Goal: Task Accomplishment & Management: Use online tool/utility

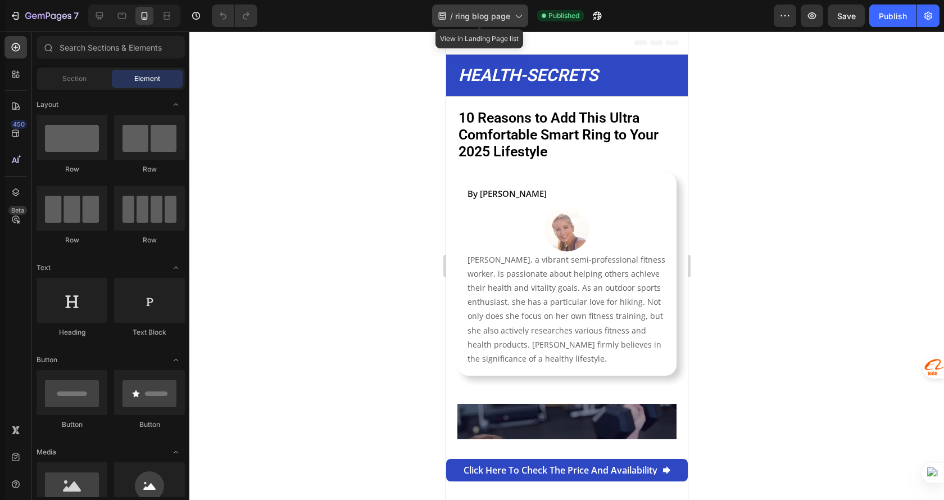
click at [500, 13] on span "ring blog page" at bounding box center [482, 16] width 55 height 12
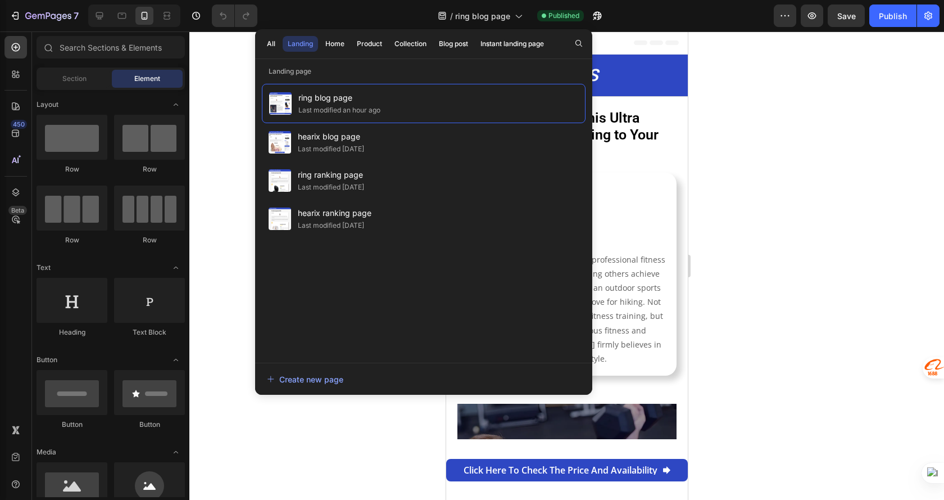
click at [743, 104] on div at bounding box center [566, 265] width 755 height 468
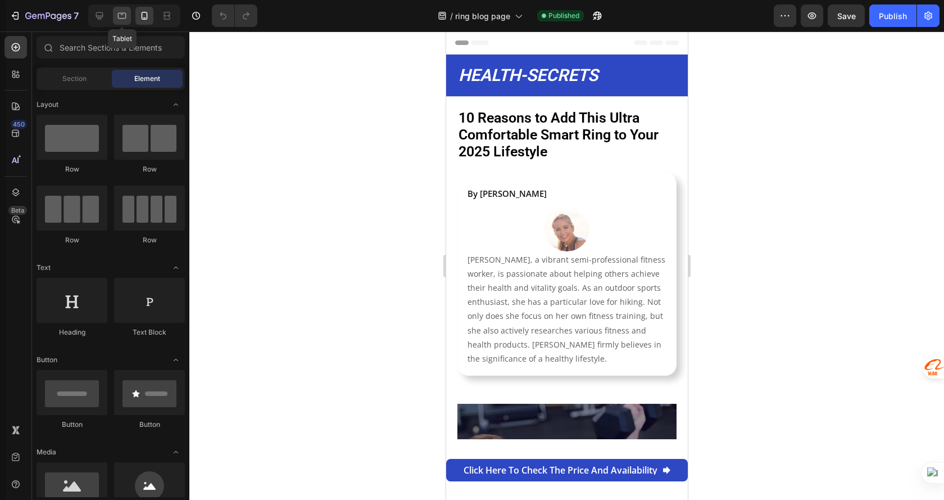
click at [116, 13] on icon at bounding box center [121, 15] width 11 height 11
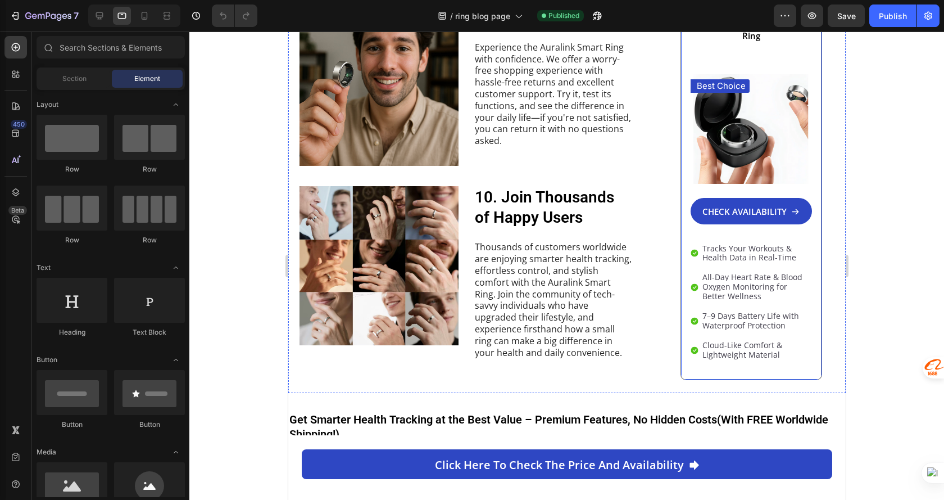
scroll to position [2028, 0]
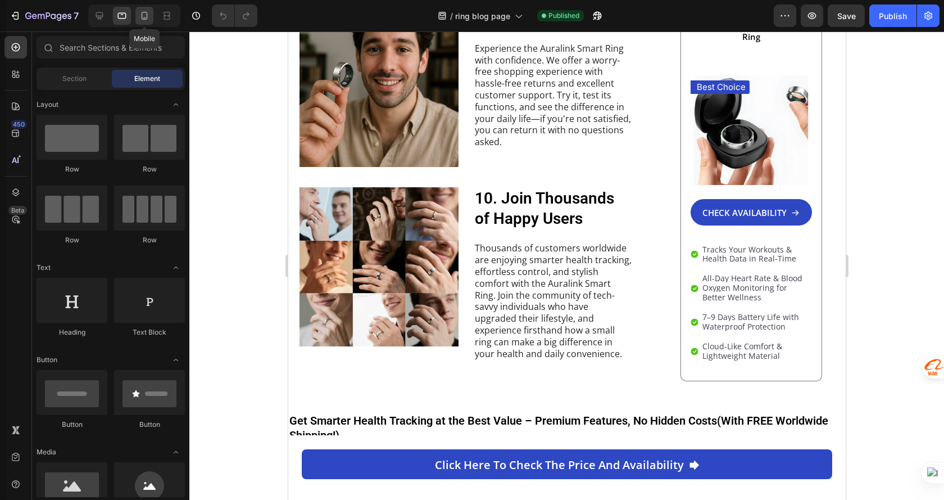
click at [138, 16] on div at bounding box center [144, 16] width 18 height 18
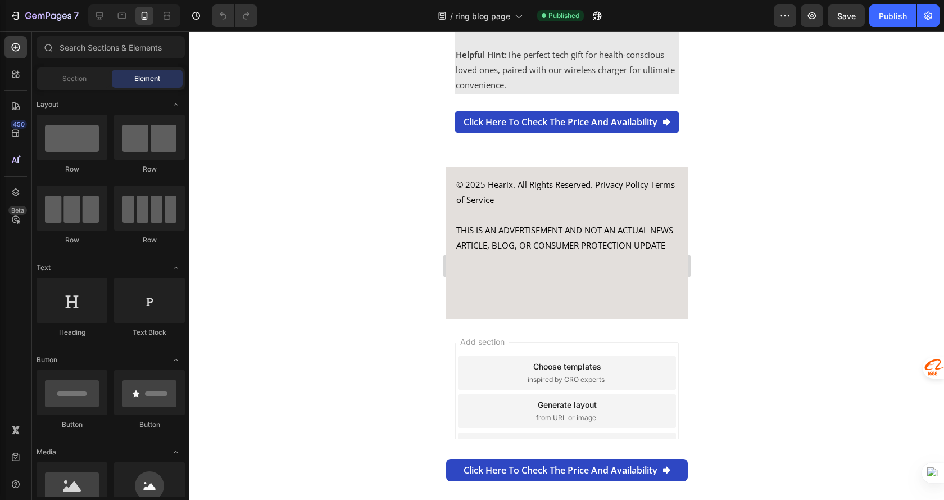
scroll to position [4813, 0]
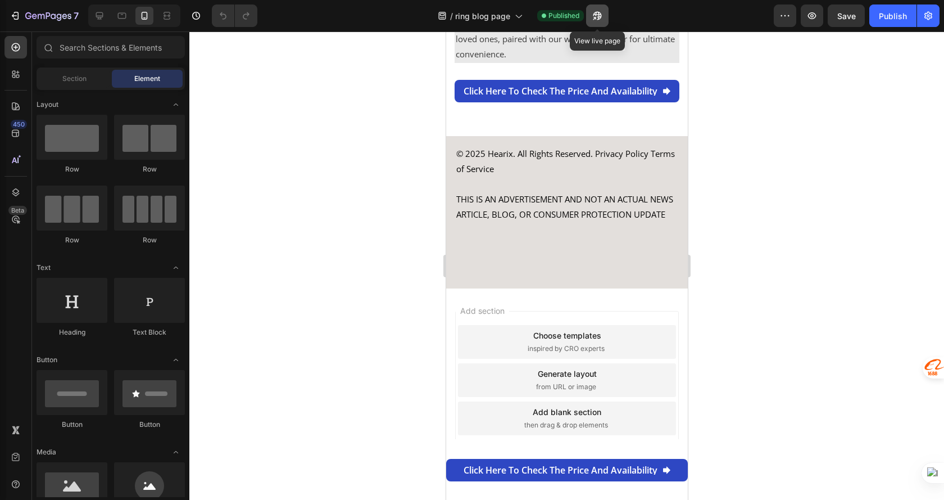
click at [596, 17] on icon "button" at bounding box center [597, 15] width 11 height 11
click at [552, 198] on p "THIS IS AN ADVERTISEMENT AND NOT AN ACTUAL NEWS ARTICLE, BLOG, OR CONSUMER PROT…" at bounding box center [567, 207] width 222 height 30
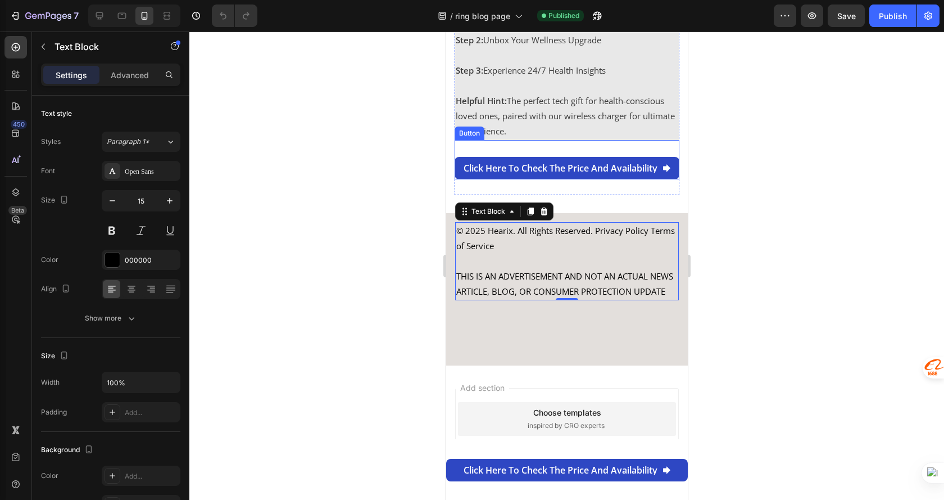
scroll to position [4700, 0]
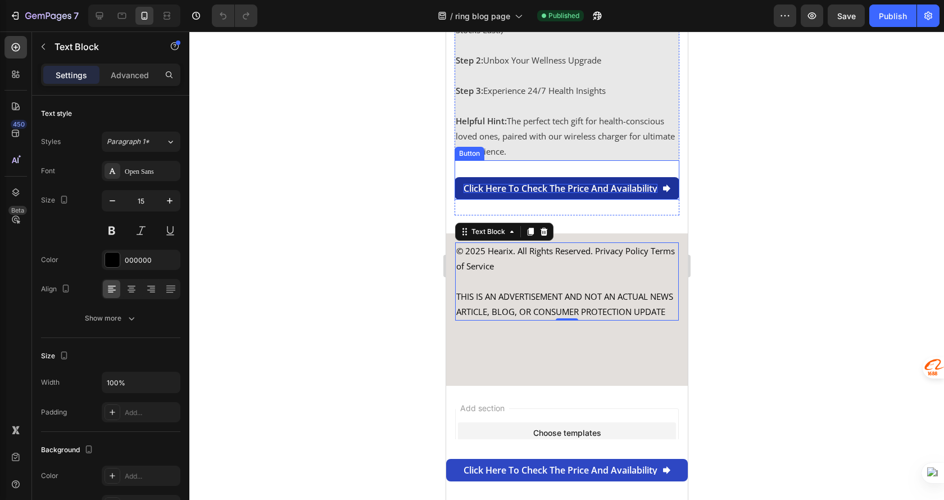
click at [586, 191] on p "Click here to check the price and availability" at bounding box center [560, 188] width 194 height 9
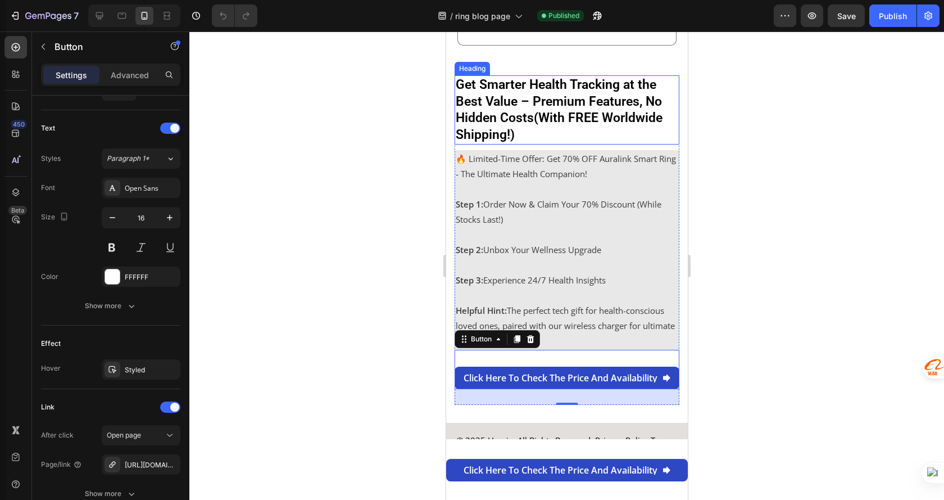
scroll to position [4464, 0]
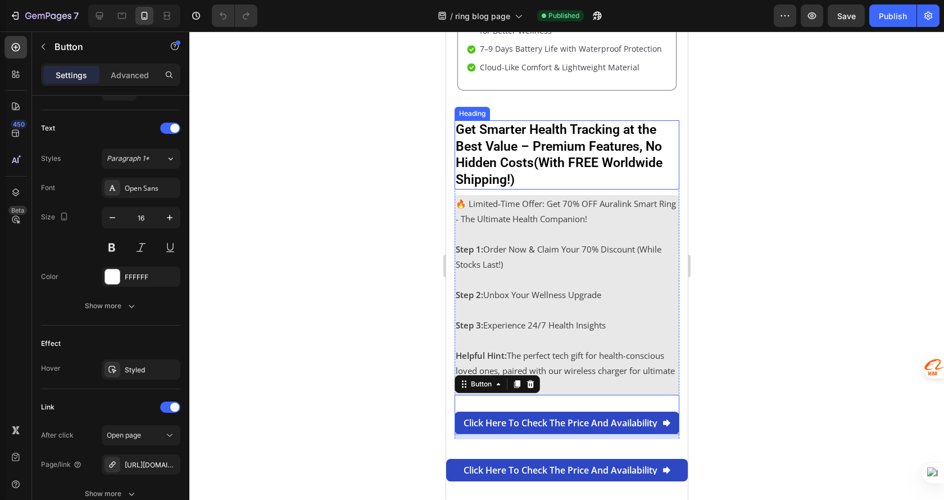
click at [566, 128] on strong "Get Smarter Health Tracking at the Best Value – Premium Features, No Hidden Cos…" at bounding box center [558, 155] width 207 height 66
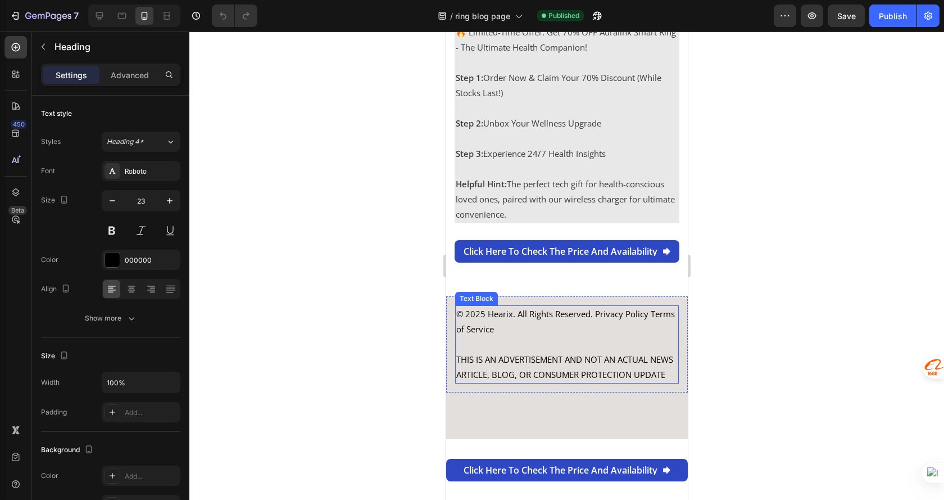
scroll to position [4632, 0]
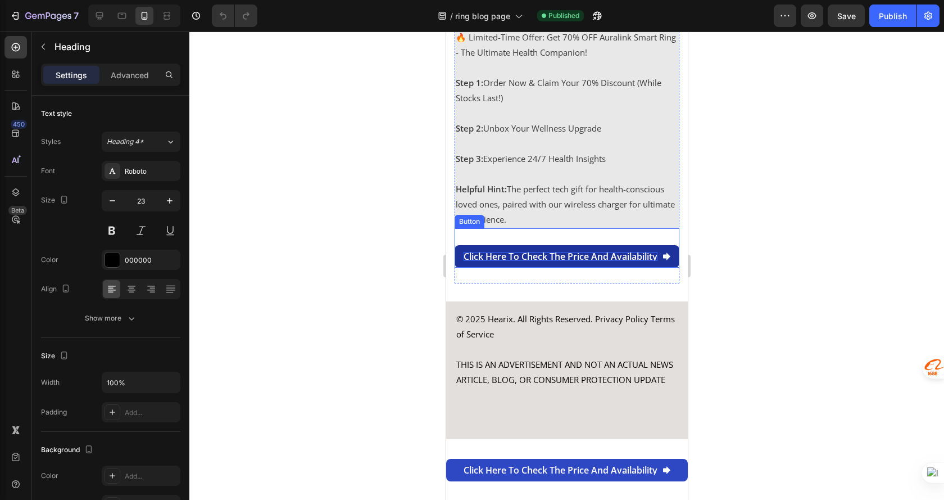
click at [629, 260] on p "Click here to check the price and availability" at bounding box center [560, 256] width 194 height 9
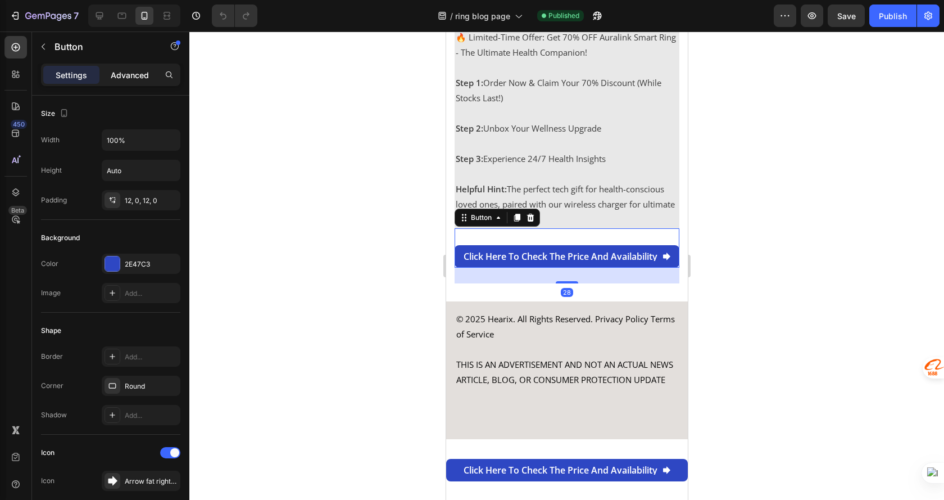
click at [133, 82] on div "Advanced" at bounding box center [130, 75] width 56 height 18
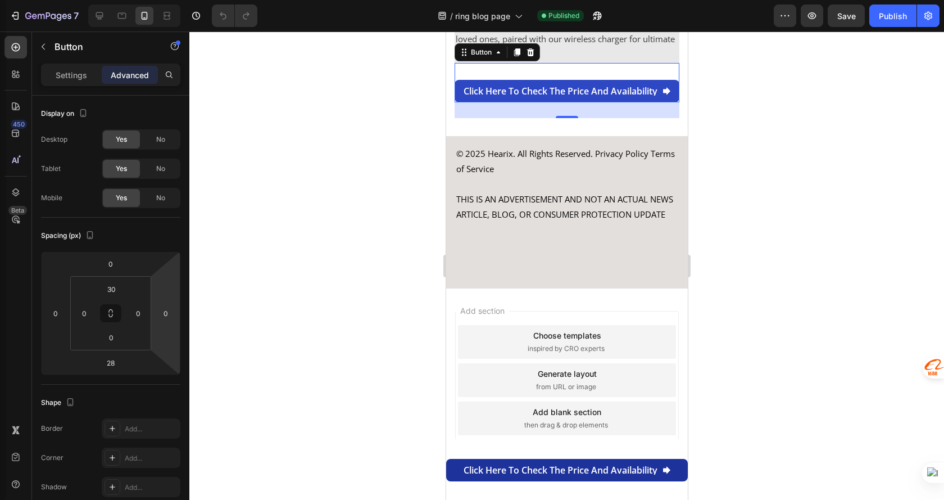
scroll to position [4801, 0]
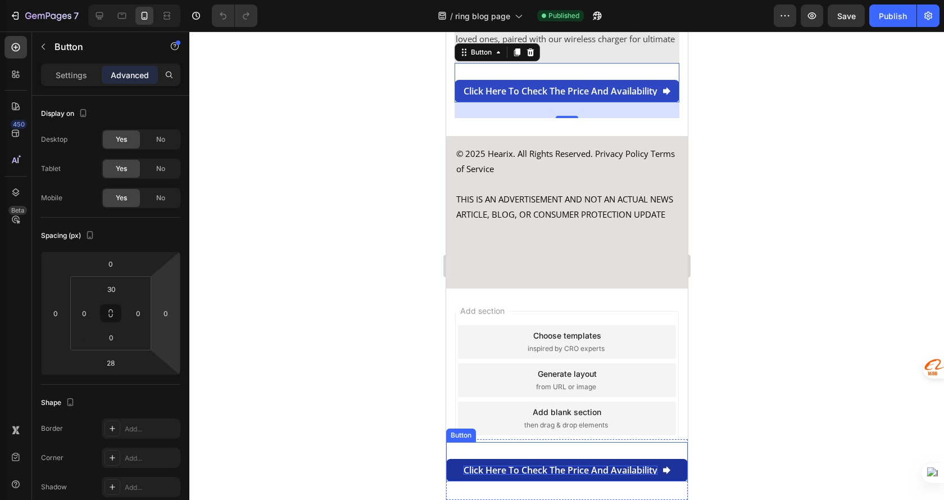
click at [499, 467] on p "Click here to check the price and availability" at bounding box center [560, 469] width 194 height 9
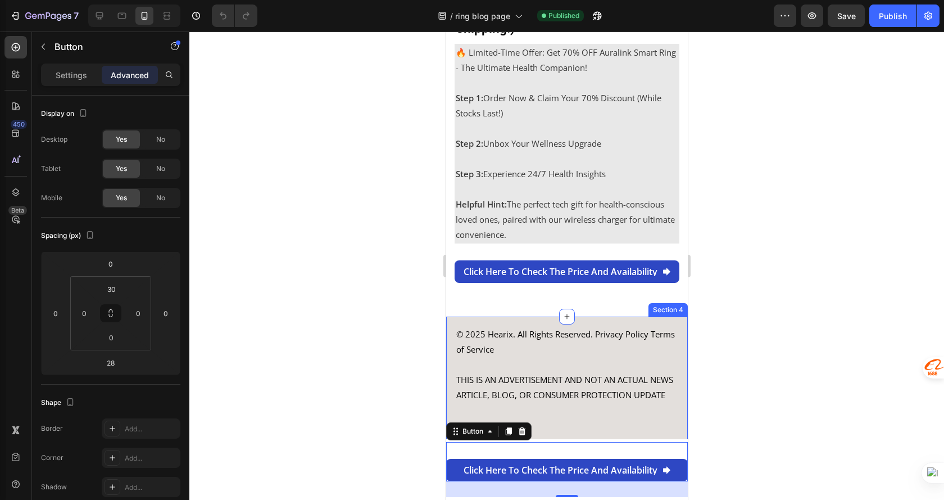
scroll to position [4588, 0]
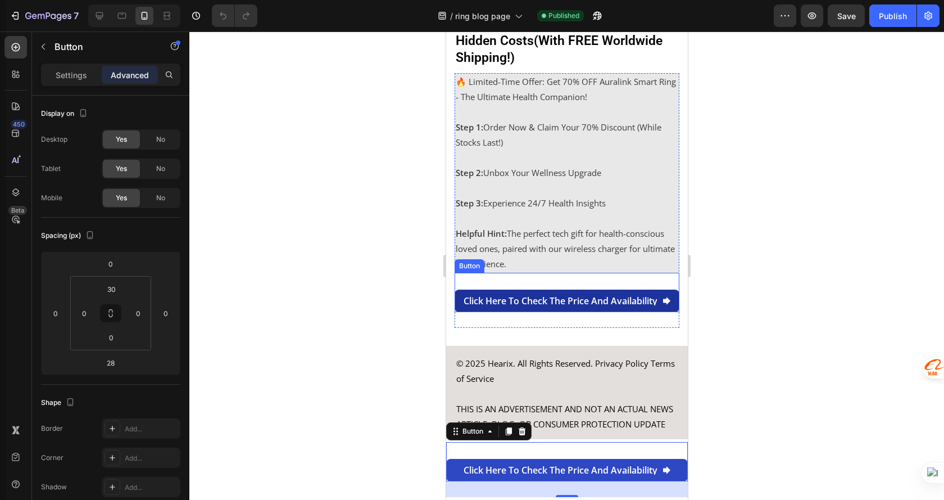
click at [459, 307] on link "Click here to check the price and availability" at bounding box center [566, 301] width 225 height 22
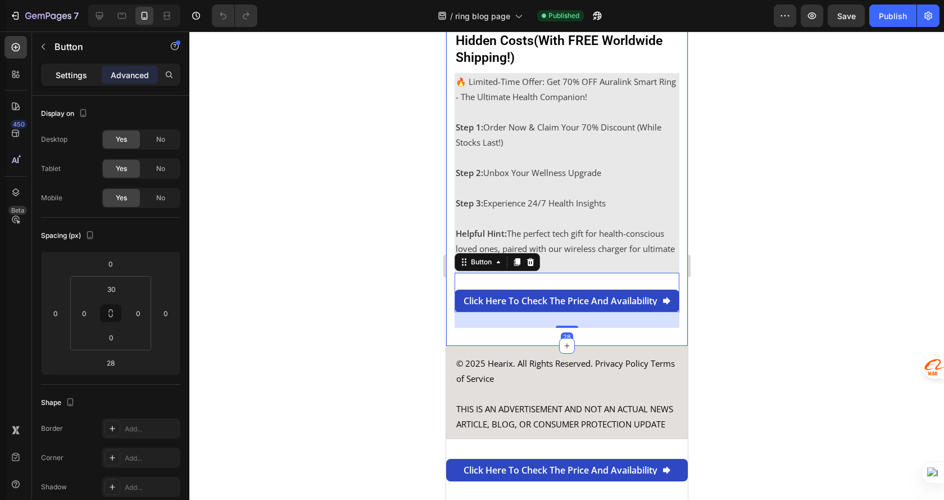
click at [61, 78] on p "Settings" at bounding box center [71, 75] width 31 height 12
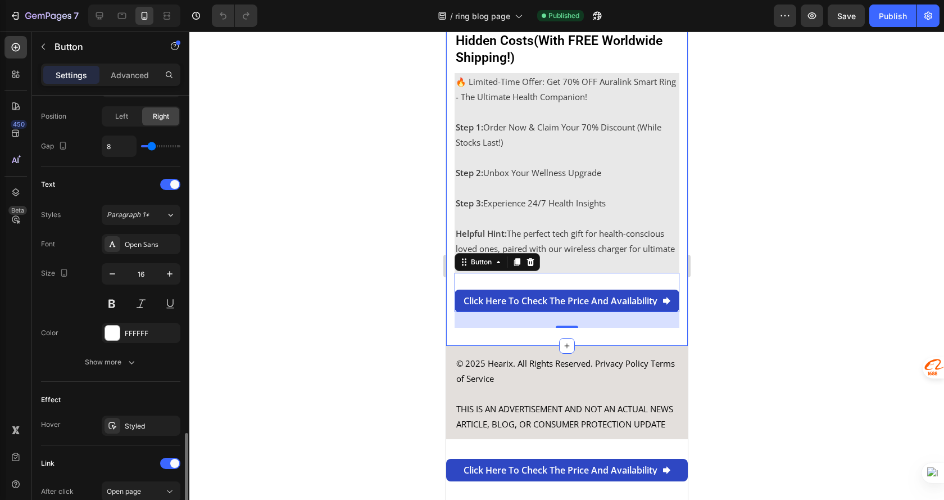
scroll to position [546, 0]
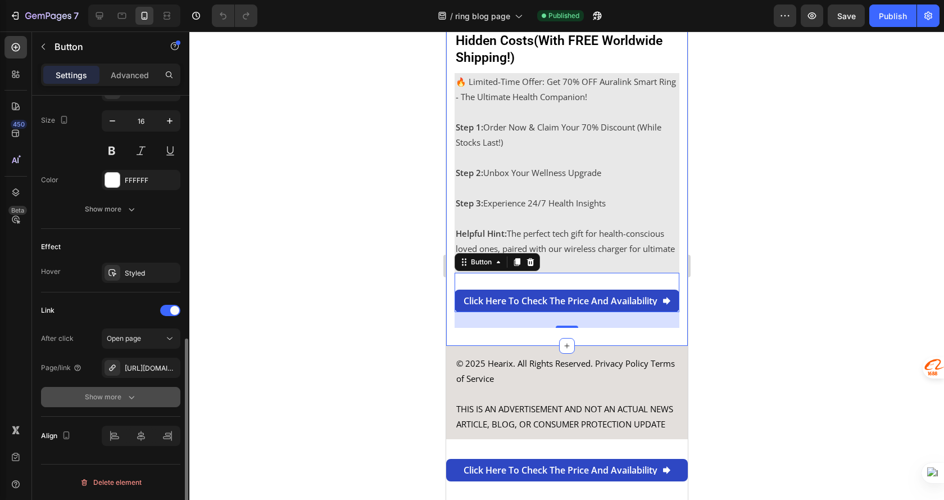
click at [129, 394] on icon "button" at bounding box center [131, 396] width 11 height 11
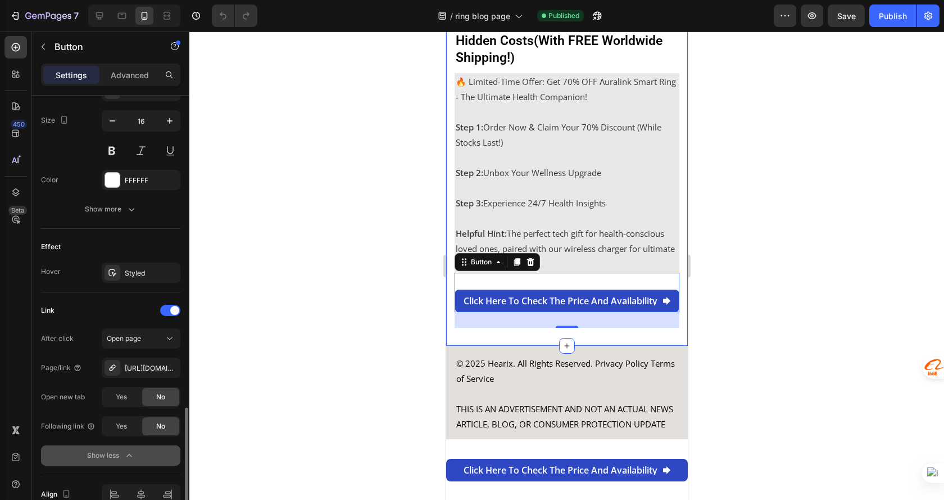
scroll to position [605, 0]
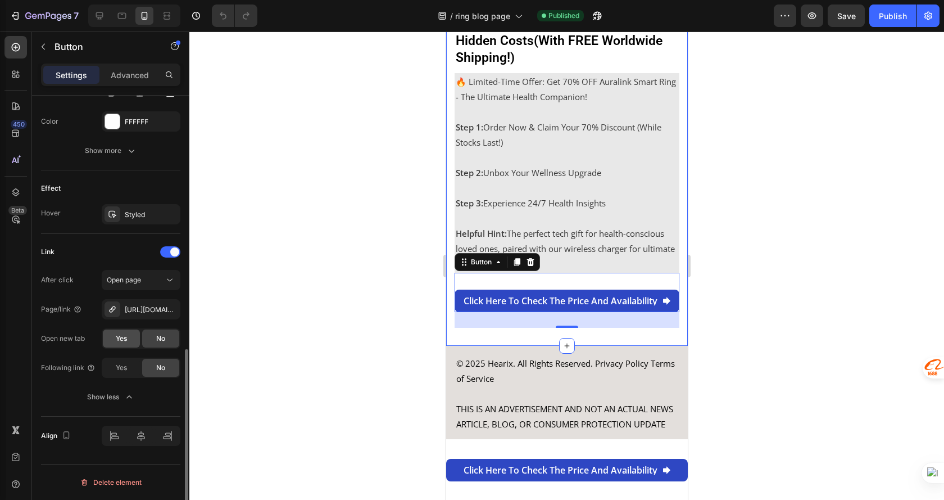
click at [106, 335] on div "Yes" at bounding box center [121, 338] width 37 height 18
click at [121, 364] on span "Yes" at bounding box center [121, 368] width 11 height 10
click at [157, 336] on span "No" at bounding box center [160, 338] width 9 height 10
click at [160, 361] on div "No" at bounding box center [160, 368] width 37 height 18
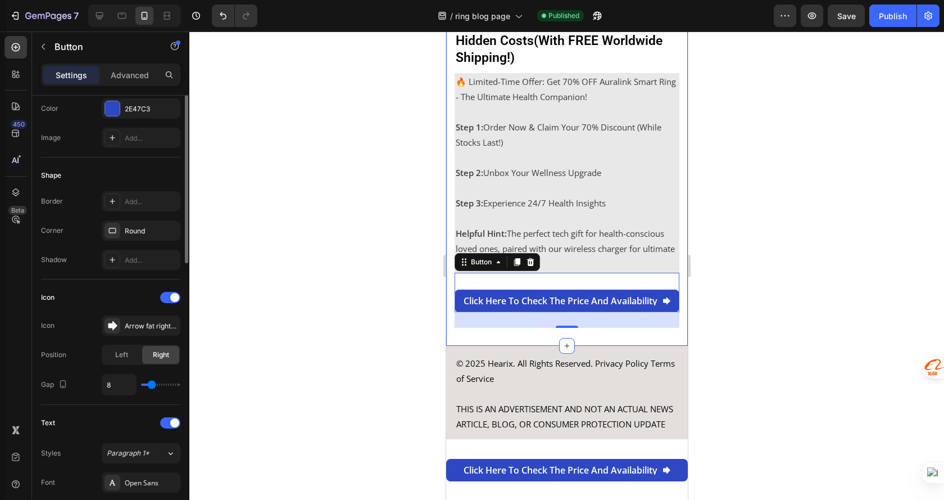
scroll to position [43, 0]
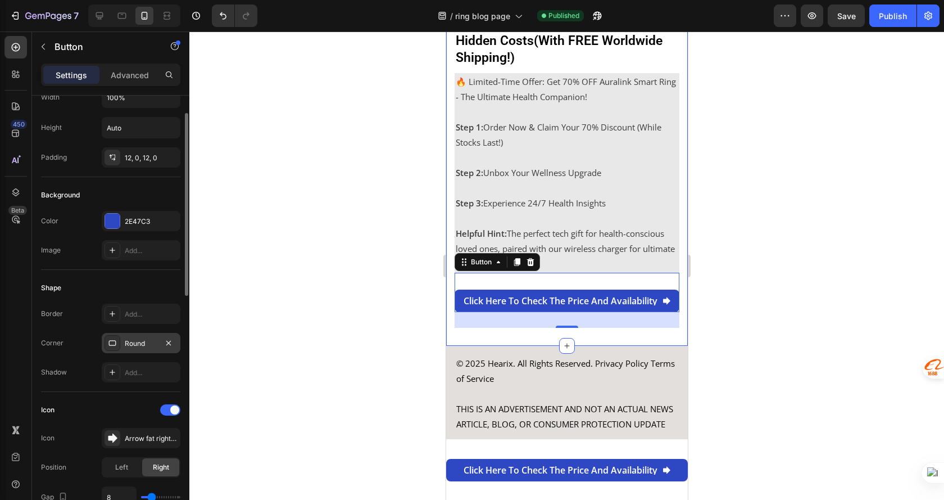
click at [141, 345] on div "Round" at bounding box center [141, 343] width 33 height 10
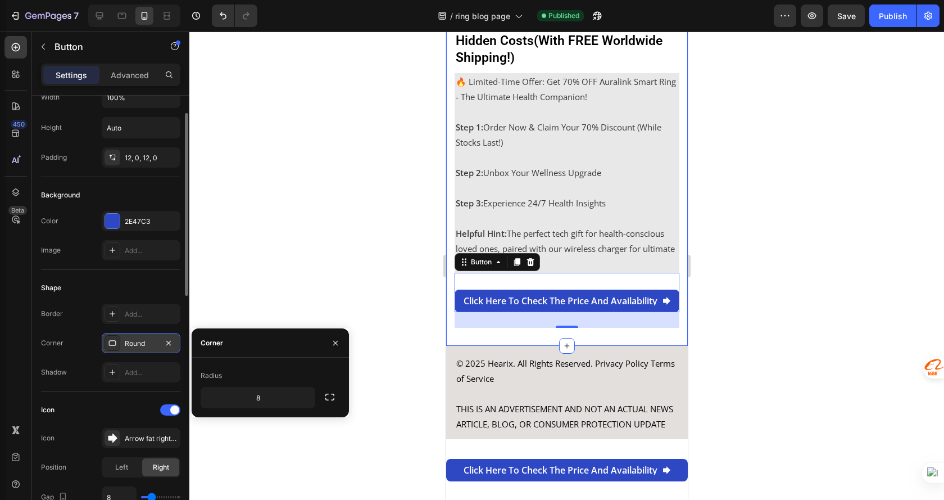
click at [141, 345] on div "Round" at bounding box center [141, 343] width 33 height 10
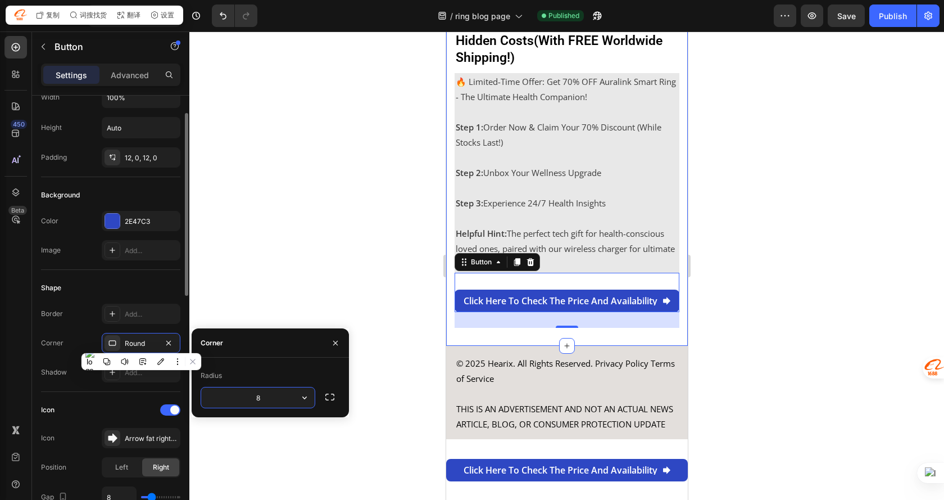
scroll to position [0, 0]
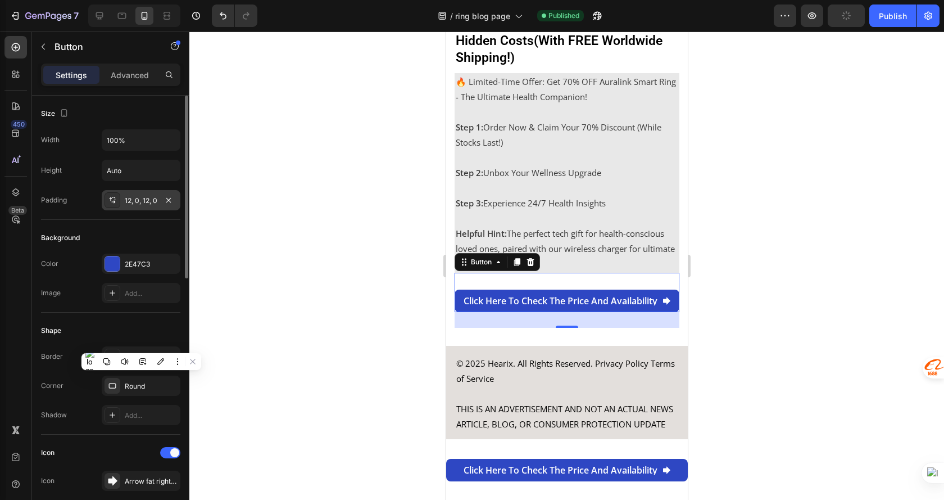
click at [147, 196] on div "12, 0, 12, 0" at bounding box center [141, 201] width 33 height 10
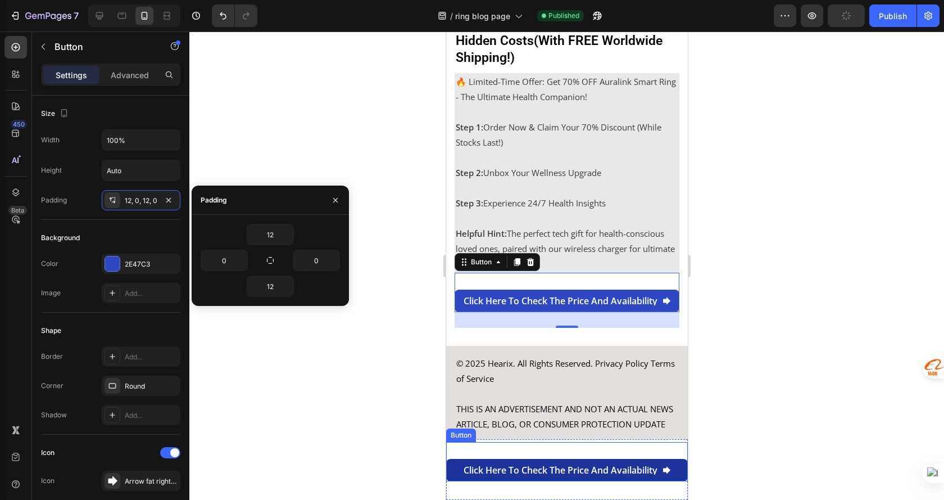
click at [523, 463] on link "Click here to check the price and availability" at bounding box center [567, 470] width 242 height 22
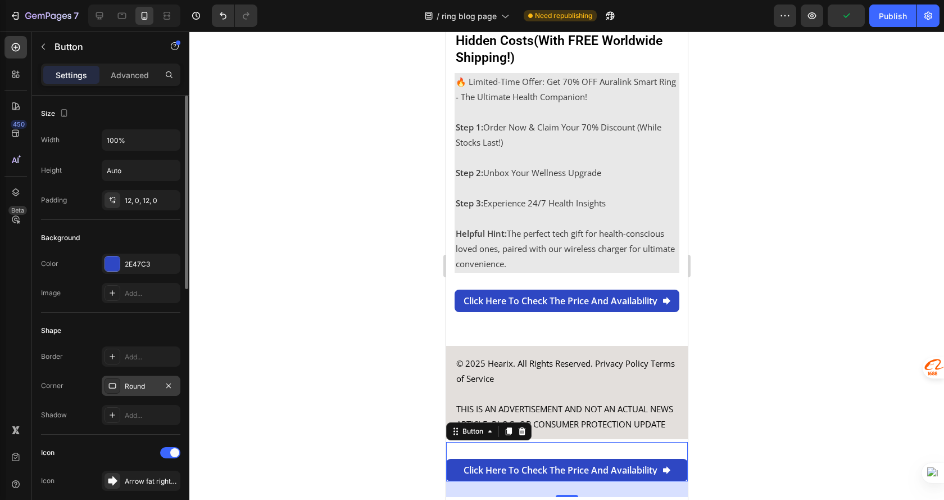
click at [159, 377] on div "Round" at bounding box center [141, 386] width 79 height 20
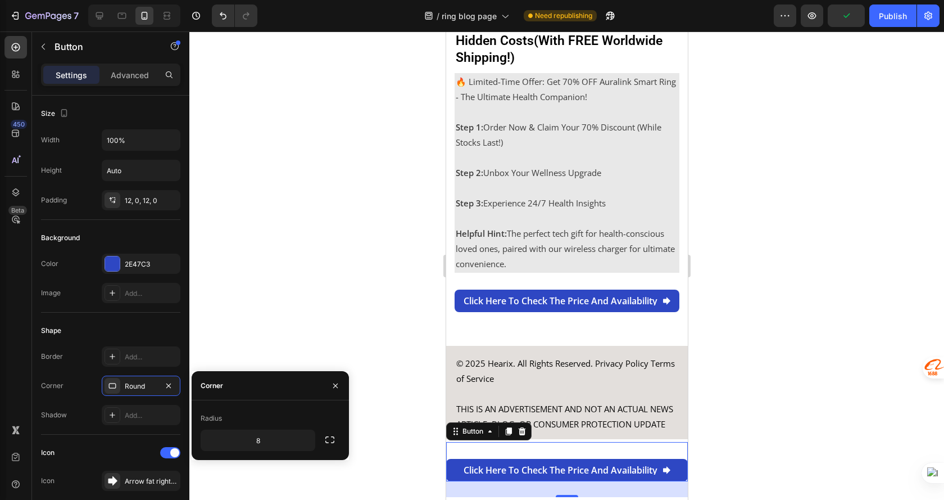
click at [229, 254] on div at bounding box center [566, 265] width 755 height 468
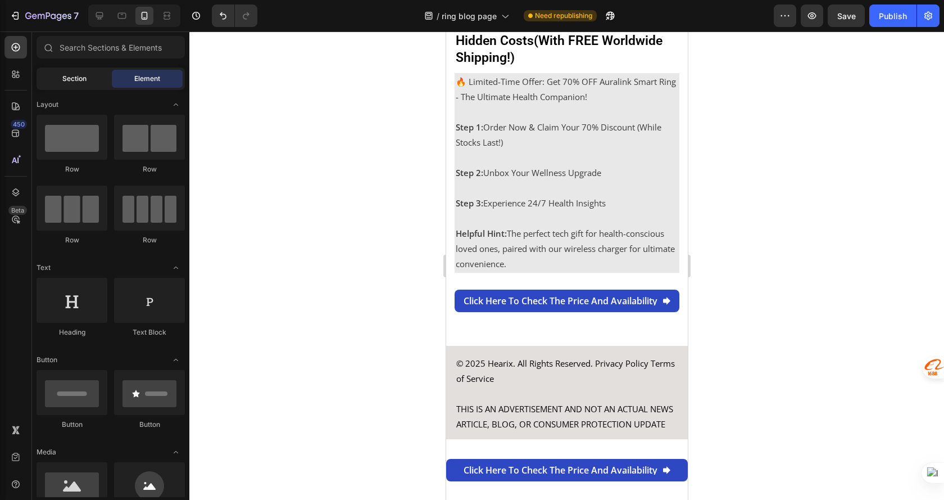
click at [86, 76] on span "Section" at bounding box center [74, 79] width 24 height 10
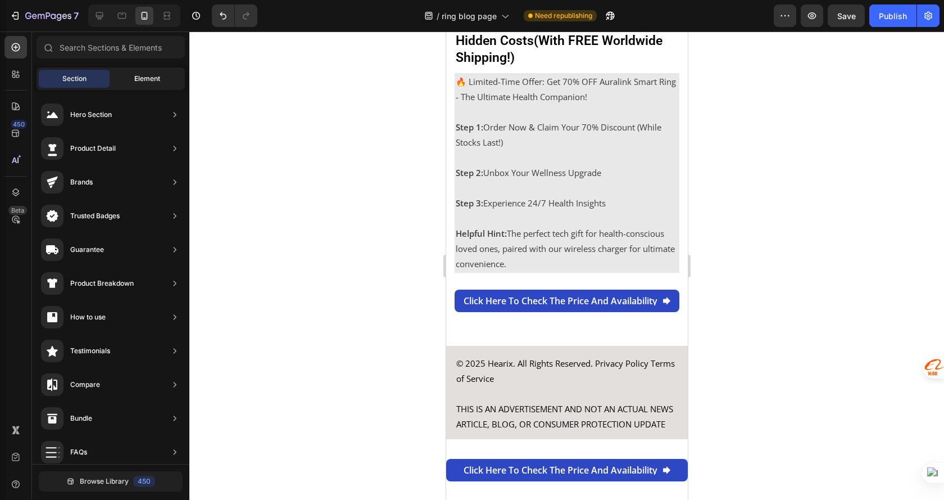
click at [150, 72] on div "Element" at bounding box center [147, 79] width 71 height 18
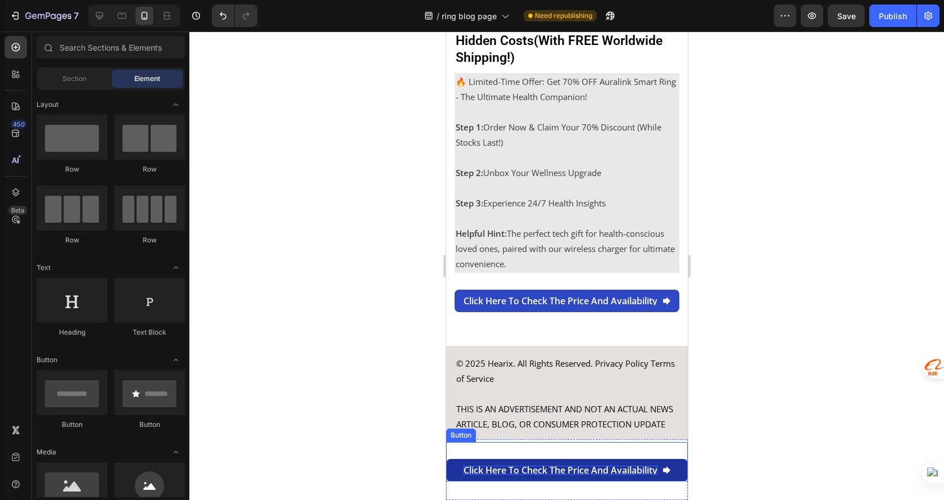
click at [521, 469] on p "Click here to check the price and availability" at bounding box center [560, 469] width 194 height 9
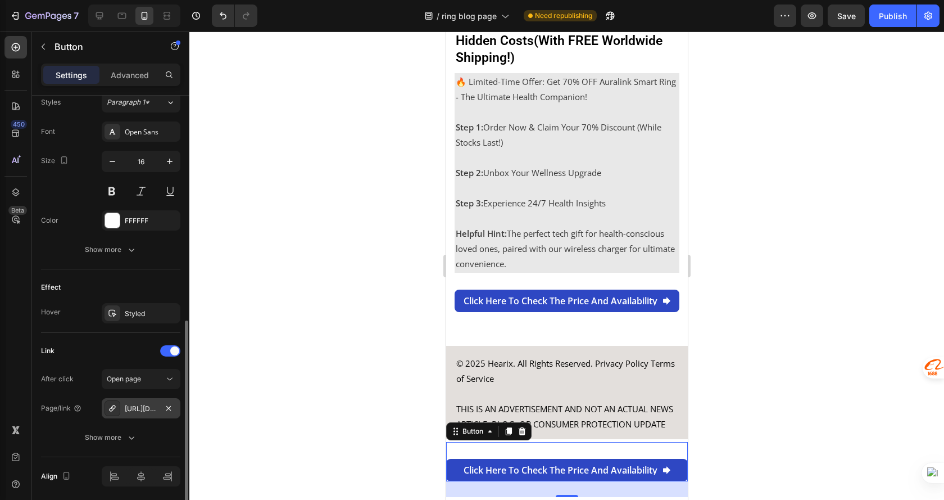
scroll to position [546, 0]
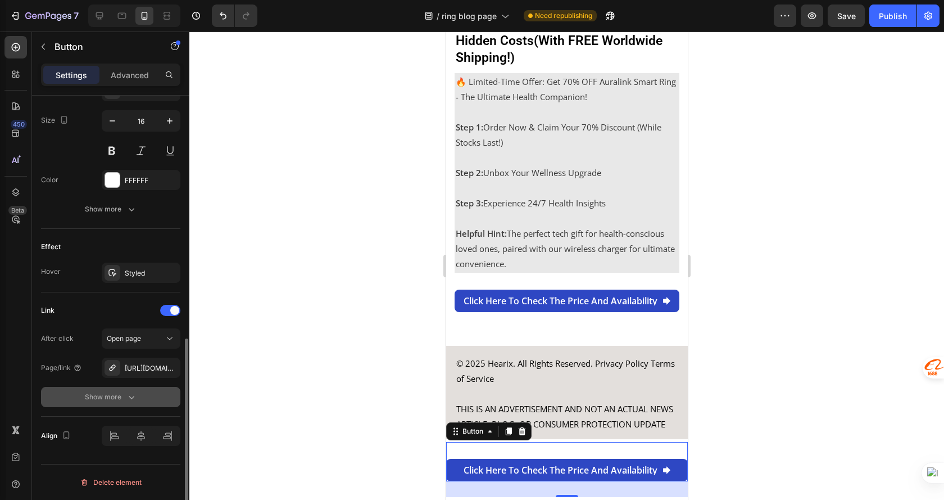
click at [119, 394] on div "Show more" at bounding box center [111, 396] width 52 height 11
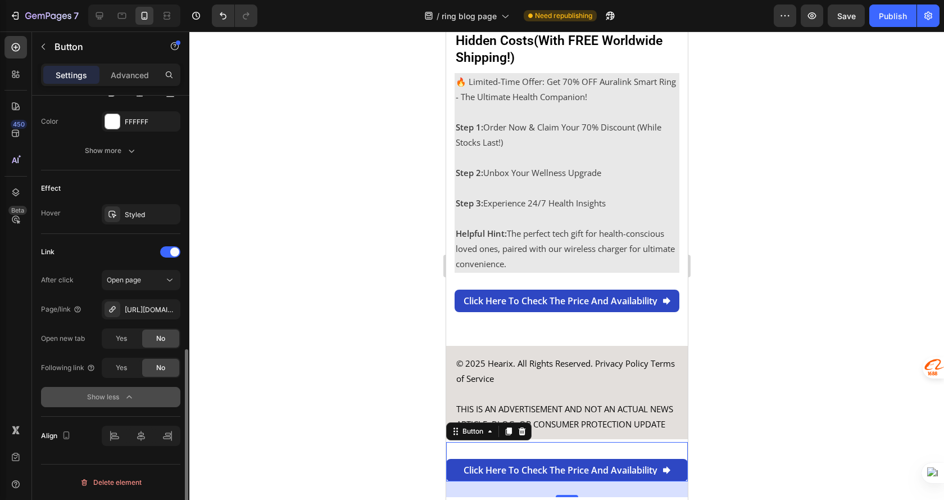
scroll to position [492, 0]
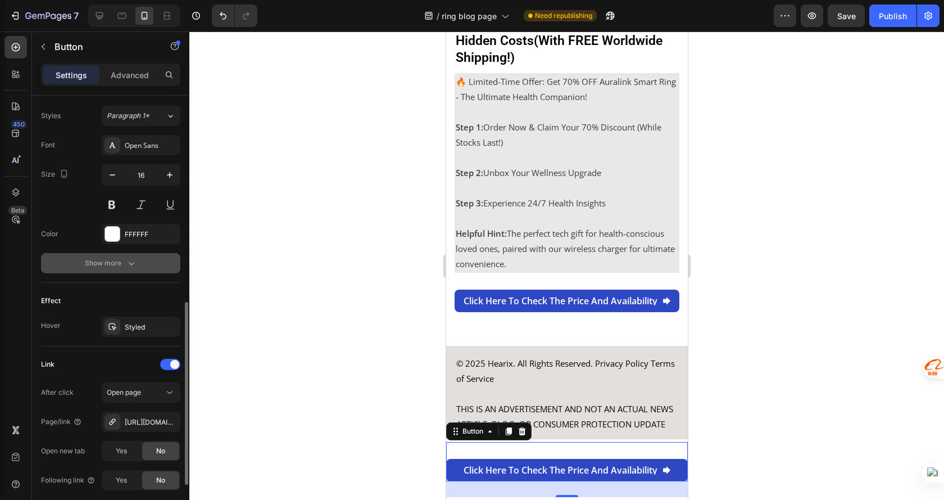
click at [121, 259] on div "Show more" at bounding box center [111, 262] width 52 height 11
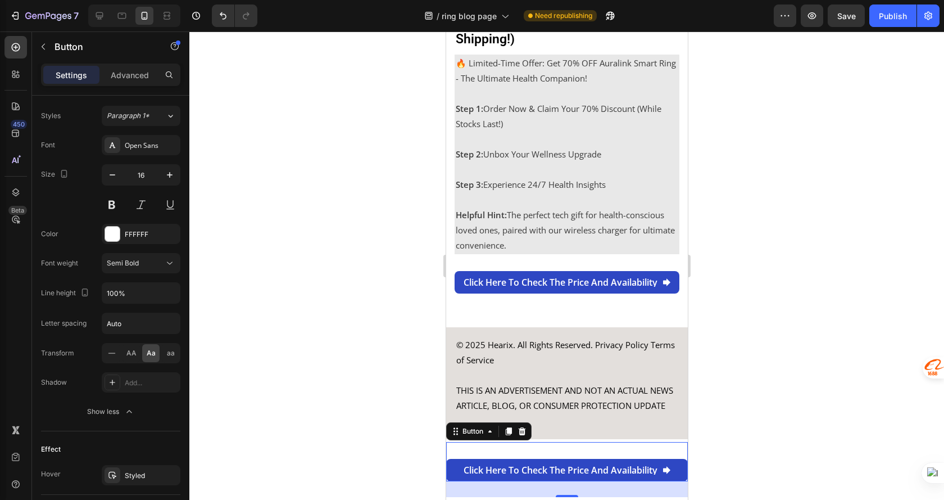
scroll to position [2713, 0]
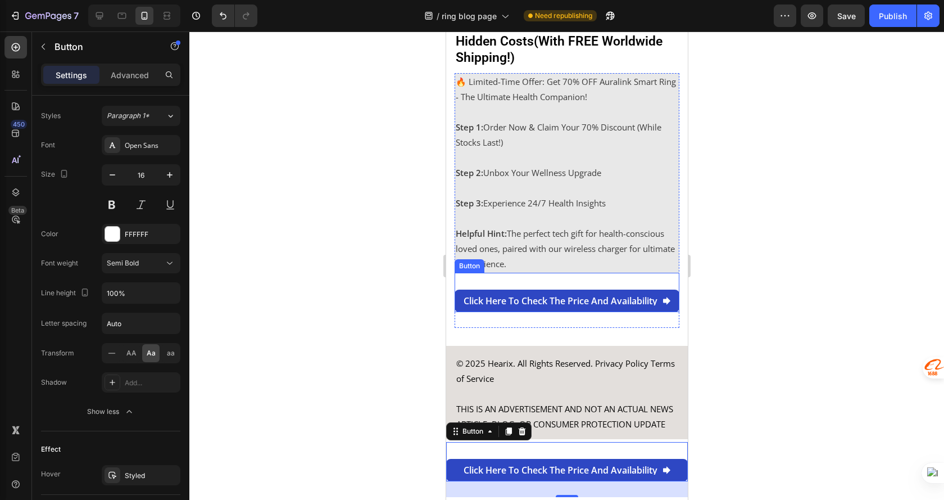
click at [460, 283] on div "Click here to check the price and availability Button" at bounding box center [566, 292] width 225 height 39
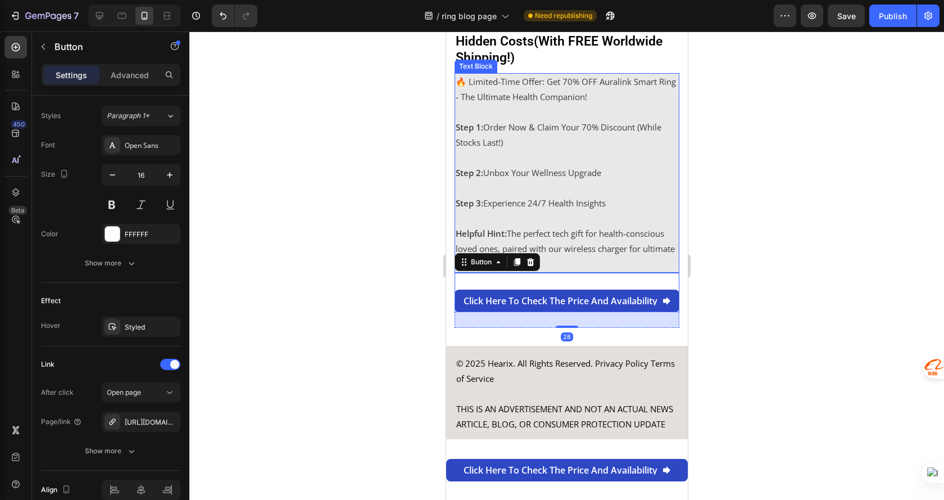
click at [460, 196] on p "Step 3: Experience 24/7 Health Insights" at bounding box center [566, 203] width 223 height 15
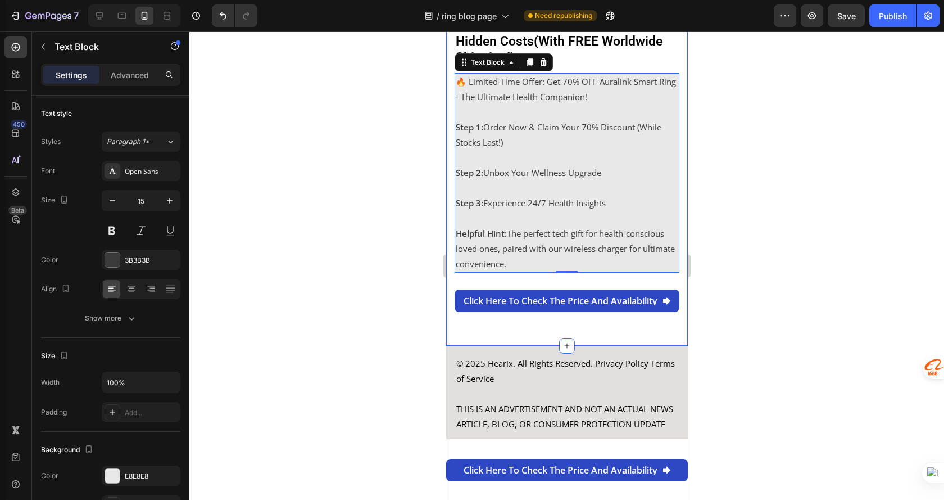
click at [92, 68] on div "Settings" at bounding box center [71, 75] width 56 height 18
click at [119, 74] on p "Advanced" at bounding box center [130, 75] width 38 height 12
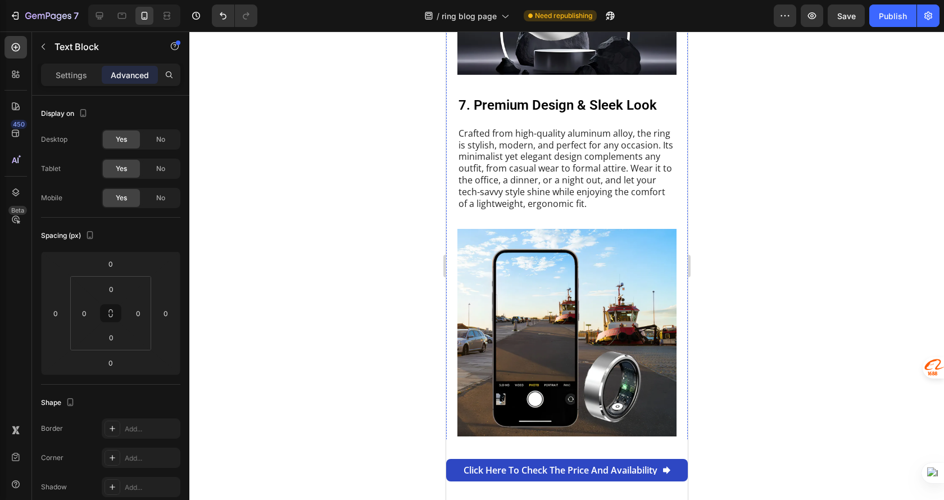
scroll to position [4370, 0]
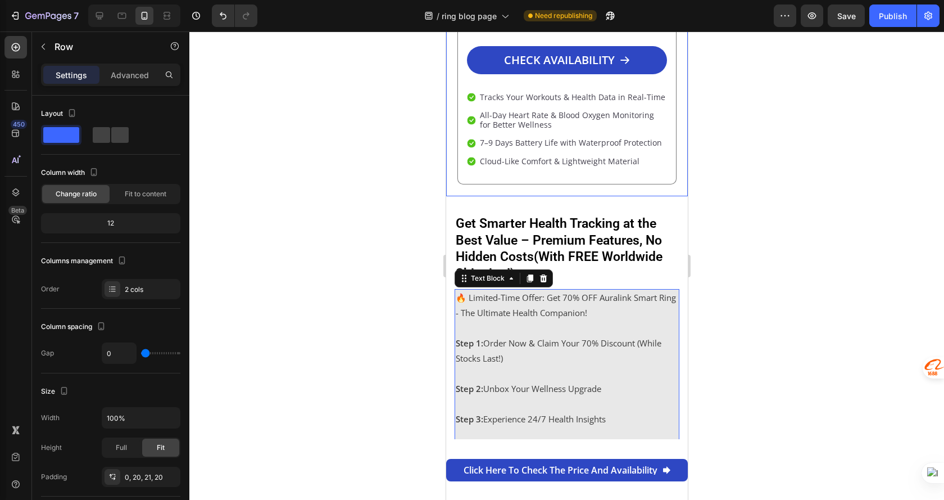
click at [116, 72] on p "Advanced" at bounding box center [130, 75] width 38 height 12
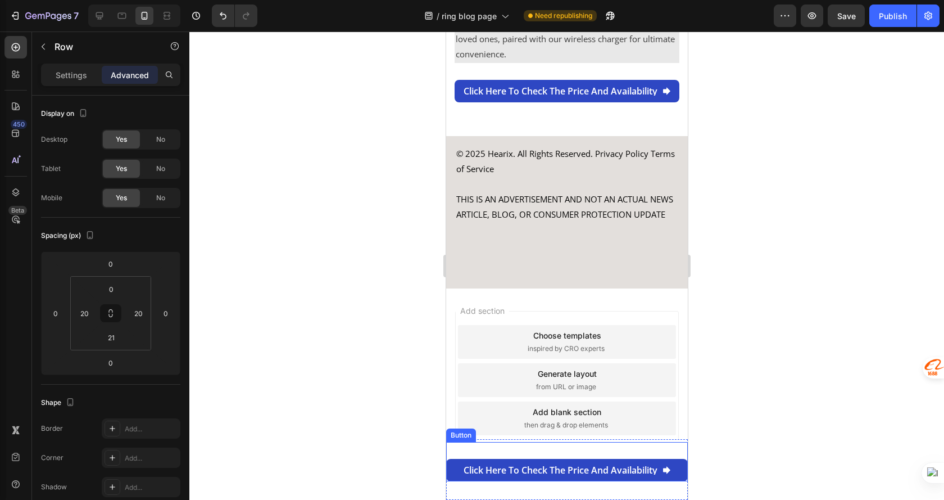
scroll to position [4813, 0]
click at [491, 446] on div "Click here to check the price and availability Button" at bounding box center [567, 461] width 242 height 39
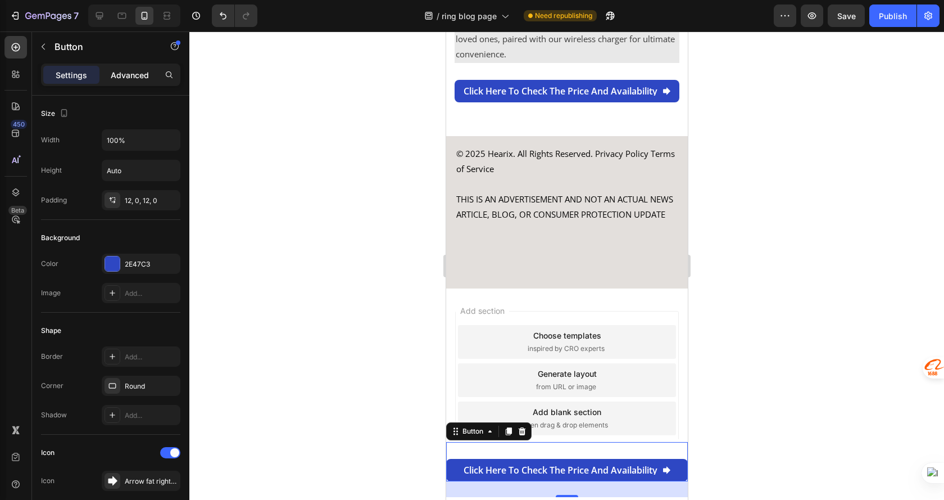
click at [132, 72] on p "Advanced" at bounding box center [130, 75] width 38 height 12
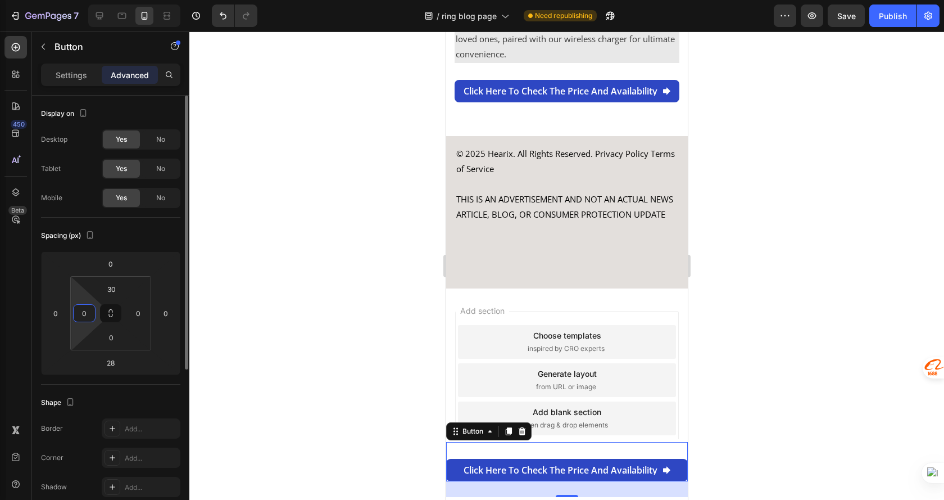
click at [87, 314] on input "0" at bounding box center [84, 313] width 17 height 17
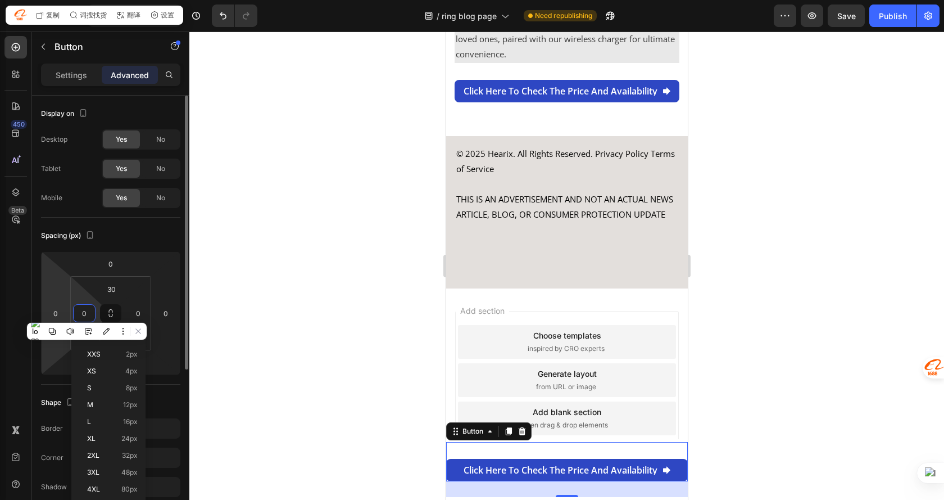
click at [52, 296] on html "7 Version history / ring blog page Need republishing Preview Save Publish 450 B…" at bounding box center [472, 499] width 944 height 998
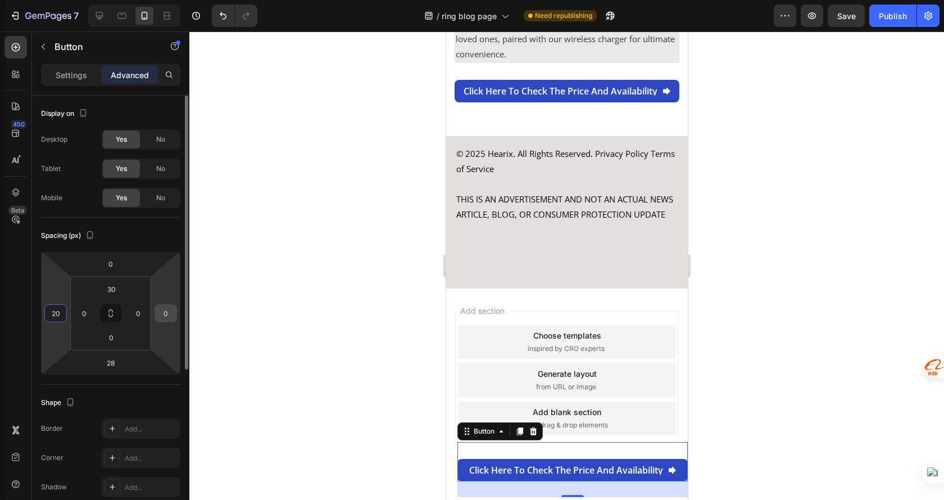
type input "20"
click at [173, 310] on input "0" at bounding box center [165, 313] width 17 height 17
type input "20"
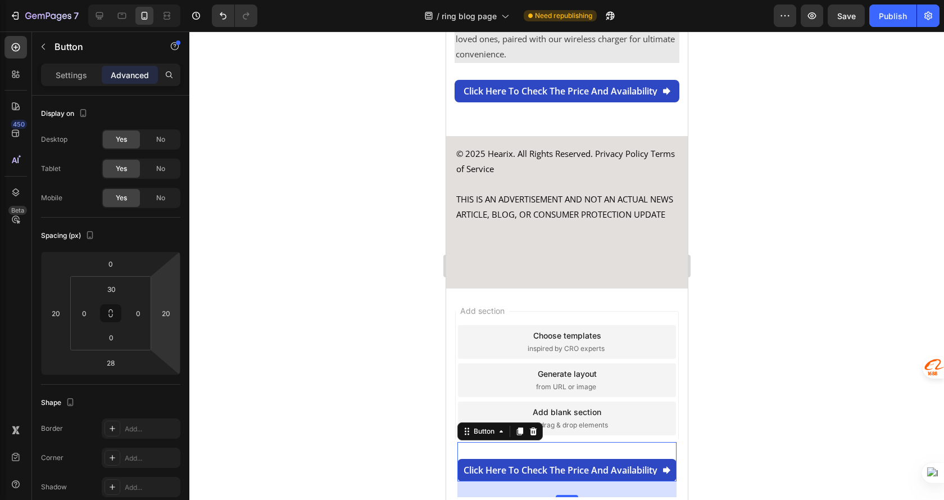
click at [807, 346] on div at bounding box center [566, 265] width 755 height 468
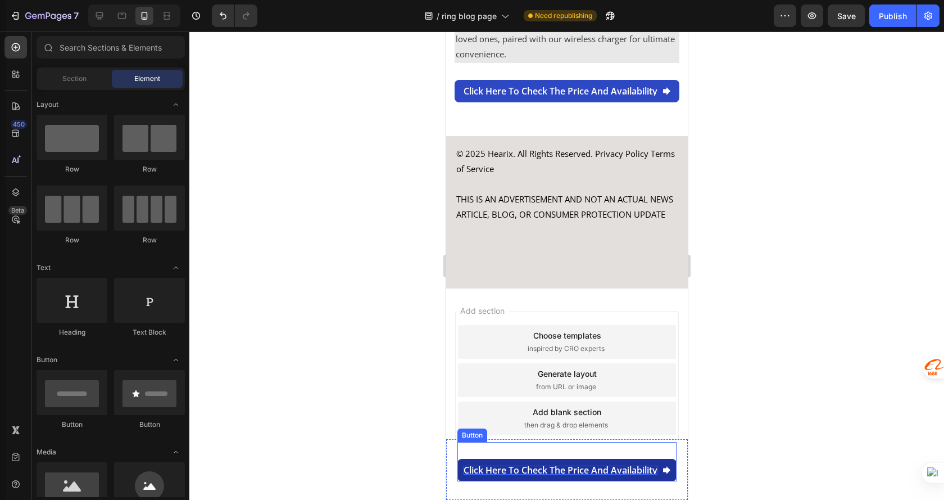
click at [556, 466] on p "Click here to check the price and availability" at bounding box center [560, 469] width 194 height 9
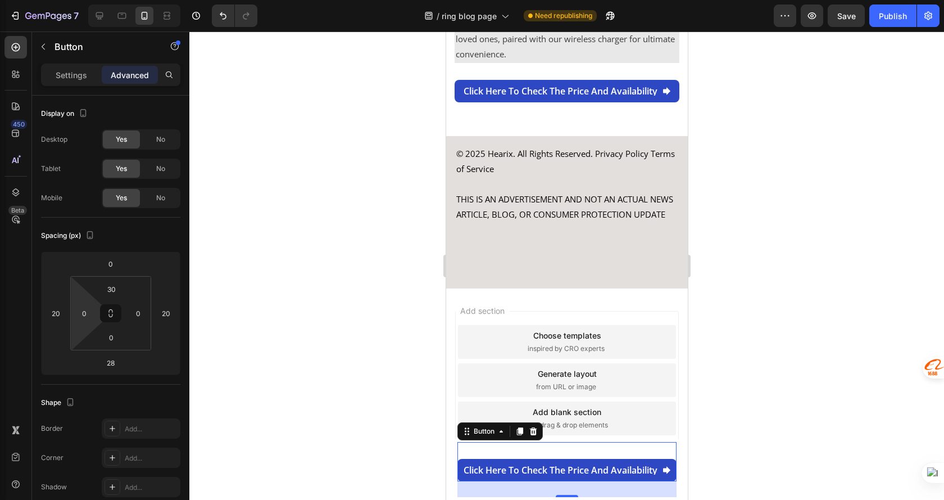
click at [89, 323] on html "7 Version history / ring blog page Need republishing Preview Save Publish 450 B…" at bounding box center [472, 499] width 944 height 998
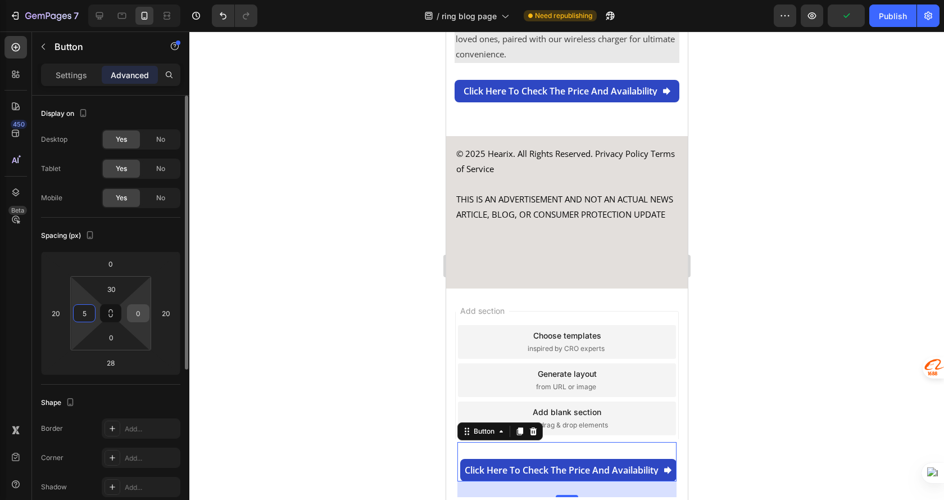
type input "5"
click at [139, 318] on input "0" at bounding box center [138, 313] width 17 height 17
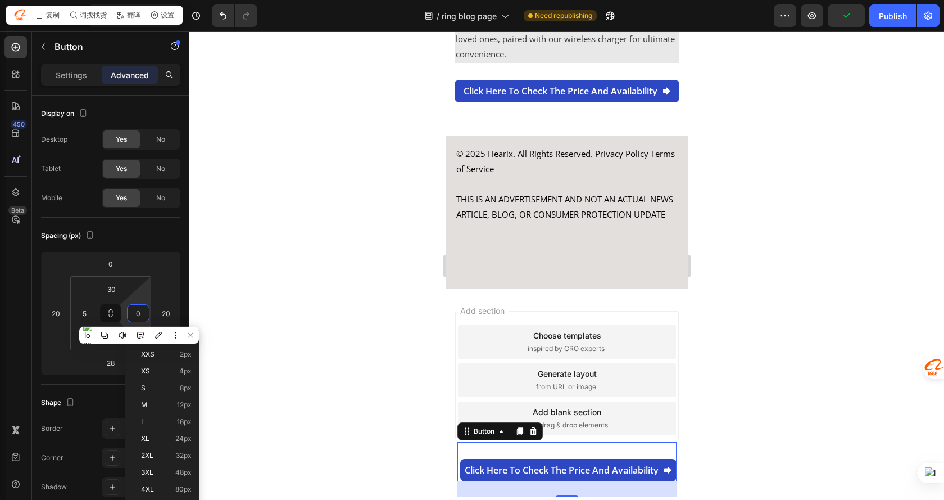
type input "5"
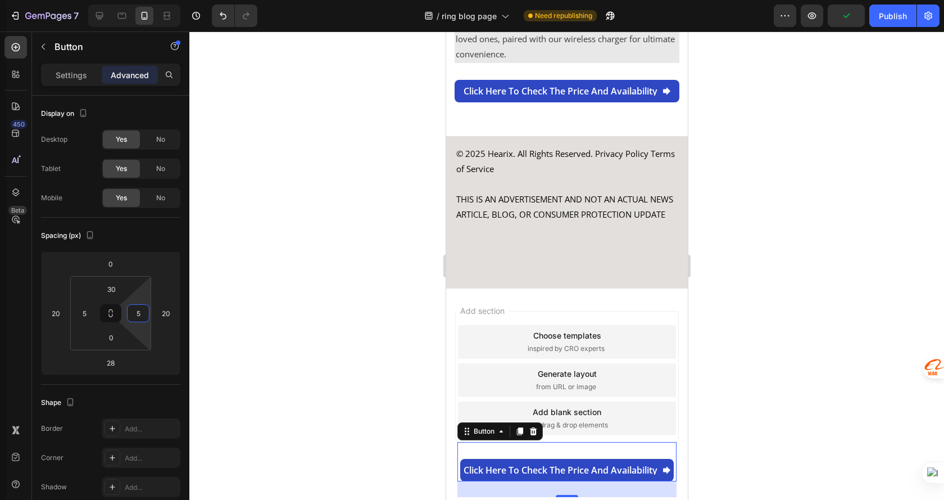
click at [772, 360] on div at bounding box center [566, 265] width 755 height 468
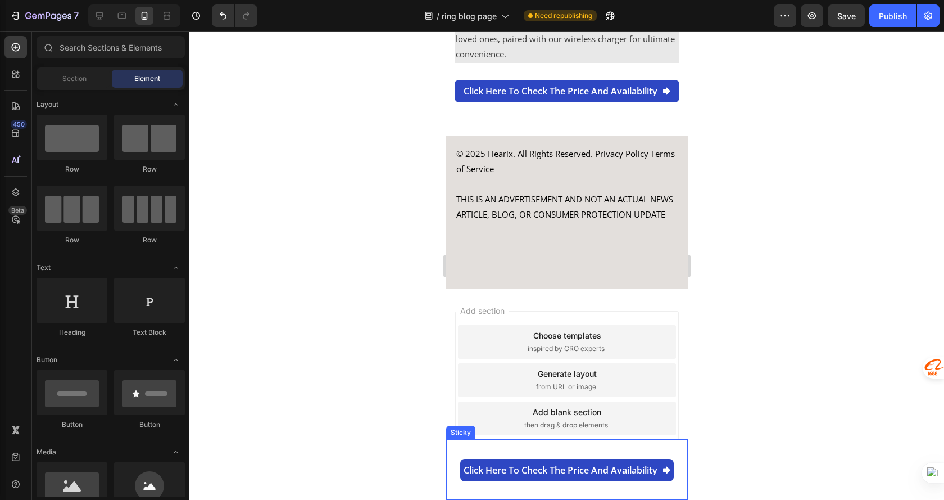
click at [670, 444] on div "Click here to check the price and availability Button" at bounding box center [567, 469] width 242 height 55
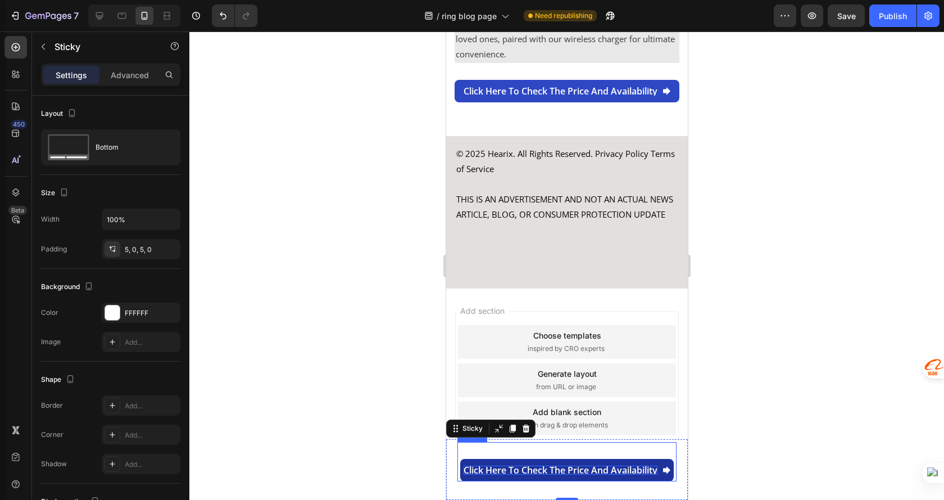
click at [512, 465] on p "Click here to check the price and availability" at bounding box center [560, 469] width 194 height 9
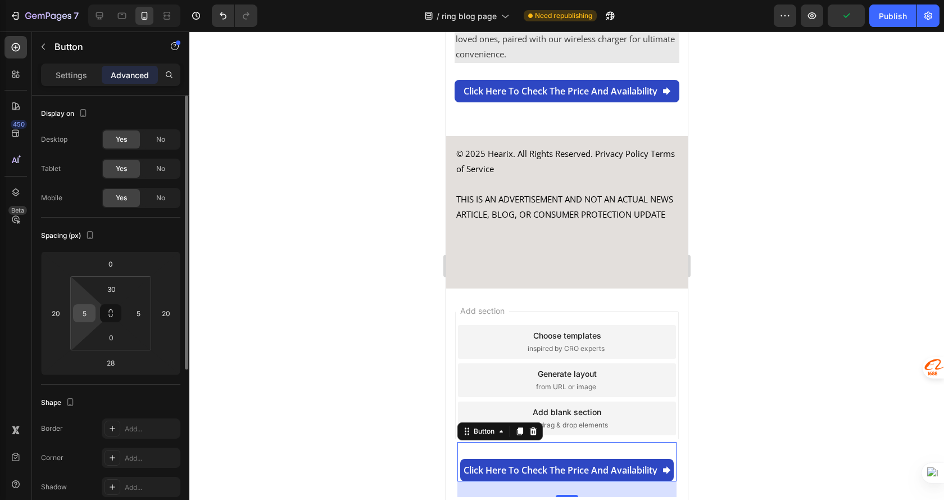
click at [86, 309] on input "5" at bounding box center [84, 313] width 17 height 17
type input "0"
click at [137, 311] on input "5" at bounding box center [138, 313] width 17 height 17
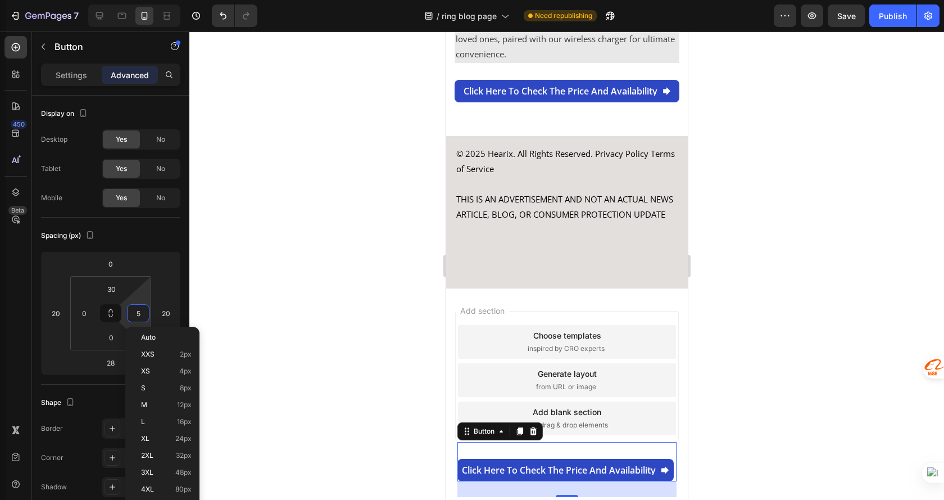
type input "0"
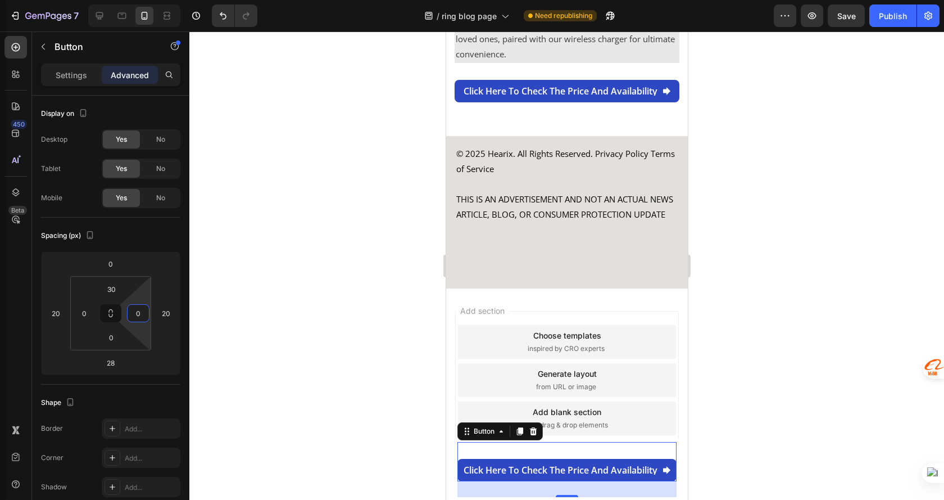
click at [758, 365] on div at bounding box center [566, 265] width 755 height 468
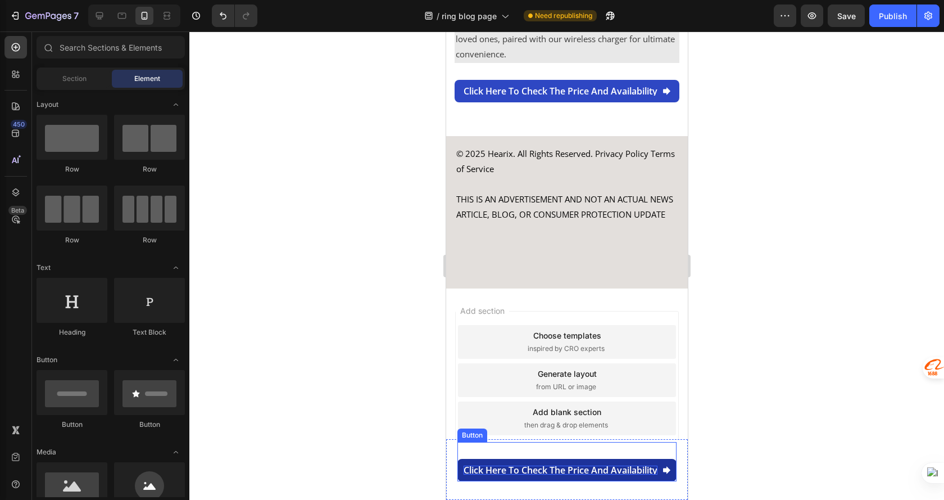
click at [463, 468] on p "Click here to check the price and availability" at bounding box center [560, 469] width 194 height 9
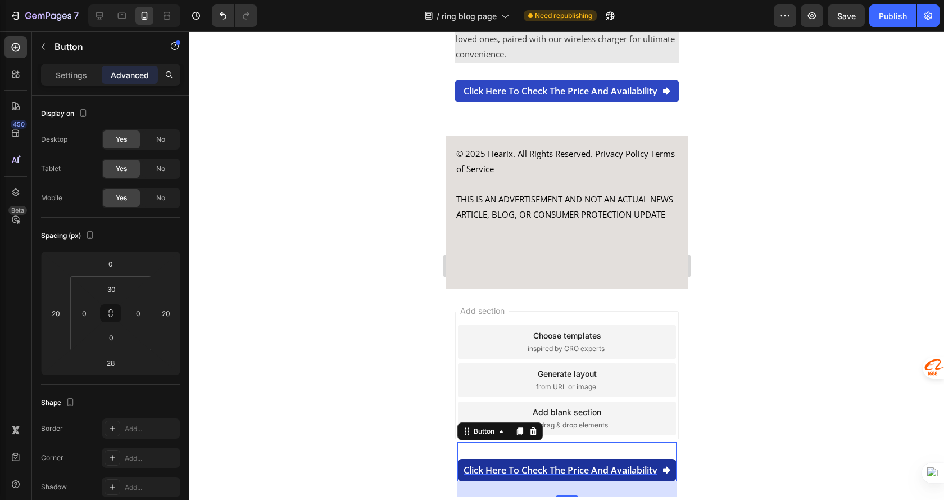
click at [463, 468] on p "Click here to check the price and availability" at bounding box center [560, 469] width 194 height 9
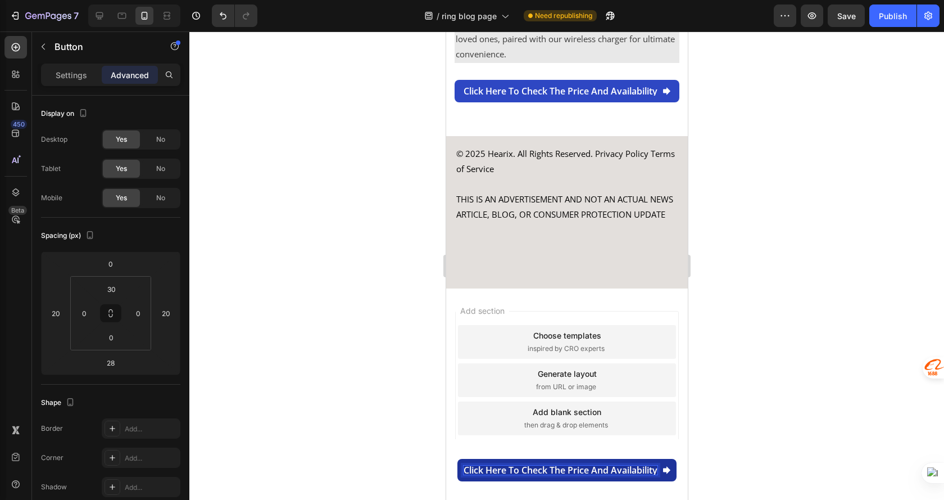
click at [463, 469] on p "Click here to check the price and availability" at bounding box center [560, 469] width 194 height 9
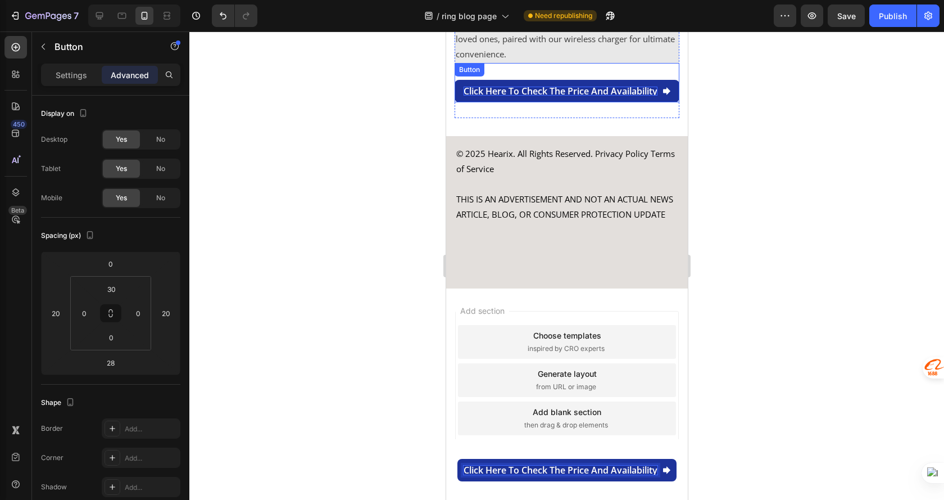
click at [463, 87] on p "Click here to check the price and availability" at bounding box center [560, 91] width 194 height 9
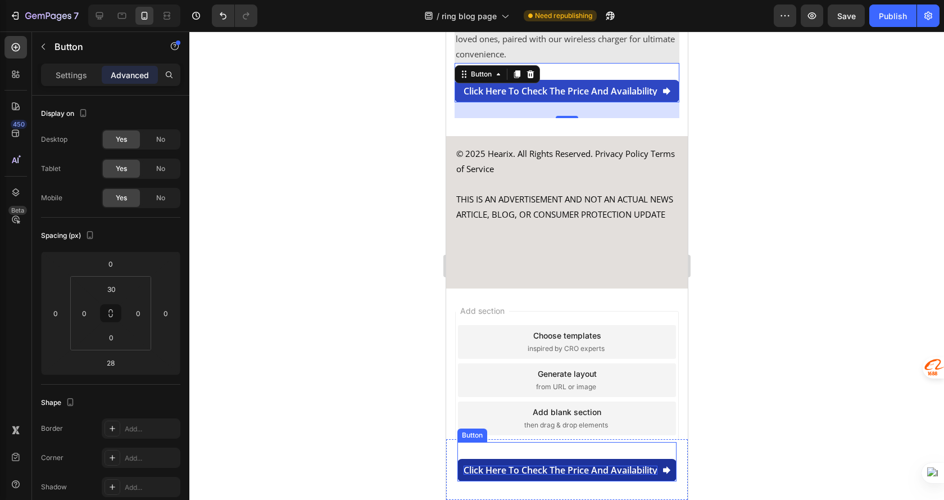
click at [514, 462] on link "Click here to check the price and availability" at bounding box center [566, 470] width 219 height 22
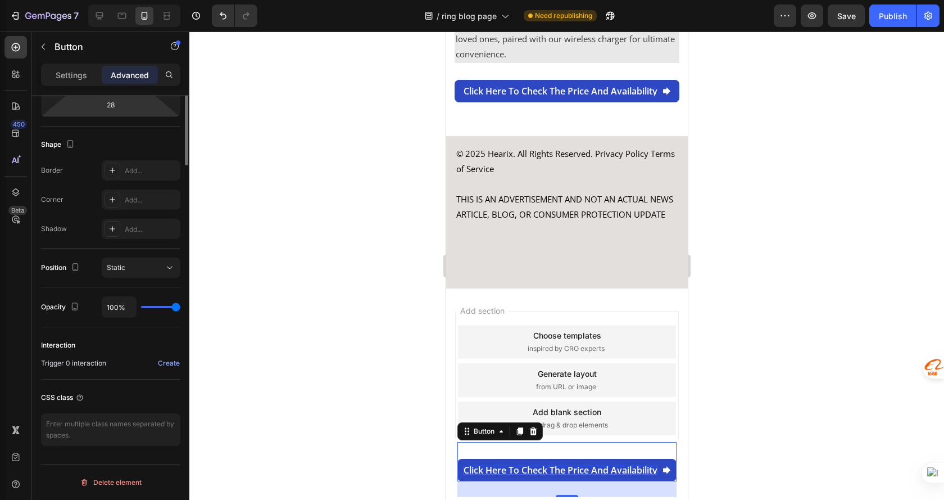
scroll to position [0, 0]
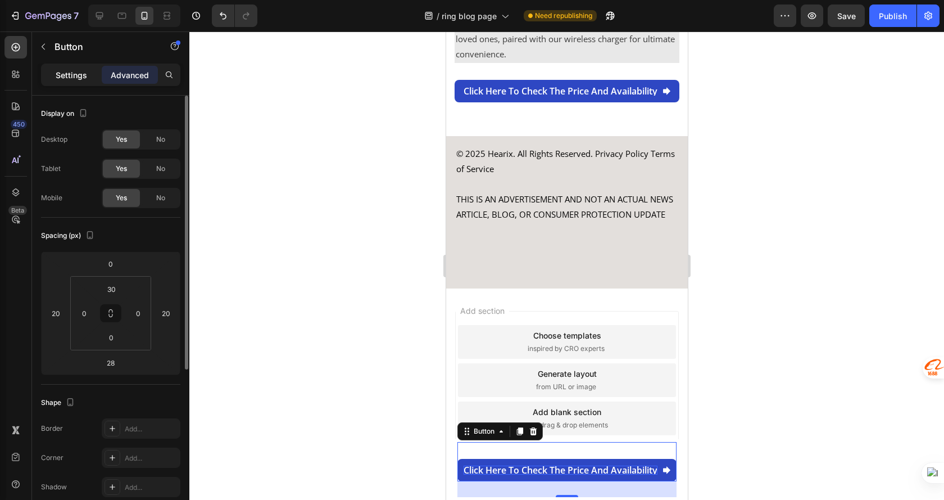
click at [67, 72] on p "Settings" at bounding box center [71, 75] width 31 height 12
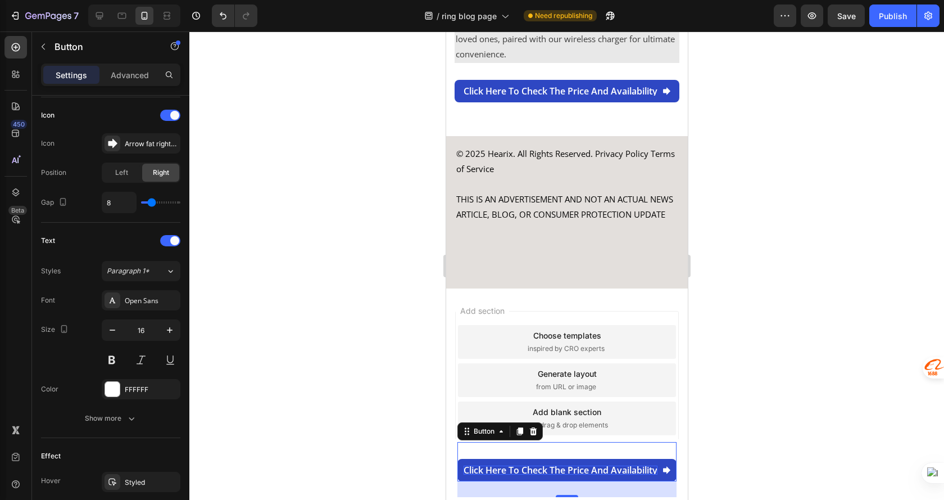
scroll to position [281, 0]
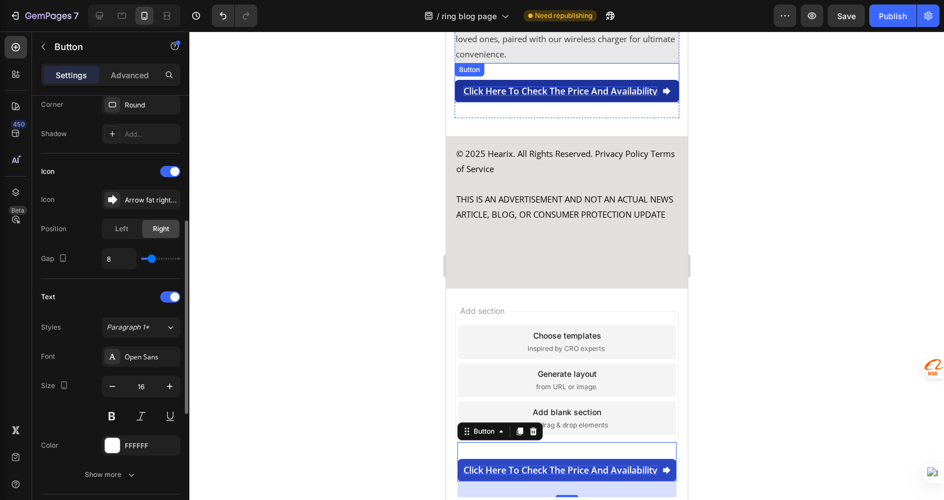
click at [558, 87] on p "Click here to check the price and availability" at bounding box center [560, 91] width 194 height 9
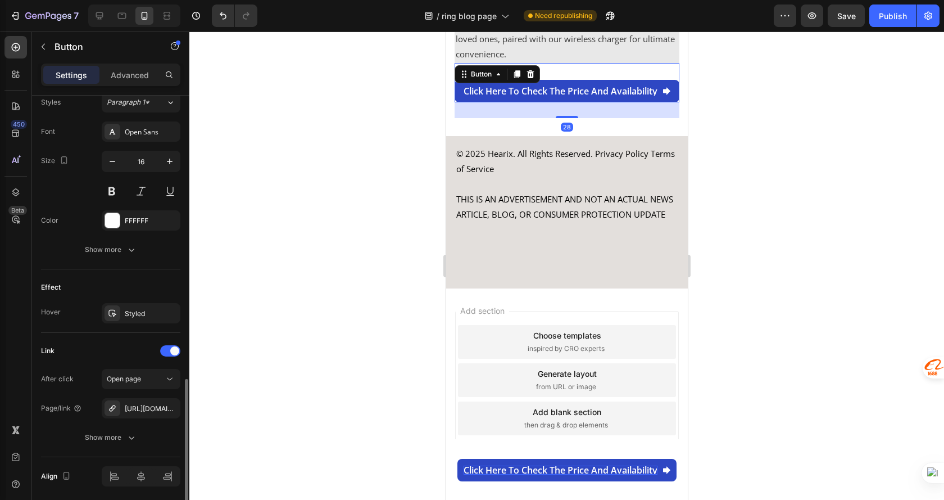
scroll to position [546, 0]
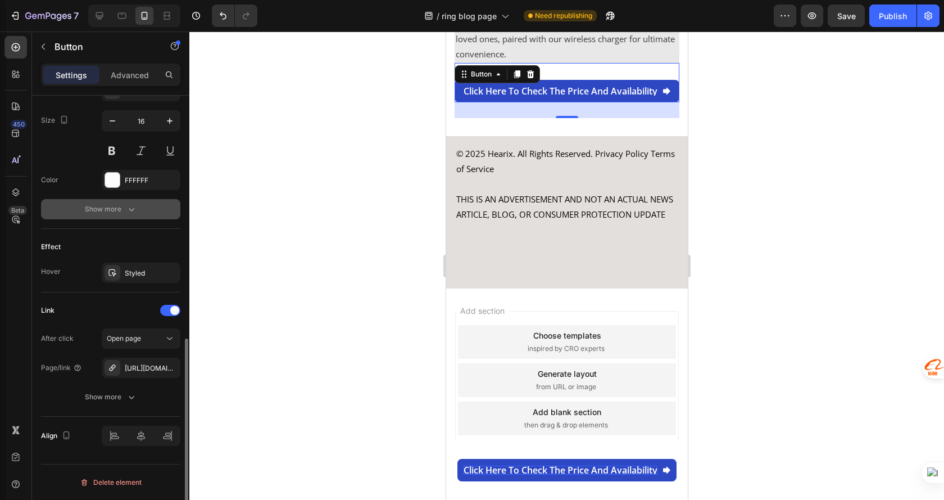
click at [105, 206] on div "Show more" at bounding box center [111, 209] width 52 height 11
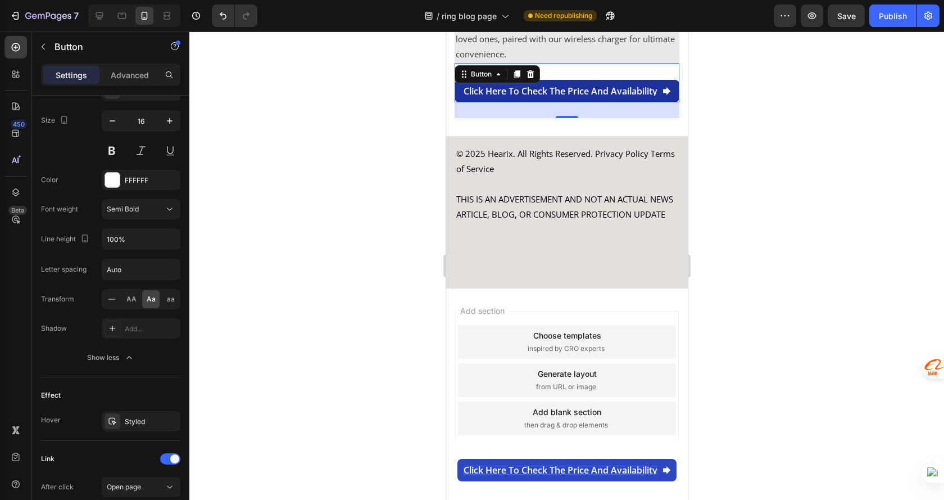
click at [544, 80] on link "Click here to check the price and availability" at bounding box center [566, 91] width 225 height 22
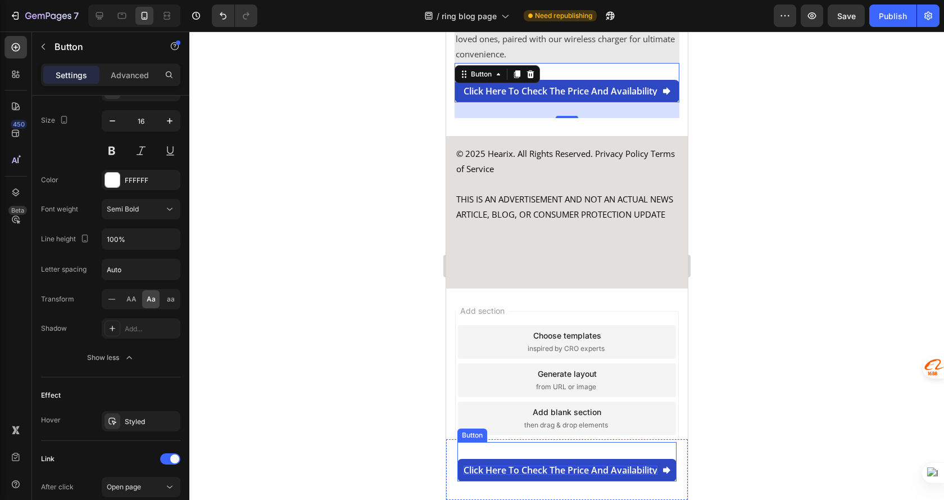
click at [512, 468] on p "Click here to check the price and availability" at bounding box center [560, 469] width 194 height 9
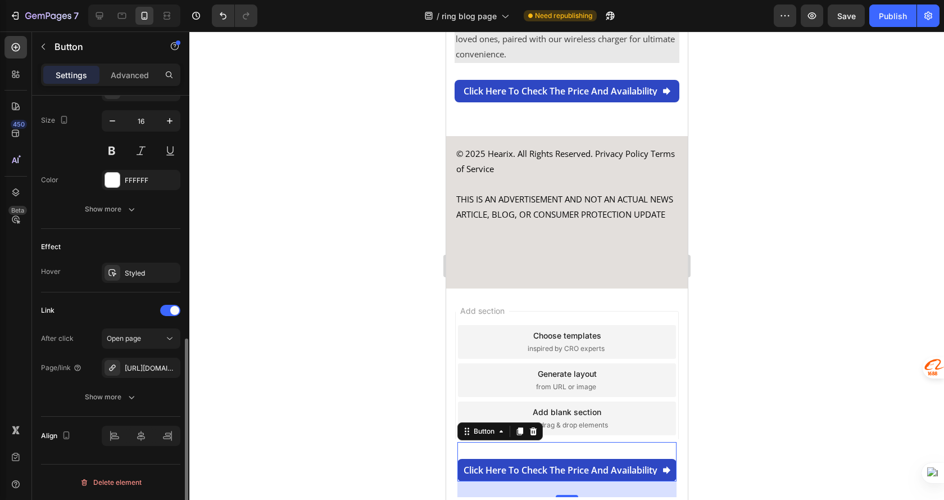
click at [115, 413] on div "Link After click Open page Page/link [URL][DOMAIN_NAME] Show more" at bounding box center [110, 354] width 139 height 124
click at [120, 403] on button "Show more" at bounding box center [110, 397] width 139 height 20
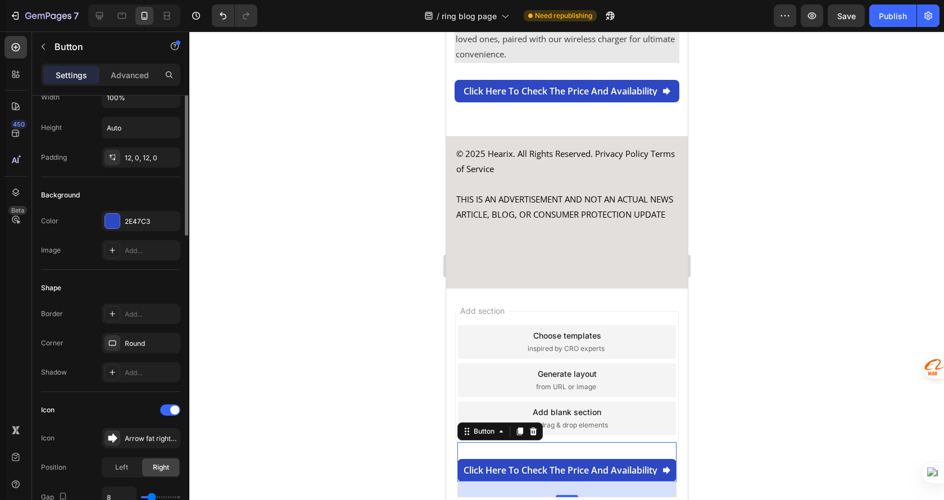
scroll to position [0, 0]
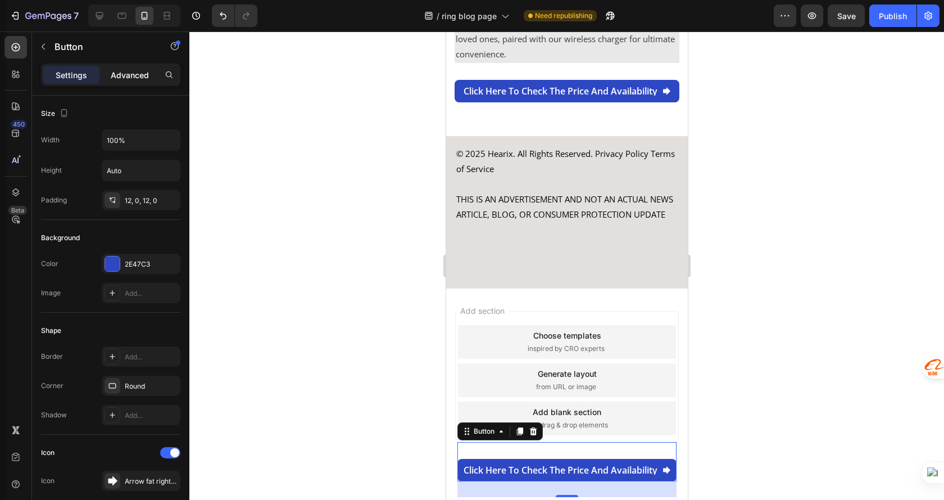
click at [139, 67] on div "Advanced" at bounding box center [130, 75] width 56 height 18
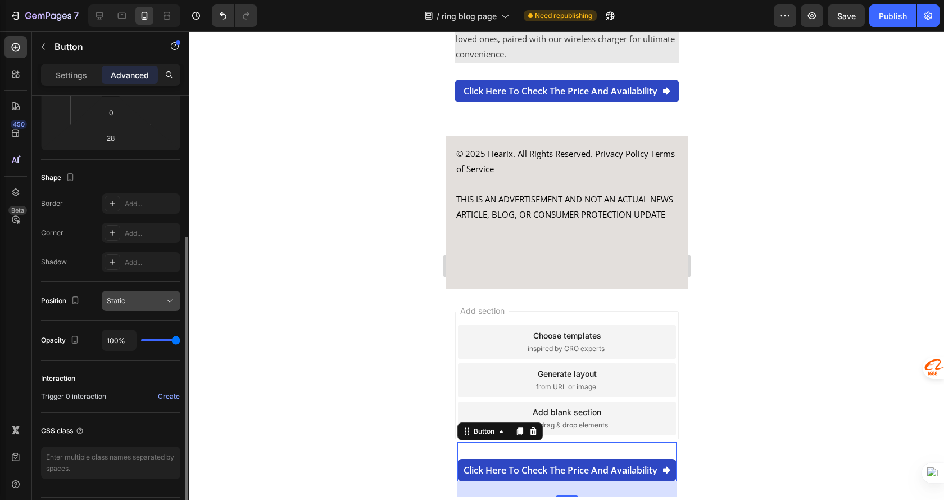
scroll to position [258, 0]
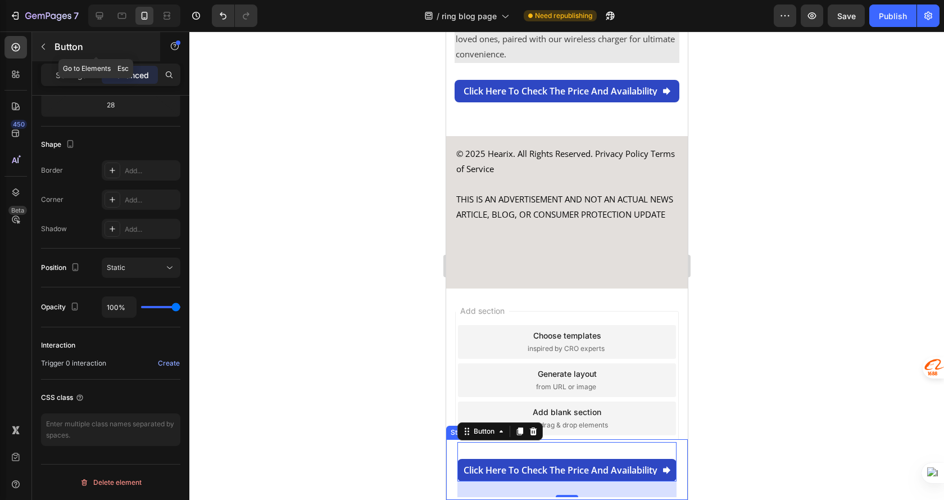
click at [59, 39] on div "Button" at bounding box center [96, 46] width 128 height 29
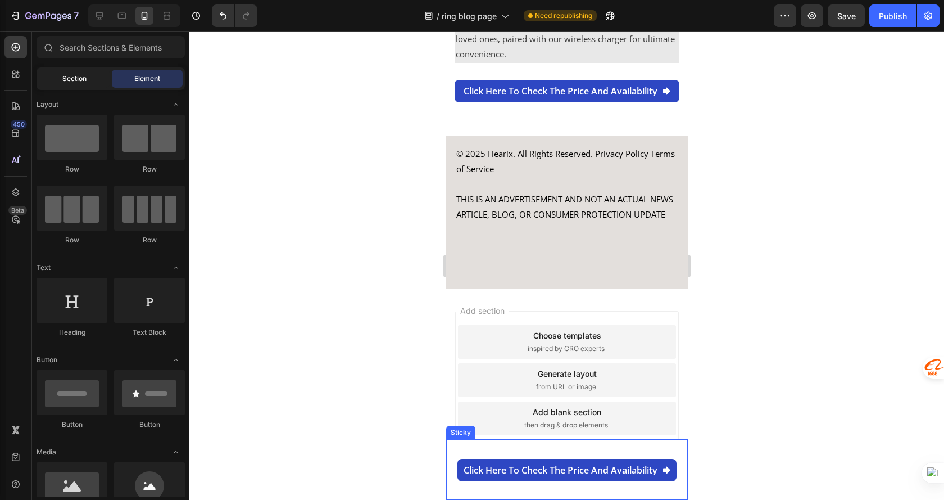
click at [73, 78] on span "Section" at bounding box center [74, 79] width 24 height 10
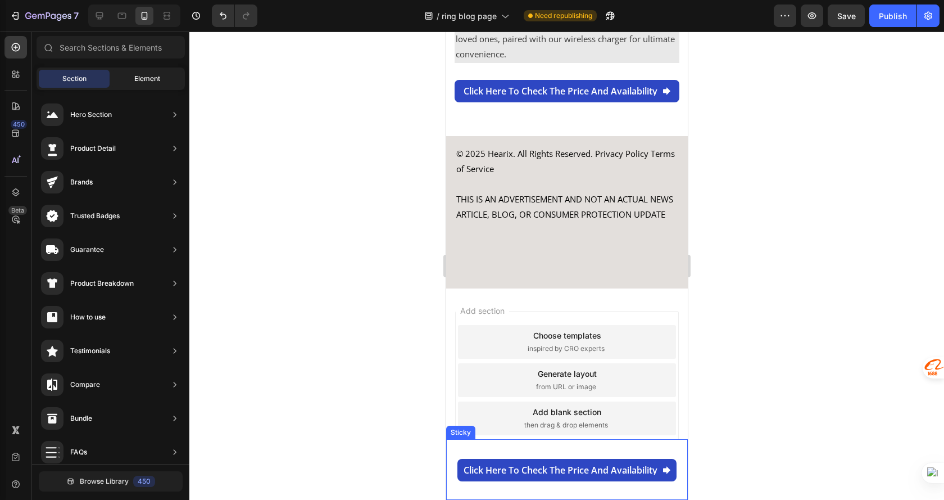
click at [155, 77] on span "Element" at bounding box center [147, 79] width 26 height 10
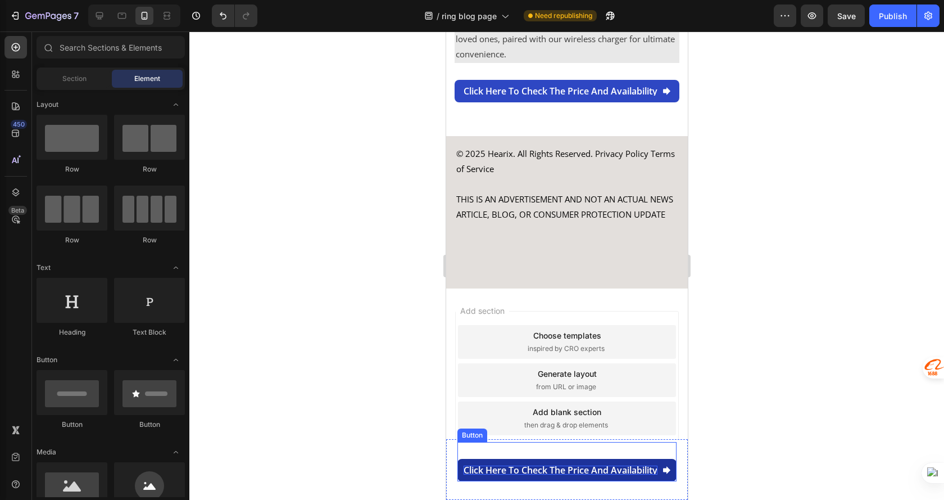
click at [548, 468] on p "Click here to check the price and availability" at bounding box center [560, 469] width 194 height 9
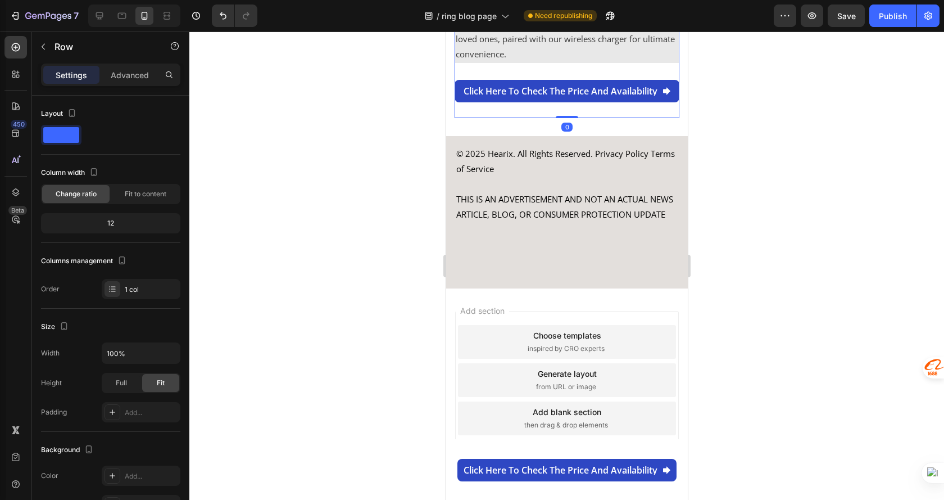
click at [487, 96] on div "Click here to check the price and availability Button" at bounding box center [566, 90] width 225 height 55
click at [131, 78] on p "Advanced" at bounding box center [130, 75] width 38 height 12
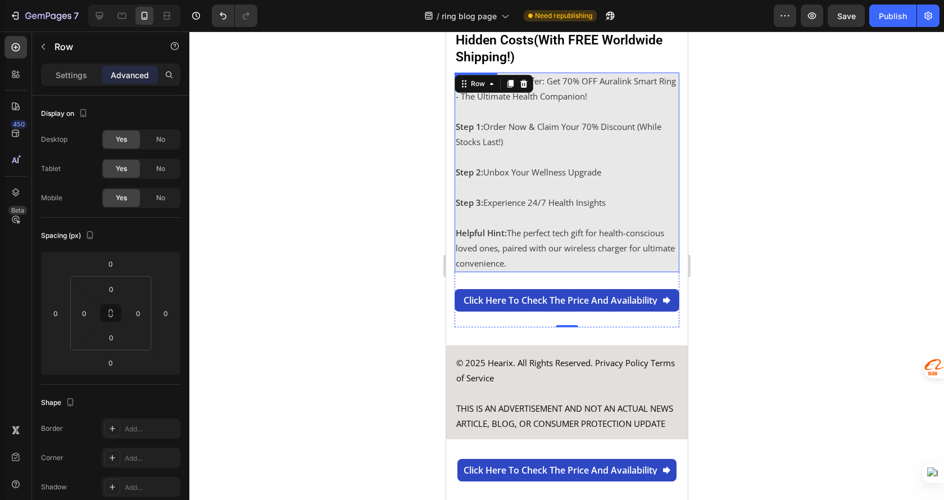
scroll to position [4588, 0]
click at [658, 110] on p at bounding box center [566, 112] width 223 height 15
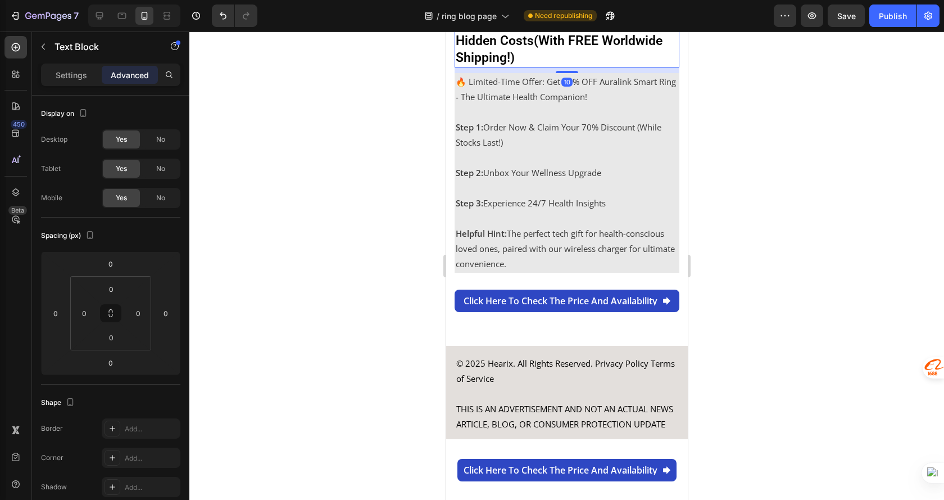
click at [624, 56] on h2 "Get Smarter Health Tracking at the Best Value – Premium Features, No Hidden Cos…" at bounding box center [566, 33] width 225 height 70
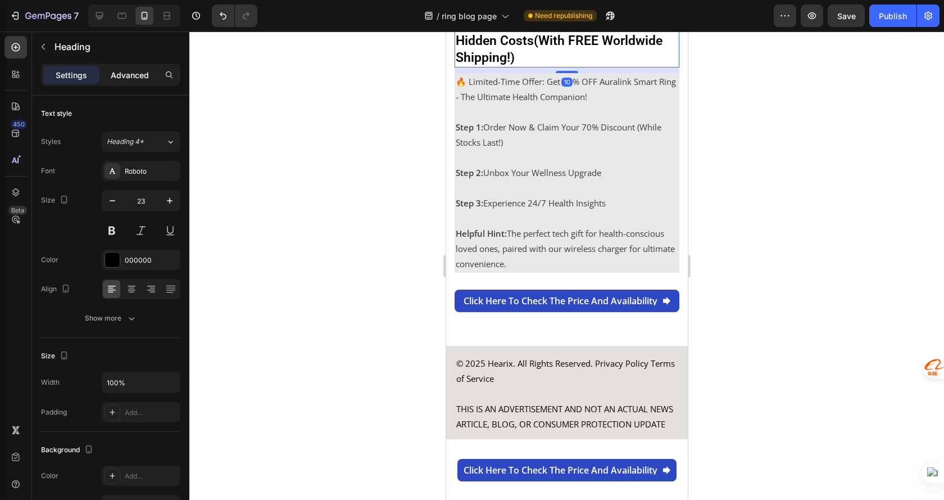
click at [119, 74] on p "Advanced" at bounding box center [130, 75] width 38 height 12
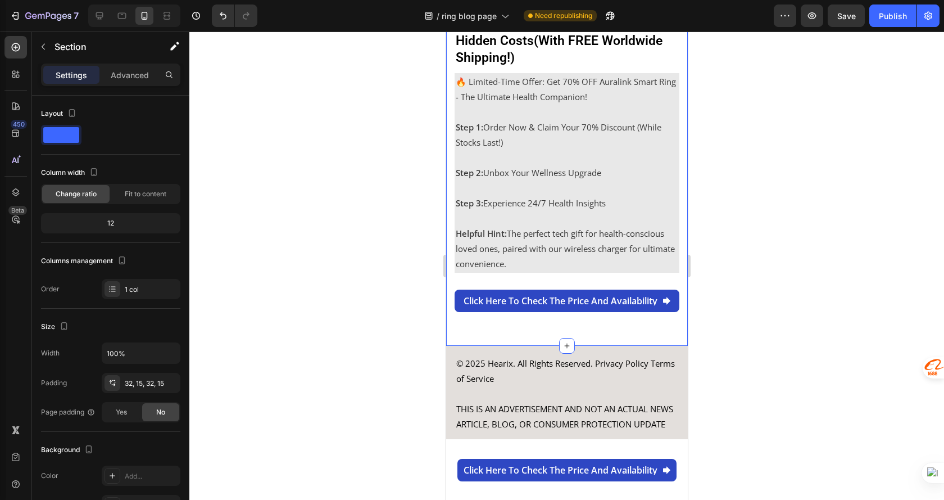
click at [449, 308] on div "Get Smarter Health Tracking at the Best Value – Premium Features, No Hidden Cos…" at bounding box center [567, 163] width 242 height 366
click at [128, 75] on p "Advanced" at bounding box center [130, 75] width 38 height 12
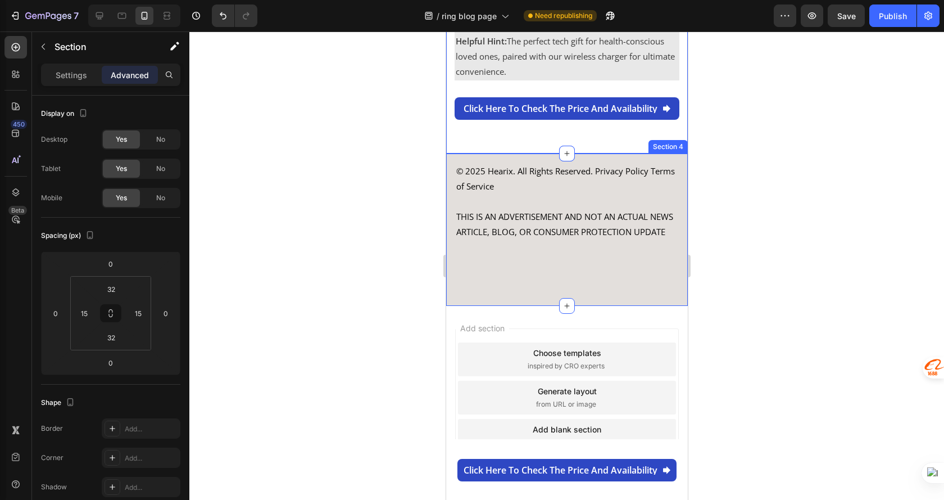
scroll to position [4813, 0]
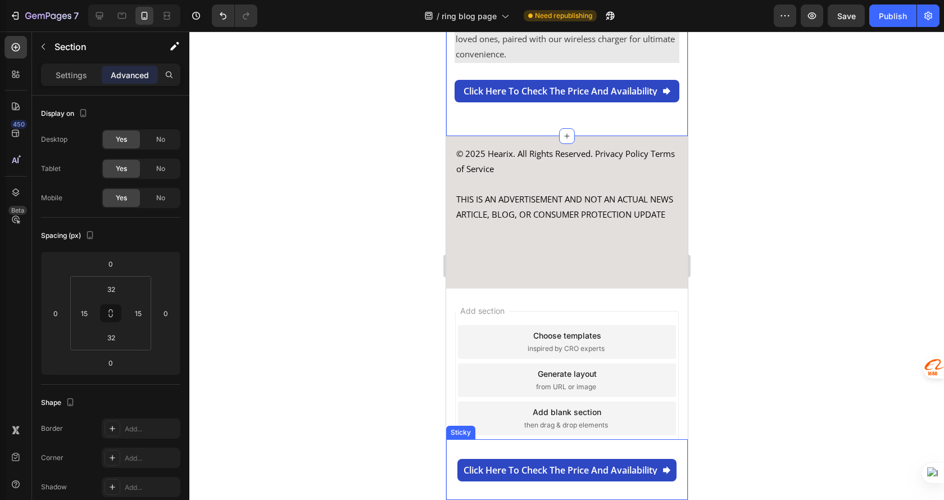
click at [451, 450] on div "Click here to check the price and availability Button" at bounding box center [567, 469] width 242 height 55
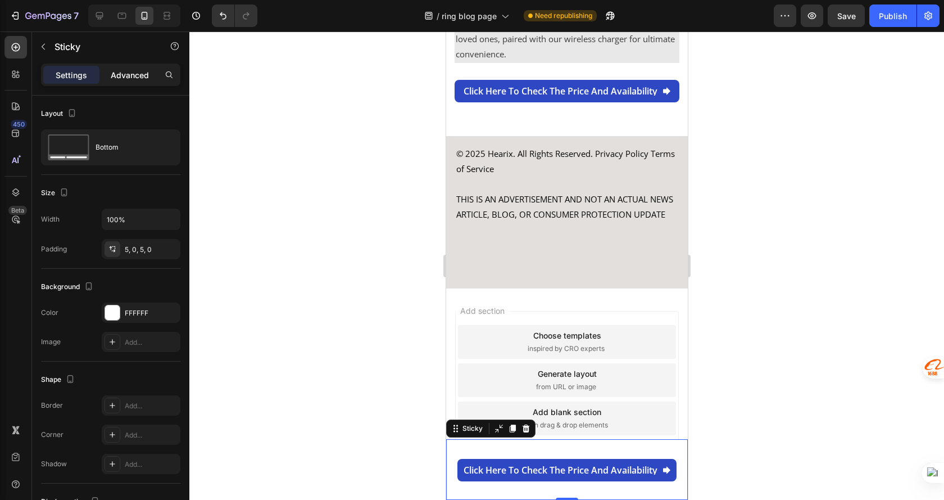
click at [133, 72] on p "Advanced" at bounding box center [130, 75] width 38 height 12
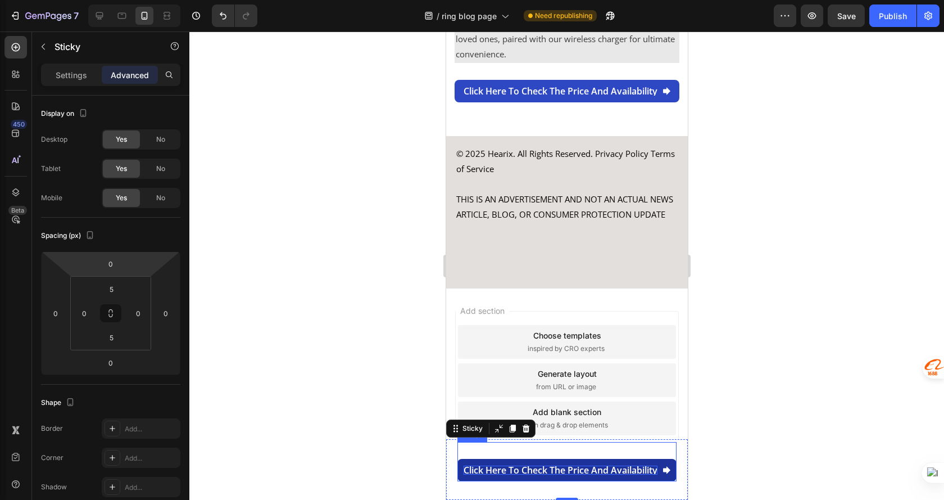
click at [534, 468] on p "Click here to check the price and availability" at bounding box center [560, 469] width 194 height 9
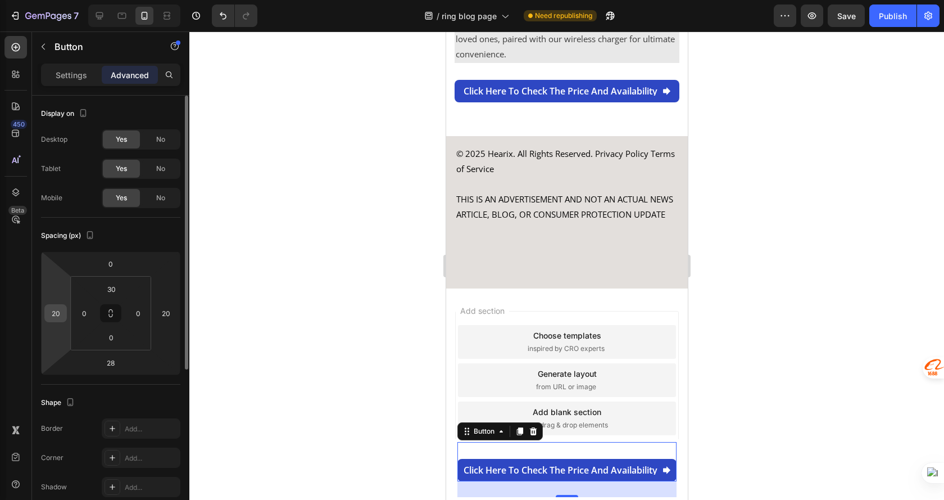
click at [58, 317] on input "20" at bounding box center [55, 313] width 17 height 17
type input "15"
click at [176, 314] on div "20" at bounding box center [166, 313] width 22 height 18
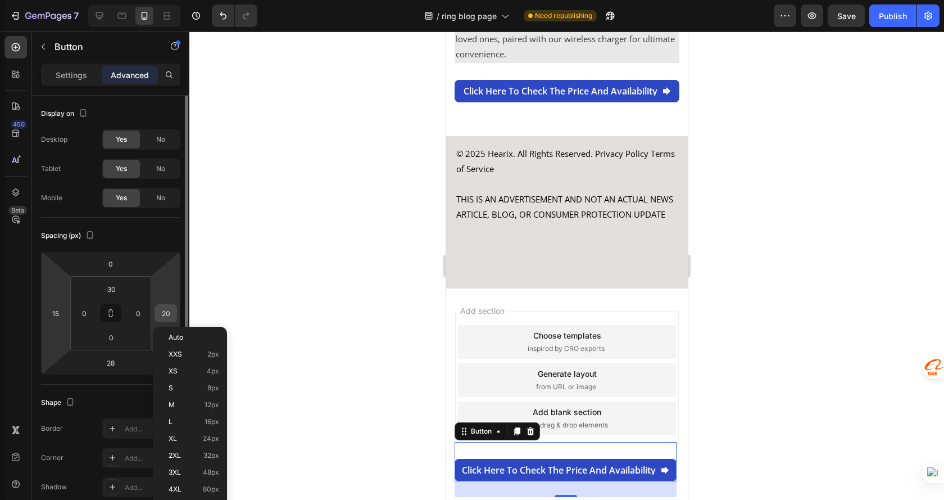
click at [170, 311] on input "20" at bounding box center [165, 313] width 17 height 17
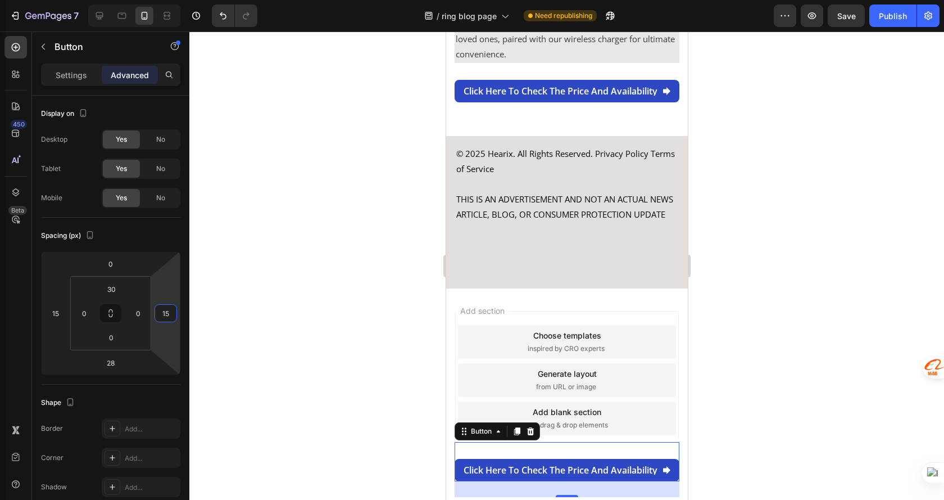
type input "15"
click at [757, 394] on div at bounding box center [566, 265] width 755 height 468
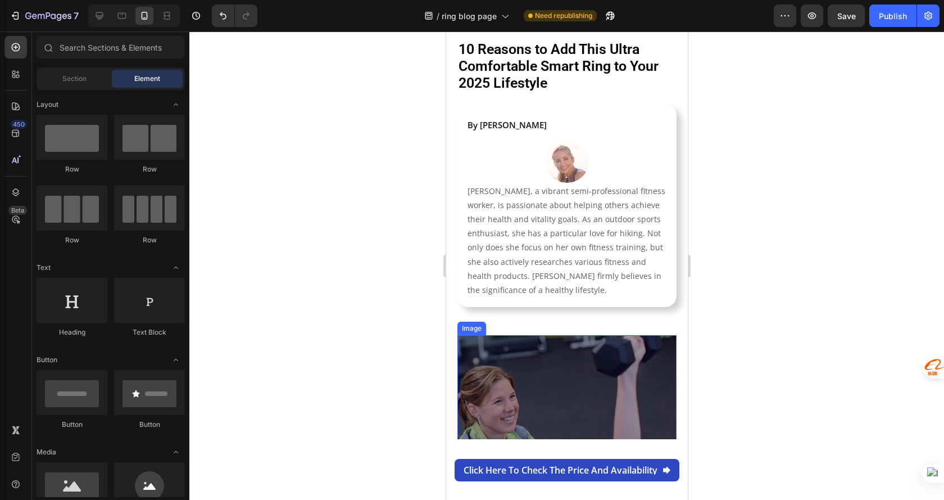
scroll to position [0, 0]
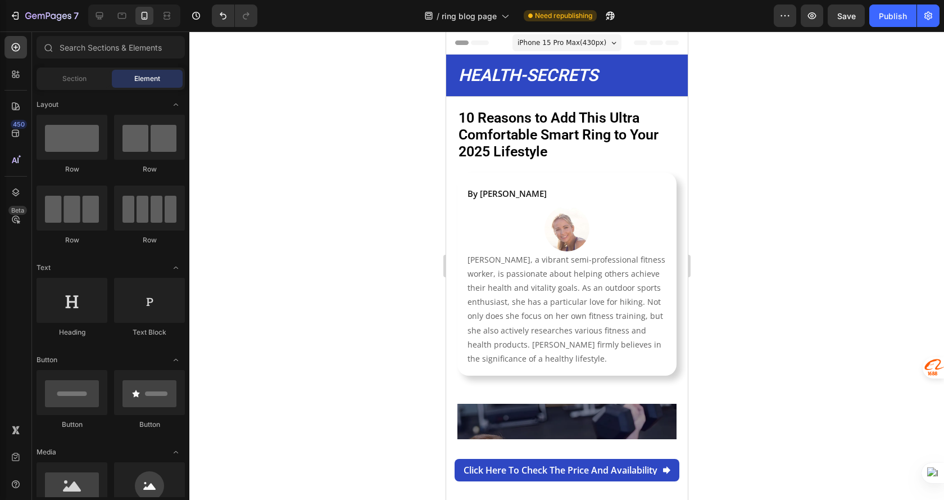
click at [584, 44] on span "iPhone 15 Pro Max ( 430 px)" at bounding box center [561, 42] width 89 height 11
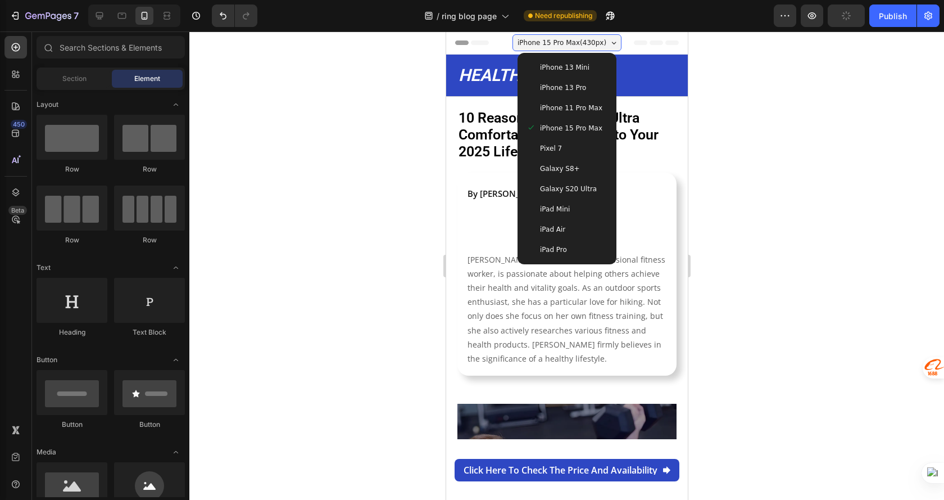
click at [577, 64] on span "iPhone 13 Mini" at bounding box center [564, 67] width 49 height 11
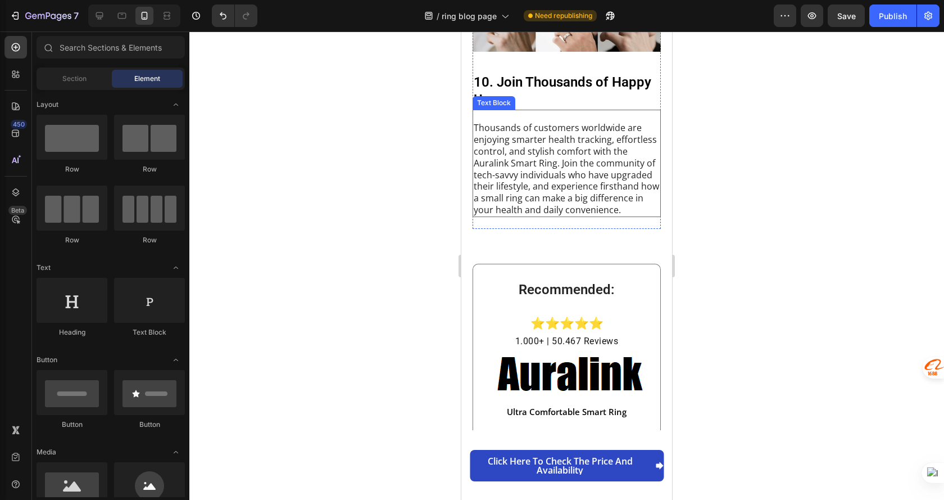
scroll to position [3636, 0]
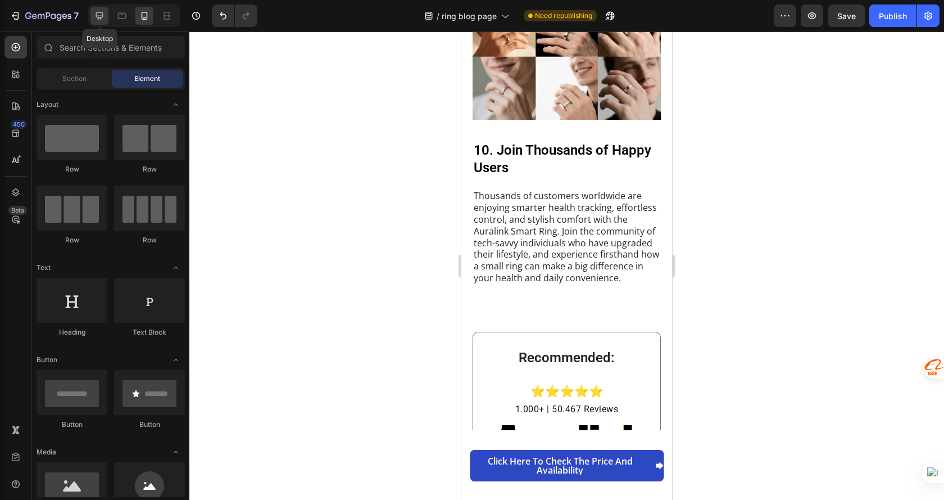
click at [102, 17] on icon at bounding box center [99, 15] width 7 height 7
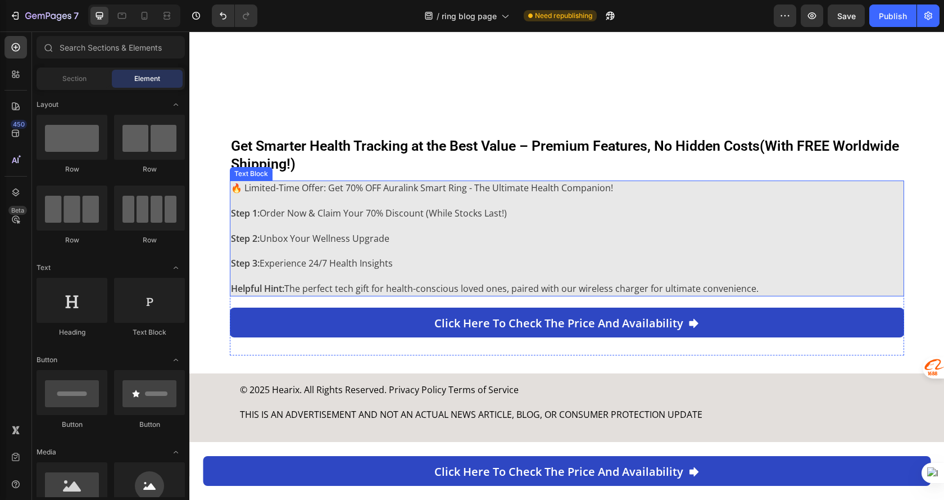
scroll to position [2395, 0]
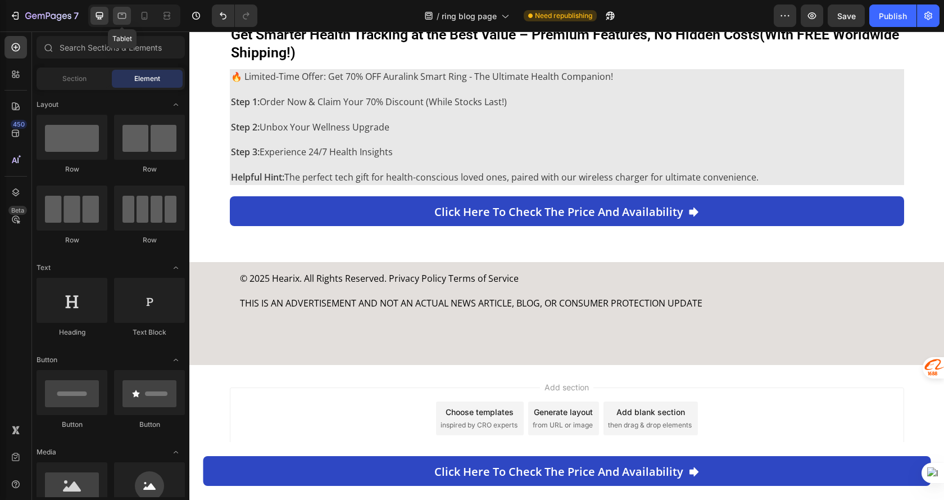
click at [117, 14] on icon at bounding box center [121, 15] width 11 height 11
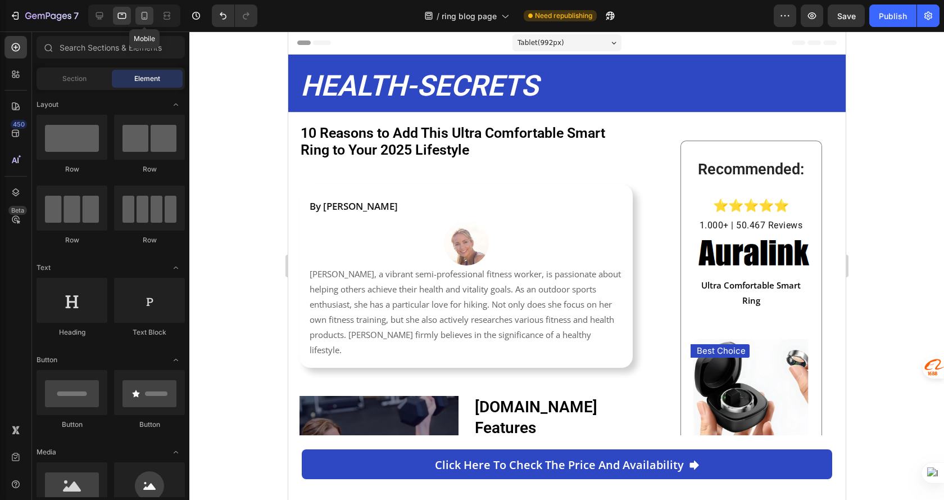
click at [143, 11] on icon at bounding box center [144, 15] width 11 height 11
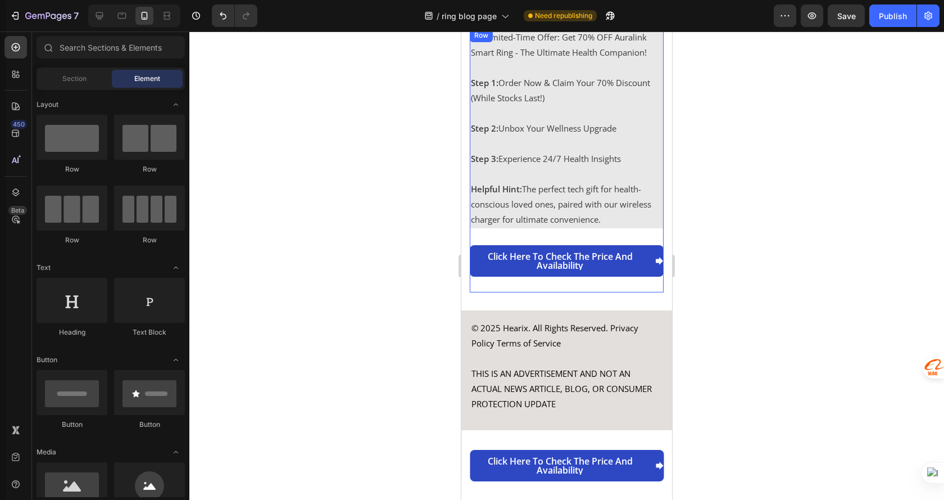
scroll to position [4760, 0]
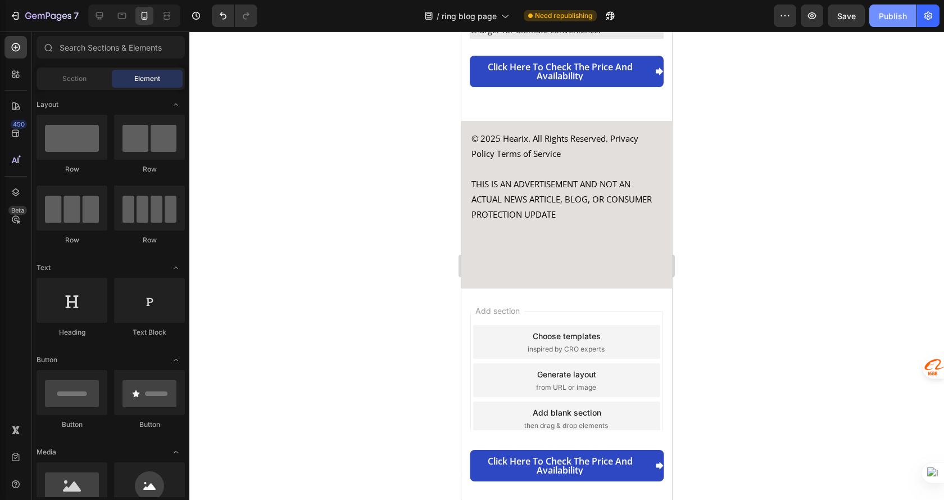
click at [906, 22] on button "Publish" at bounding box center [893, 15] width 47 height 22
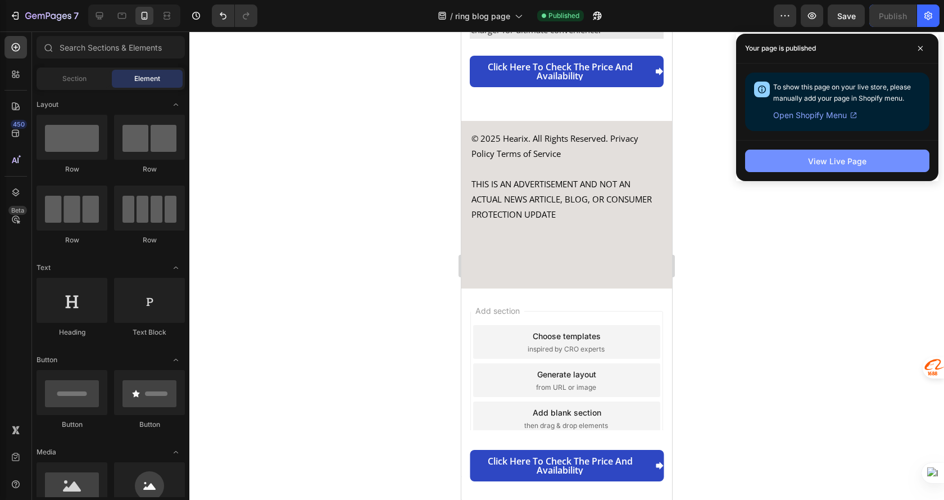
click at [873, 159] on button "View Live Page" at bounding box center [837, 161] width 184 height 22
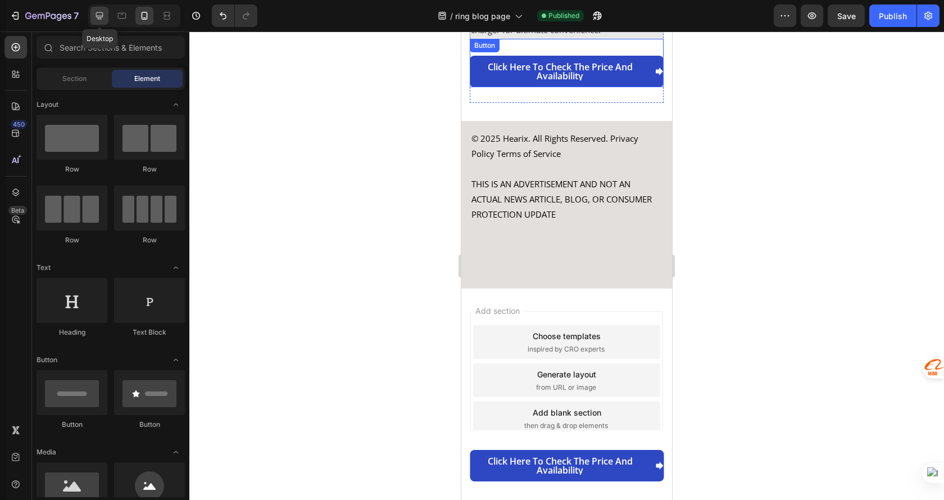
click at [97, 15] on icon at bounding box center [99, 15] width 11 height 11
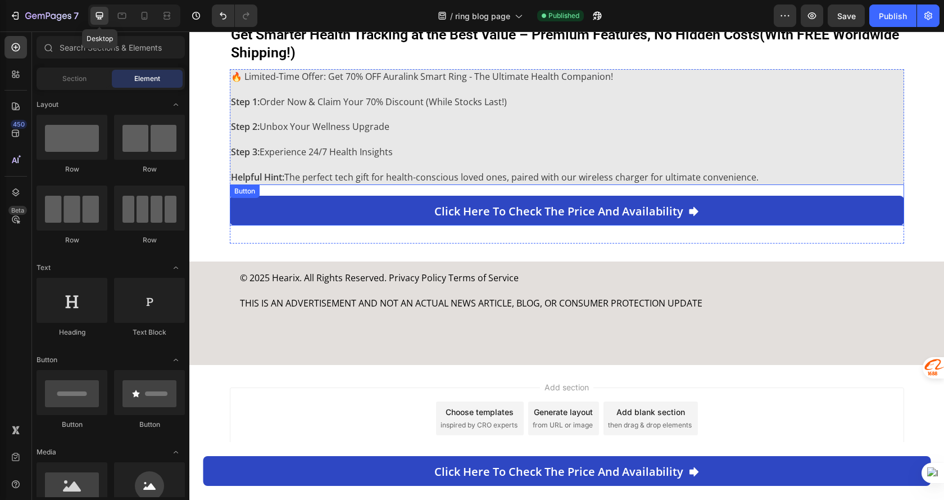
scroll to position [4496, 0]
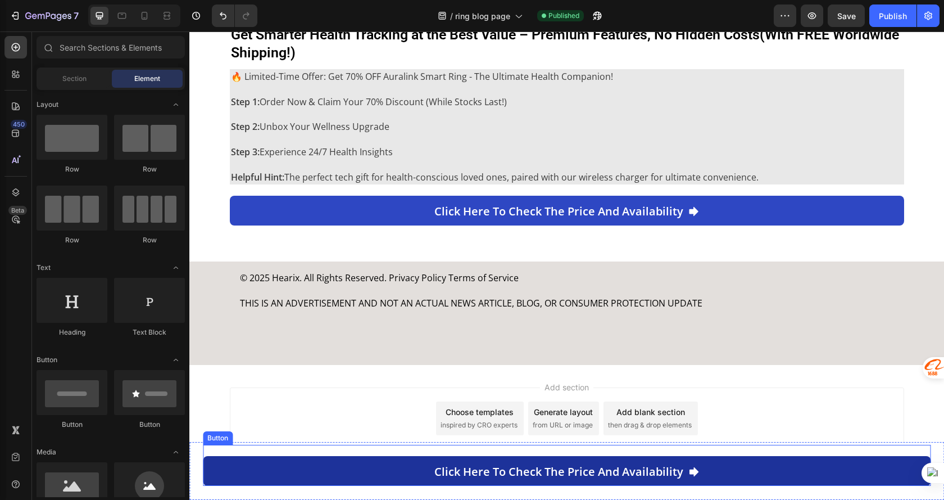
click at [261, 471] on link "Click here to check the price and availability" at bounding box center [567, 471] width 728 height 30
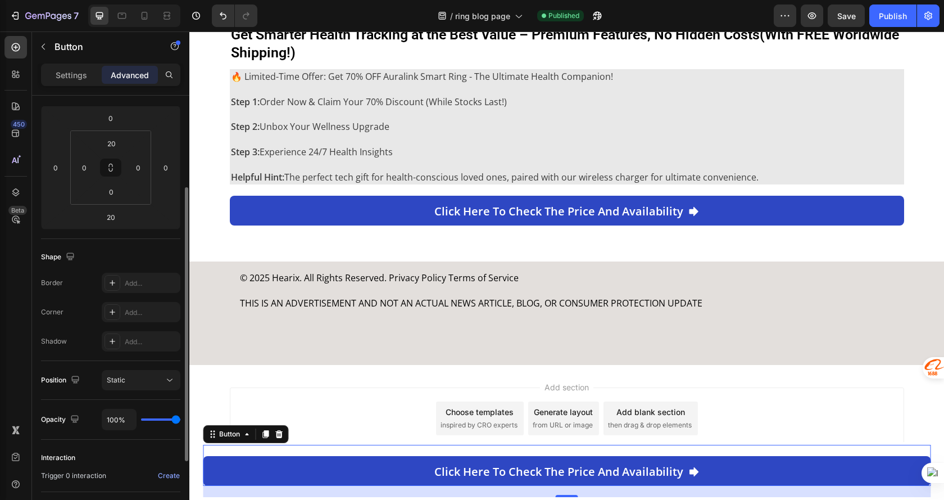
scroll to position [0, 0]
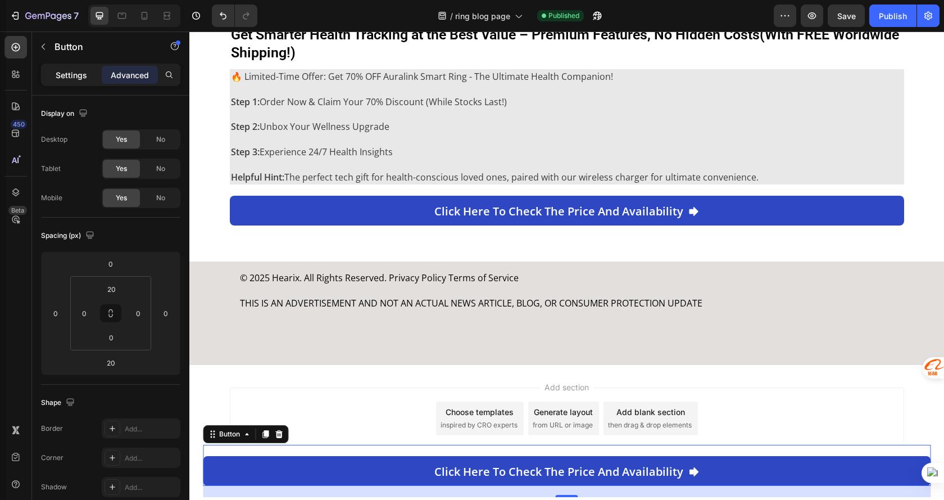
click at [62, 72] on p "Settings" at bounding box center [71, 75] width 31 height 12
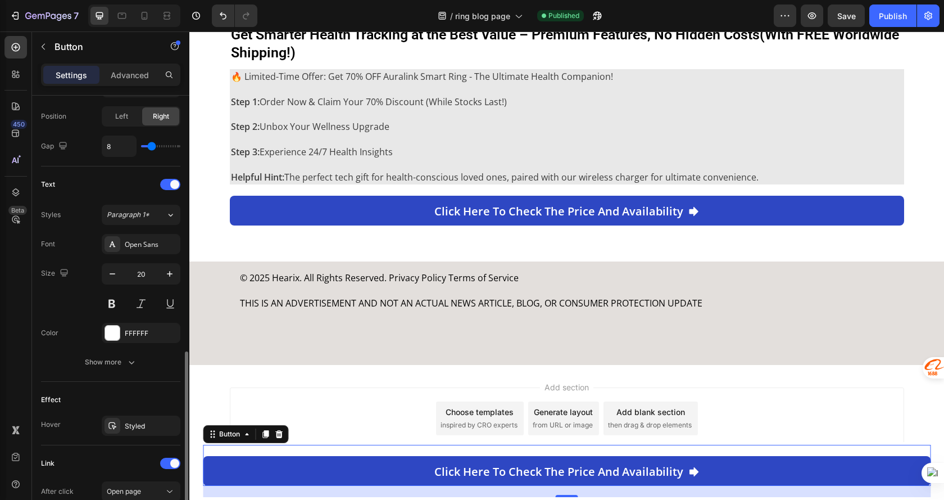
scroll to position [450, 0]
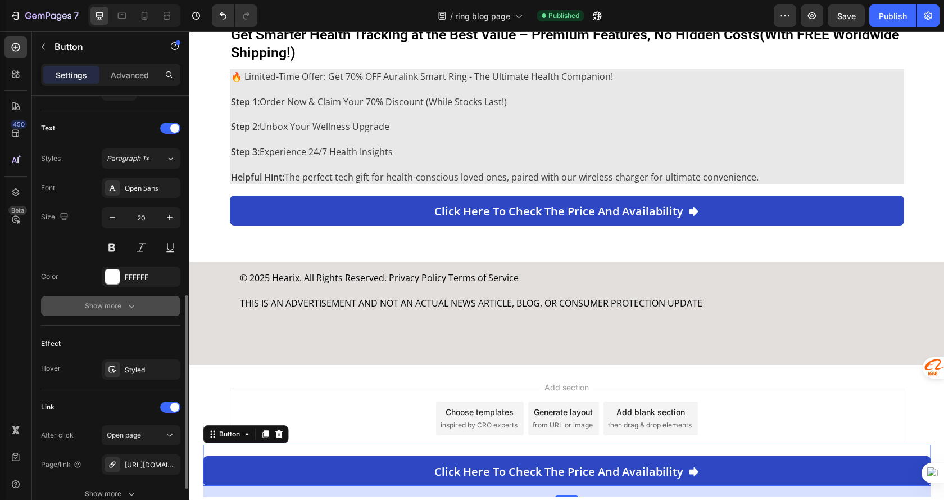
click at [126, 301] on icon "button" at bounding box center [131, 305] width 11 height 11
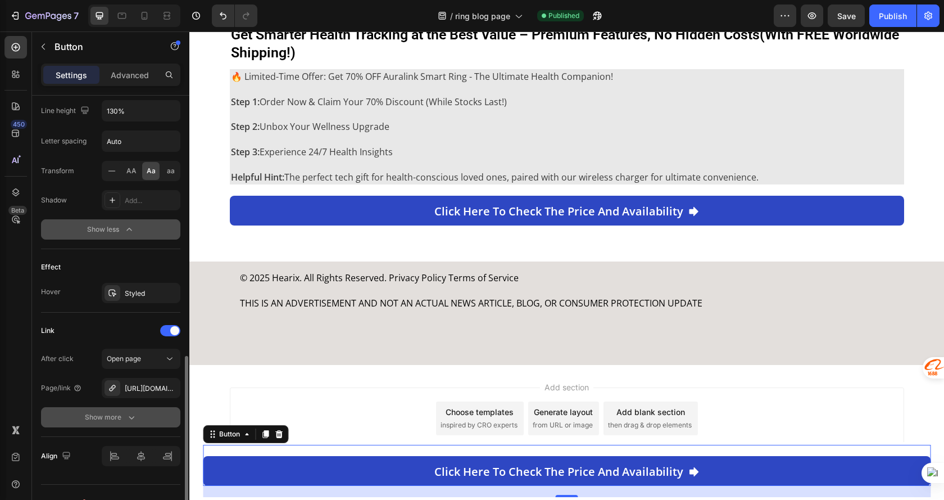
scroll to position [695, 0]
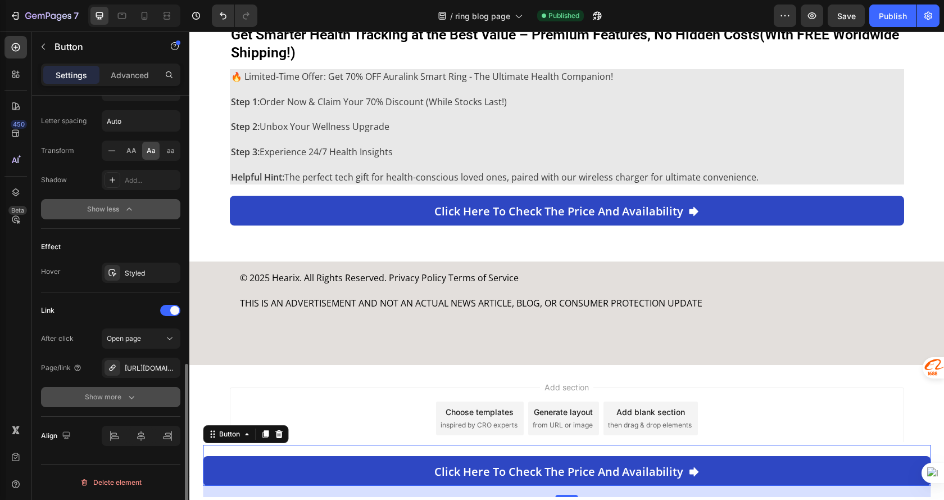
click at [141, 403] on button "Show more" at bounding box center [110, 397] width 139 height 20
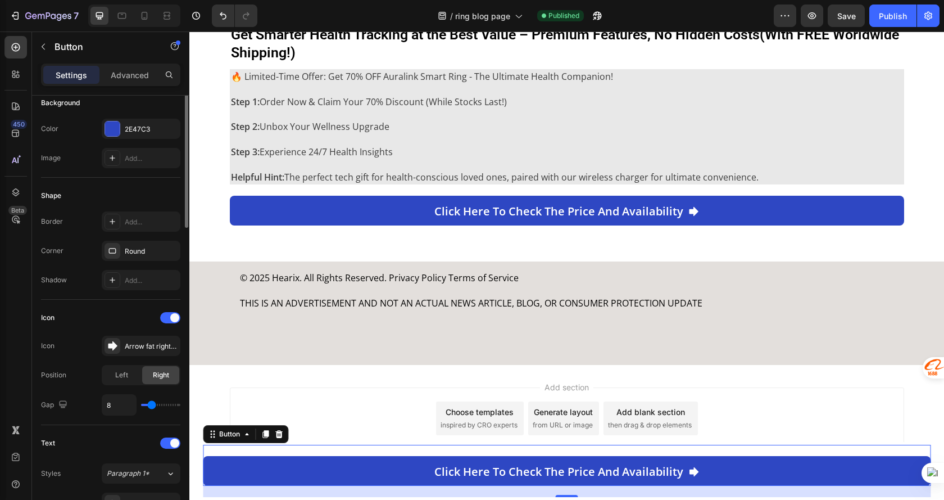
scroll to position [0, 0]
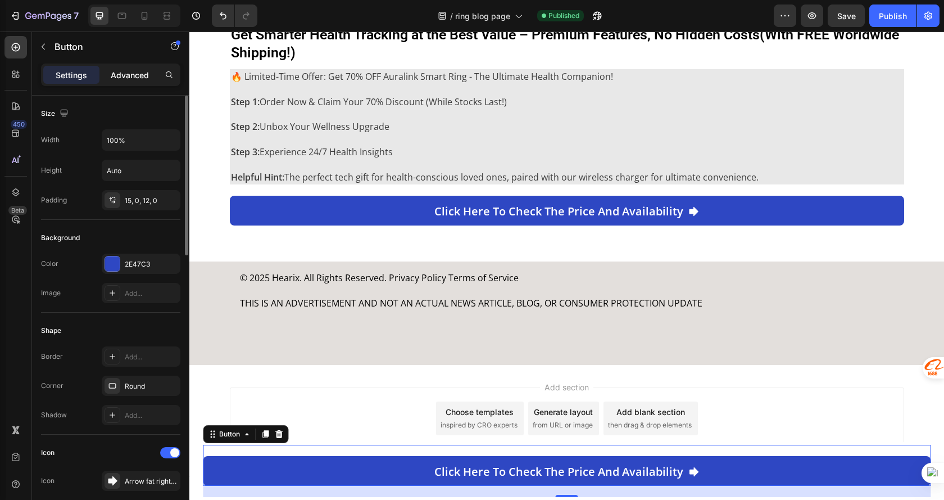
click at [135, 73] on p "Advanced" at bounding box center [130, 75] width 38 height 12
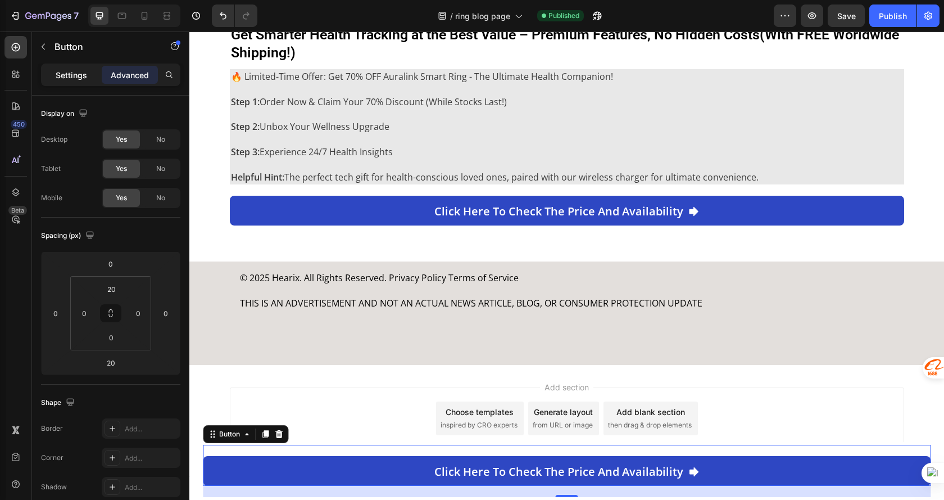
click at [81, 67] on div "Settings" at bounding box center [71, 75] width 56 height 18
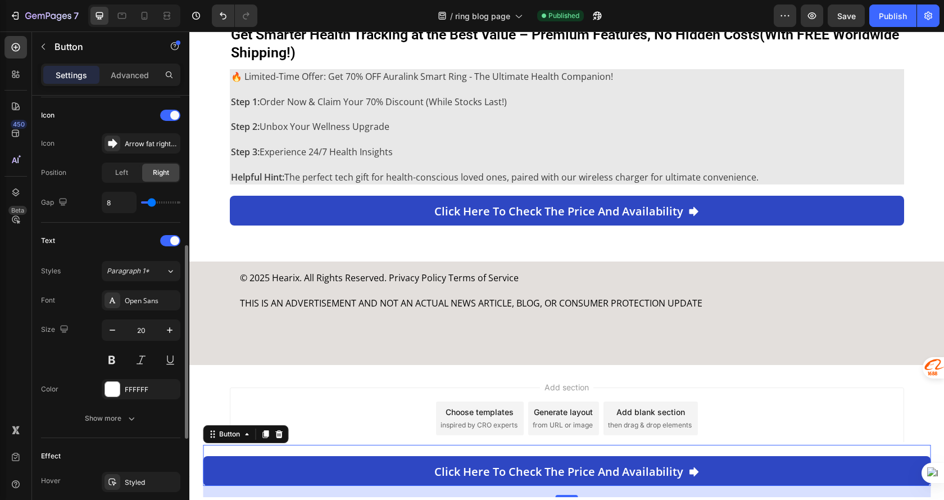
scroll to position [546, 0]
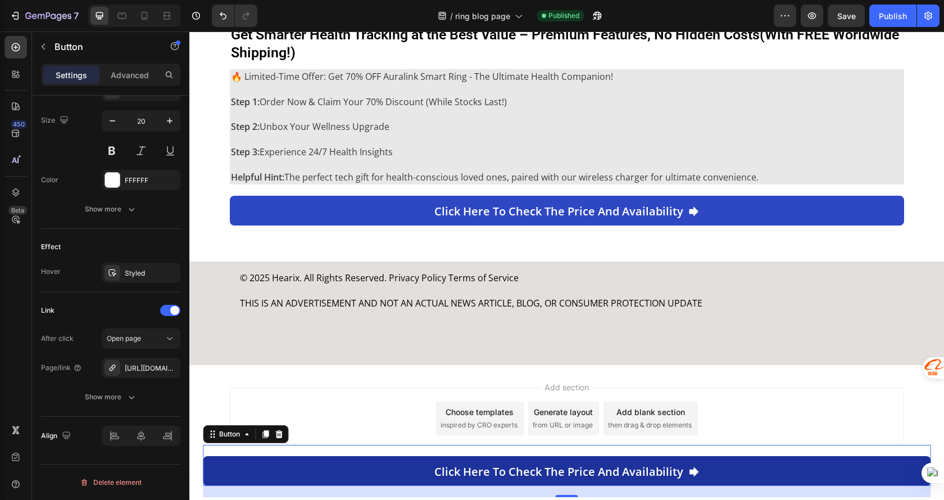
click at [306, 474] on link "Click here to check the price and availability" at bounding box center [567, 471] width 728 height 30
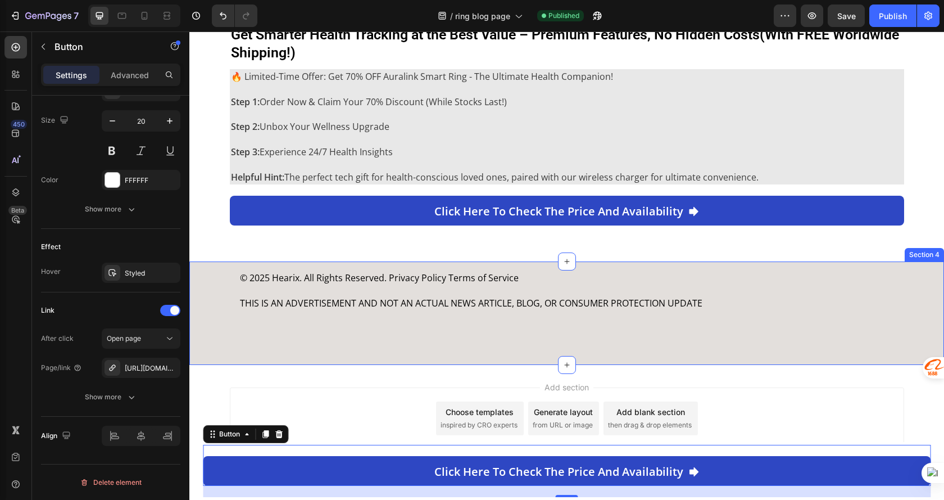
click at [355, 336] on div "© 2025 Hearix. All Rights Reserved. Privacy Policy Terms of Service THIS IS AN …" at bounding box center [566, 312] width 755 height 103
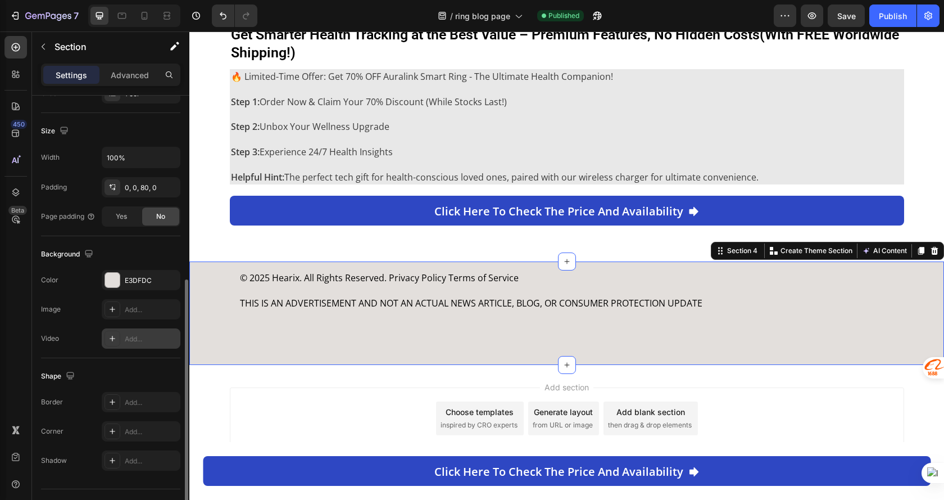
scroll to position [250, 0]
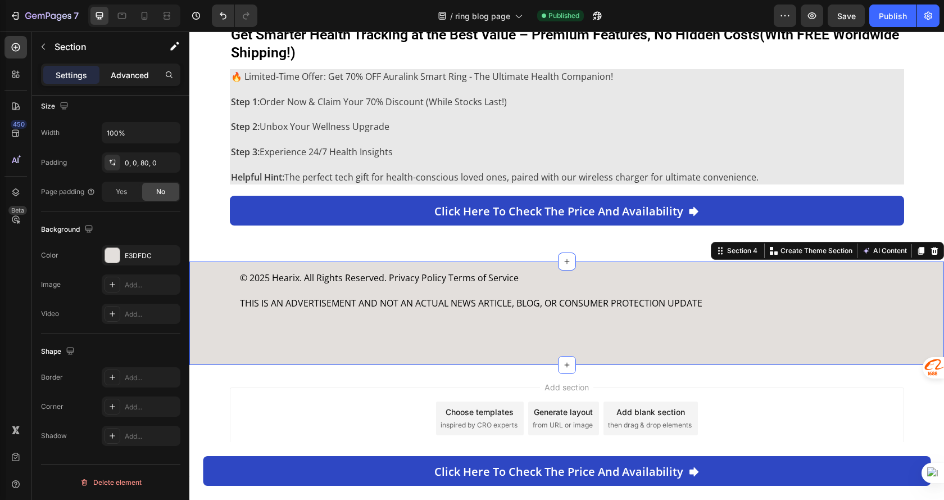
click at [132, 77] on p "Advanced" at bounding box center [130, 75] width 38 height 12
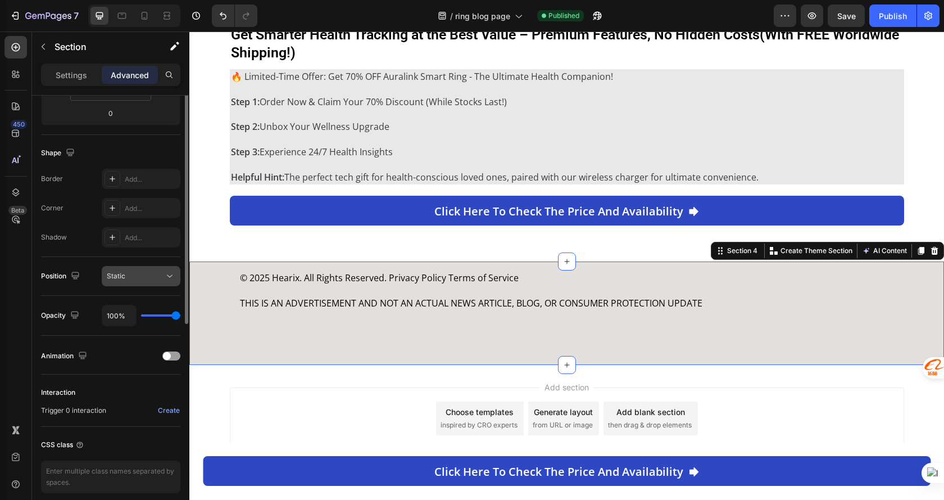
scroll to position [0, 0]
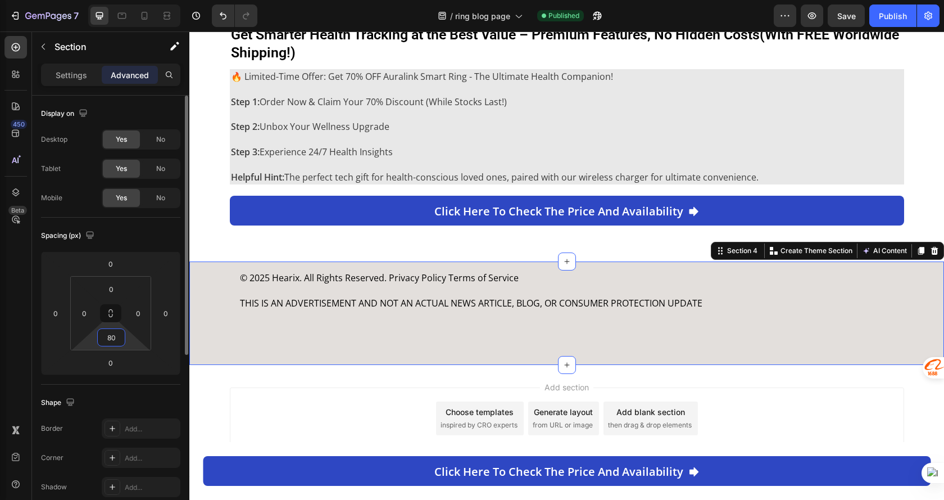
click at [118, 339] on input "80" at bounding box center [111, 337] width 22 height 17
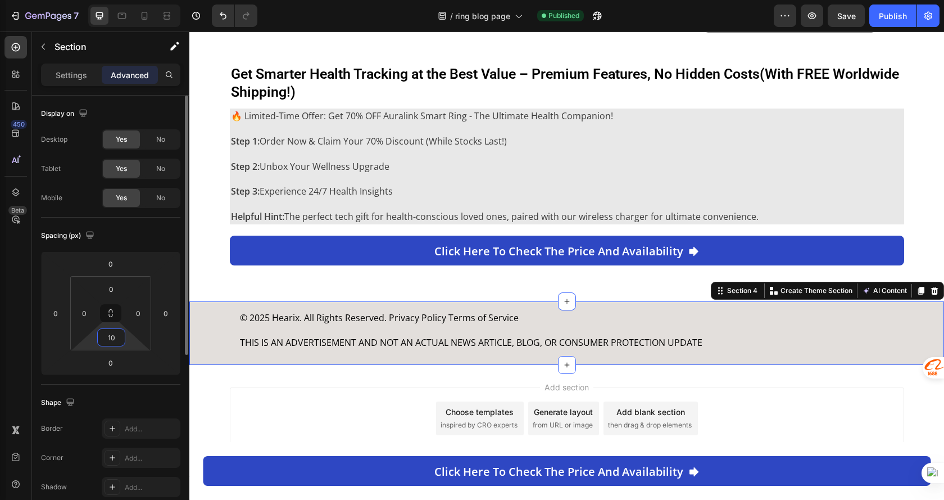
type input "100"
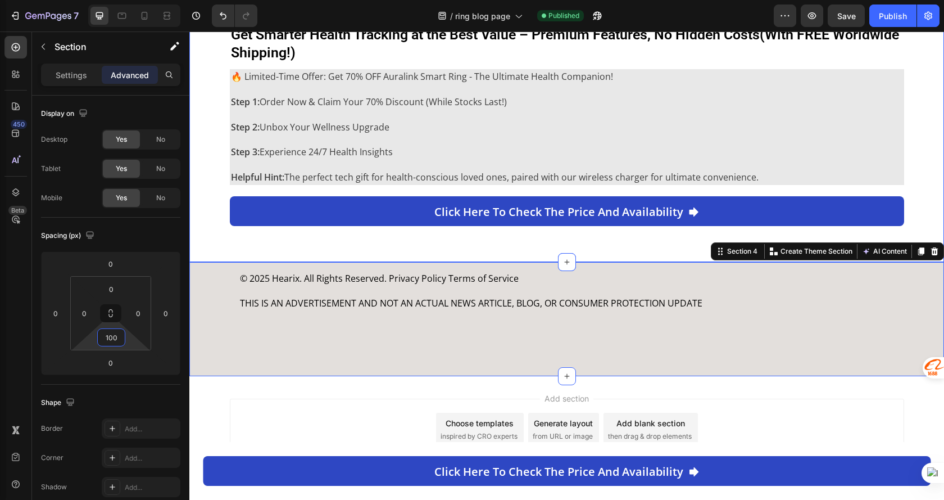
click at [211, 239] on div "Get Smarter Health Tracking at the Best Value – Premium Features, No Hidden Cos…" at bounding box center [566, 134] width 755 height 219
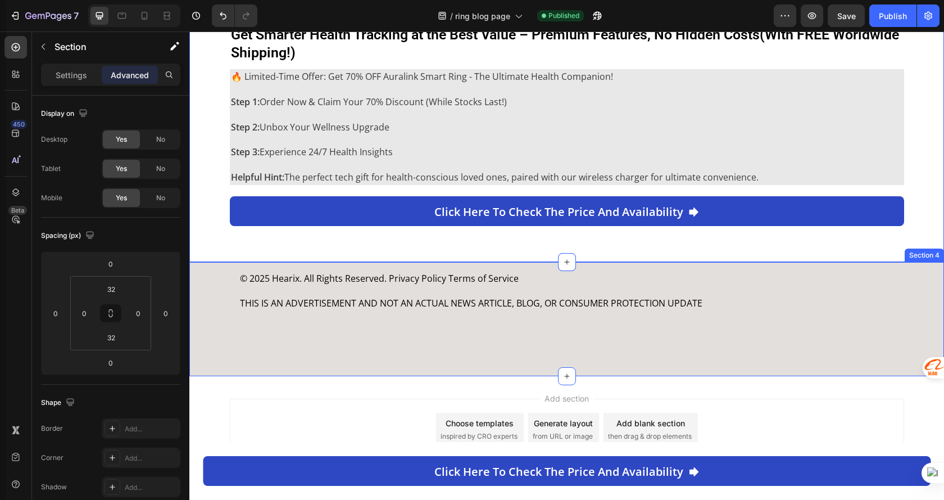
click at [276, 346] on div "© 2025 Hearix. All Rights Reserved. Privacy Policy Terms of Service THIS IS AN …" at bounding box center [566, 319] width 755 height 114
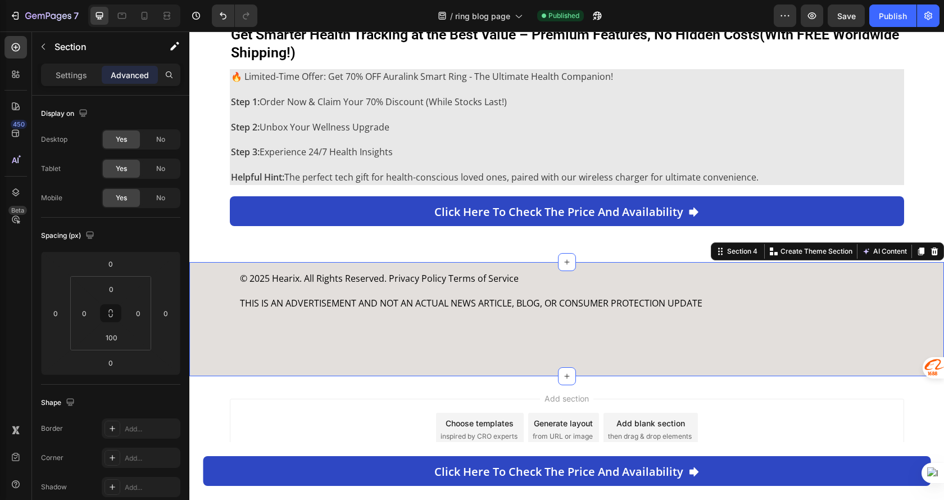
click at [829, 422] on div "Add section Choose templates inspired by CRO experts Generate layout from URL o…" at bounding box center [567, 430] width 675 height 62
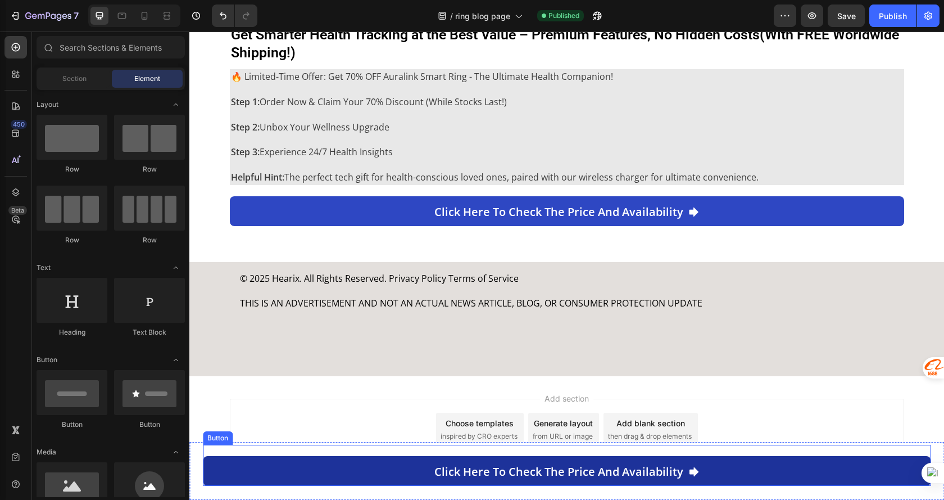
click at [221, 461] on link "Click here to check the price and availability" at bounding box center [567, 471] width 728 height 30
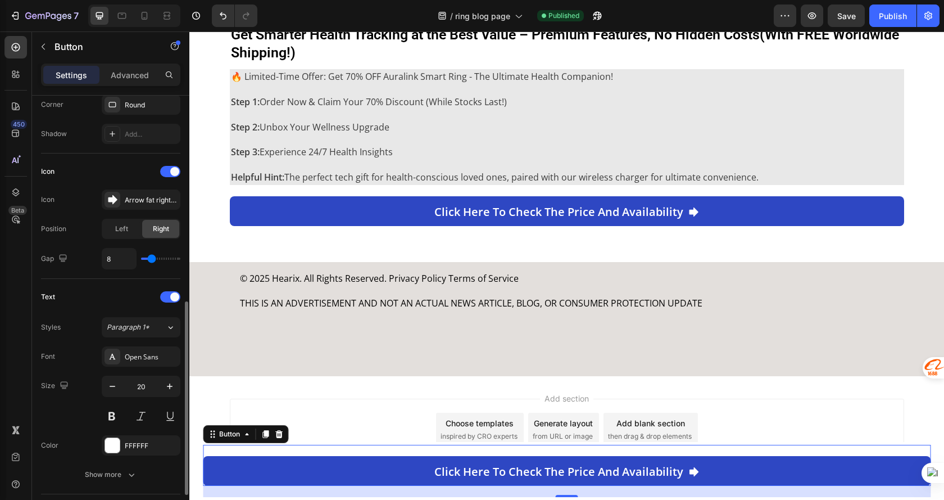
scroll to position [337, 0]
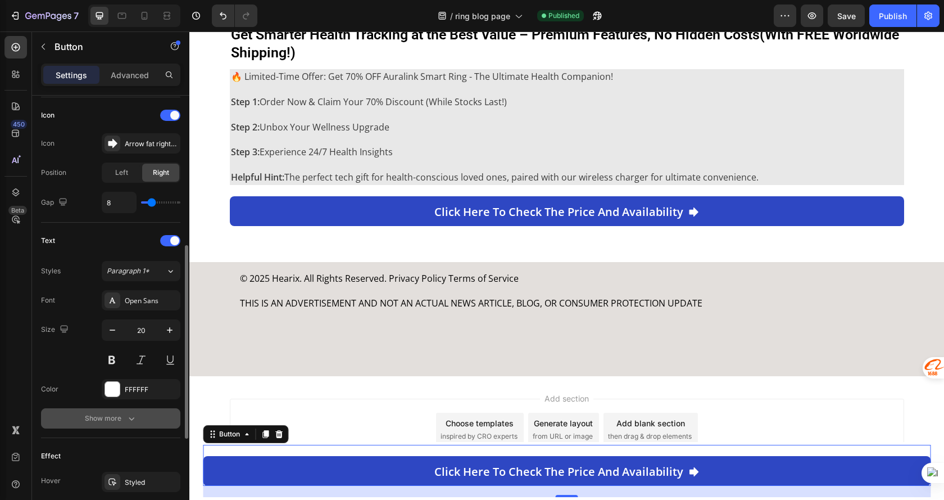
click at [138, 423] on button "Show more" at bounding box center [110, 418] width 139 height 20
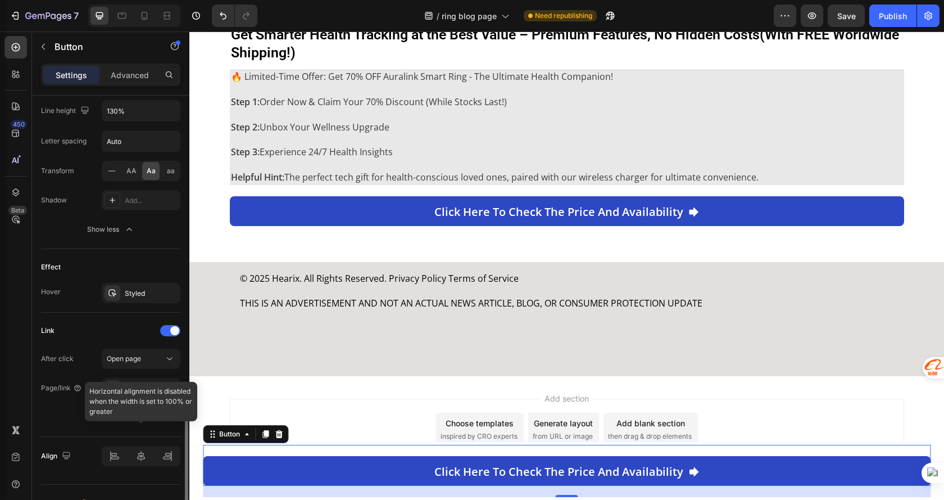
scroll to position [695, 0]
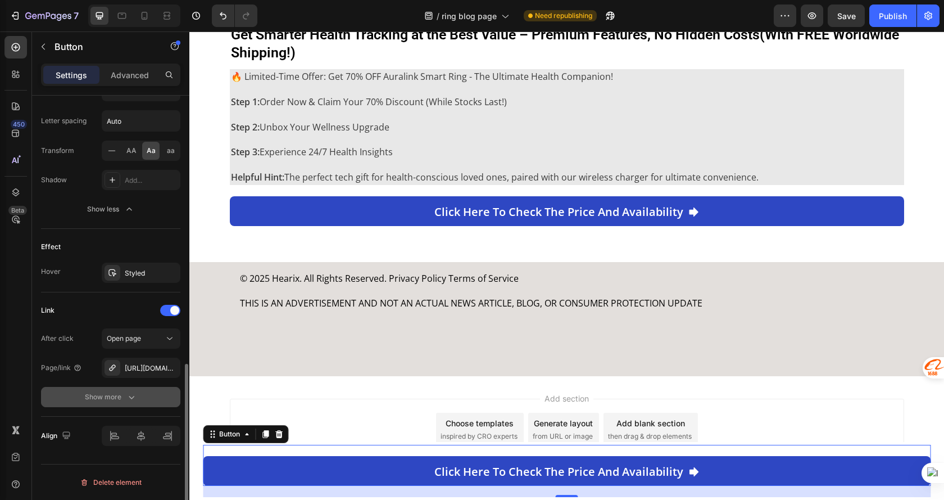
click at [121, 395] on div "Show more" at bounding box center [111, 396] width 52 height 11
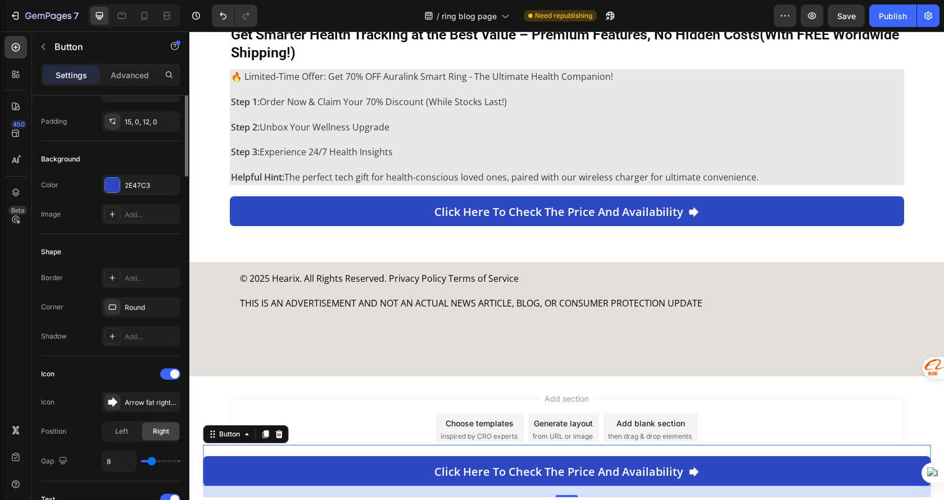
scroll to position [0, 0]
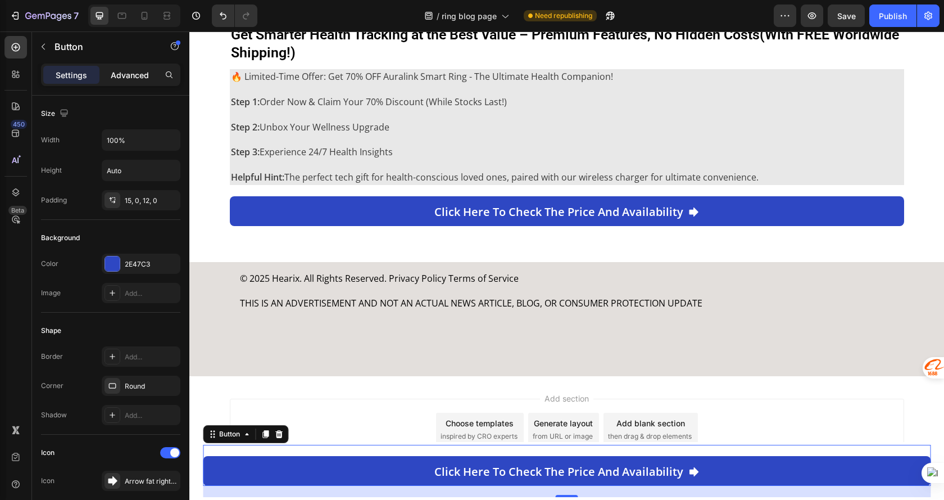
click at [131, 70] on p "Advanced" at bounding box center [130, 75] width 38 height 12
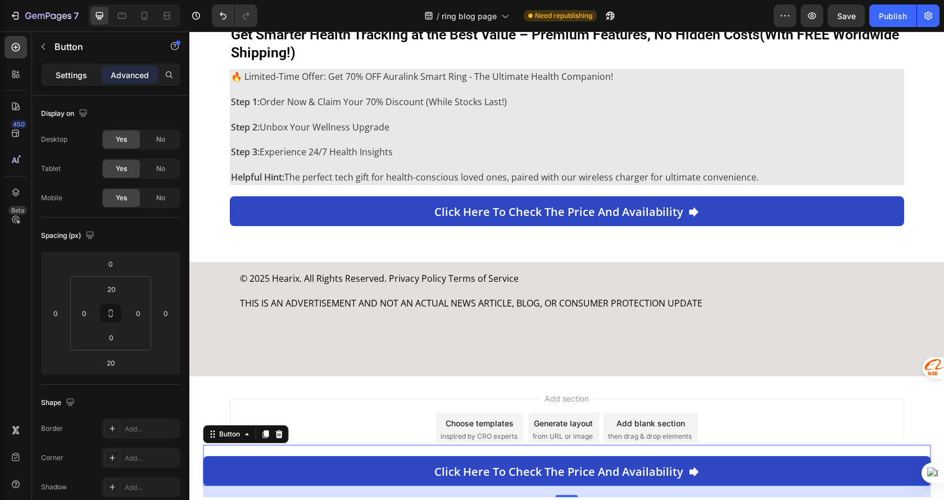
click at [79, 71] on p "Settings" at bounding box center [71, 75] width 31 height 12
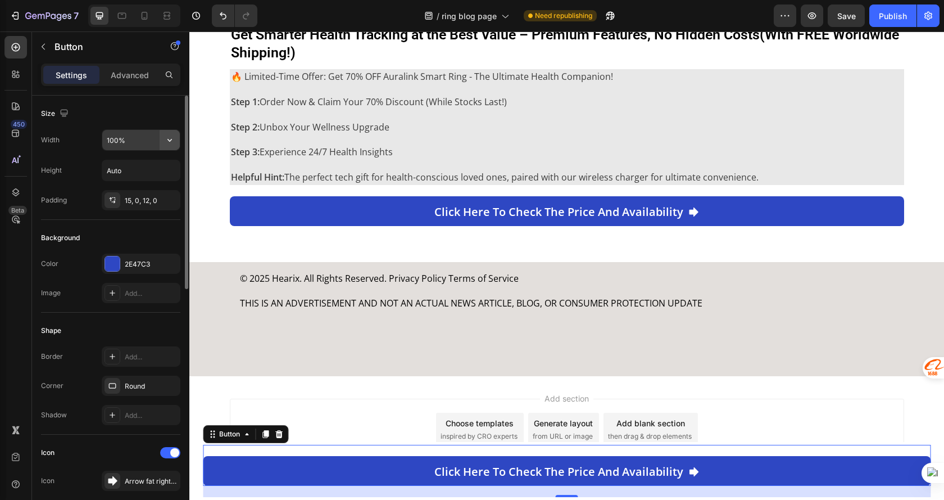
click at [168, 145] on icon "button" at bounding box center [169, 139] width 11 height 11
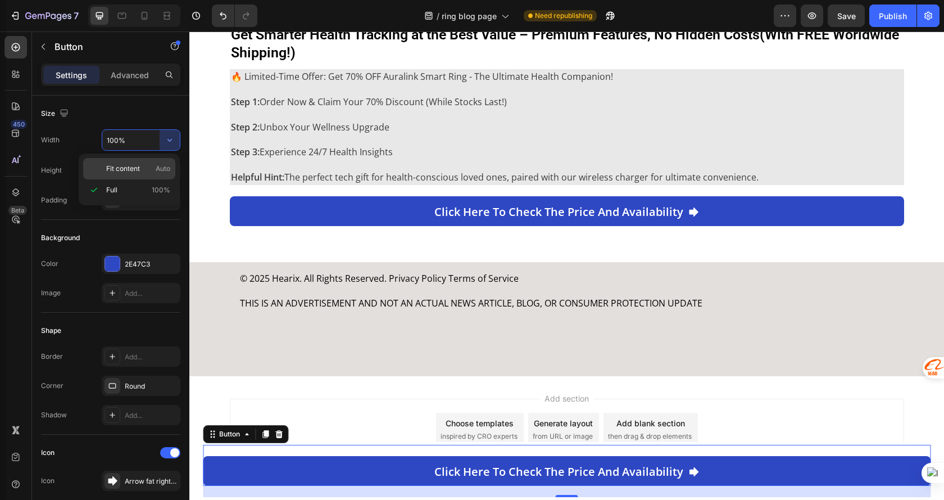
click at [149, 168] on p "Fit content Auto" at bounding box center [138, 169] width 64 height 10
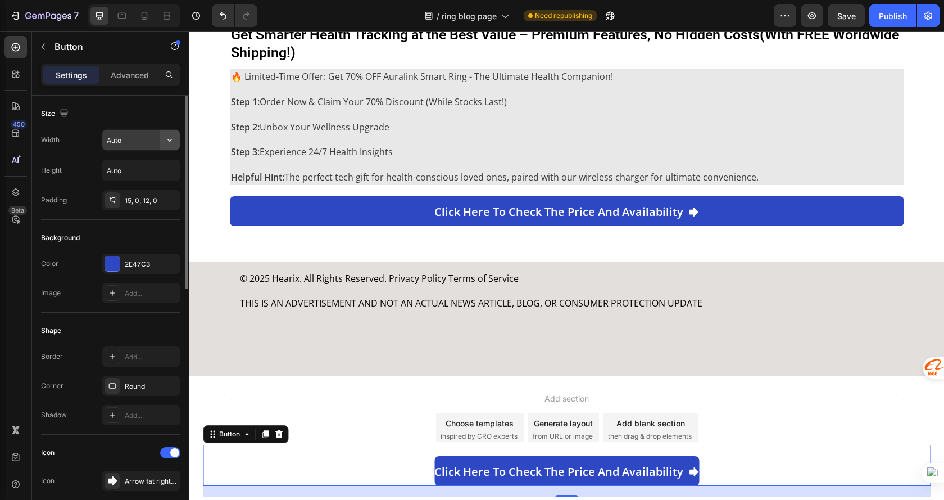
click at [164, 143] on icon "button" at bounding box center [169, 139] width 11 height 11
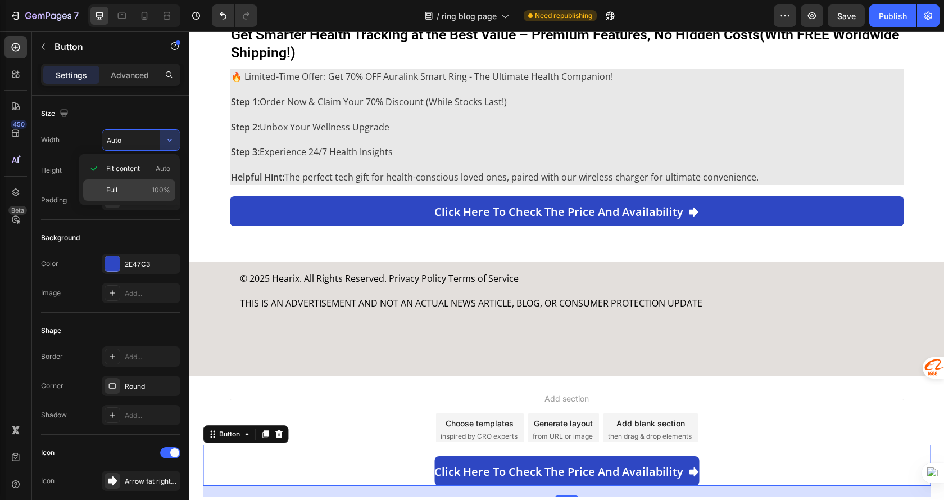
click at [150, 188] on p "Full 100%" at bounding box center [138, 190] width 64 height 10
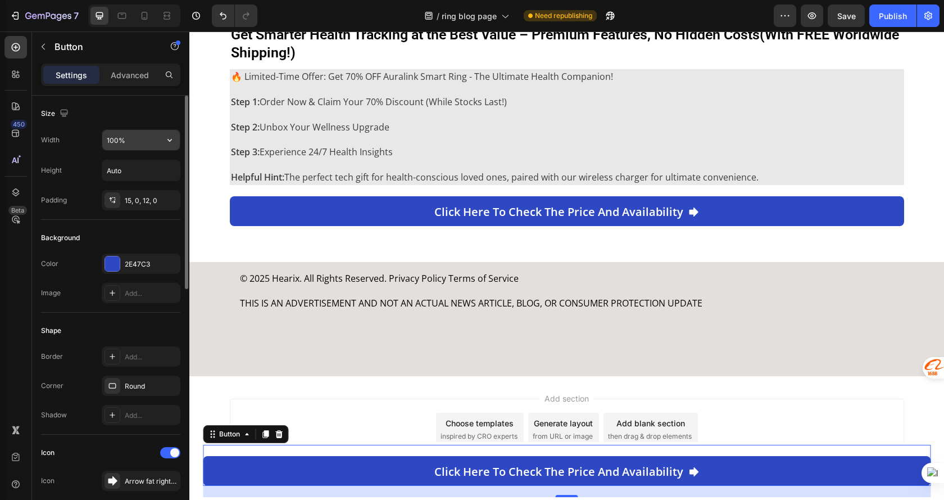
drag, startPoint x: 117, startPoint y: 137, endPoint x: 122, endPoint y: 141, distance: 6.1
click at [117, 137] on input "100%" at bounding box center [141, 140] width 78 height 20
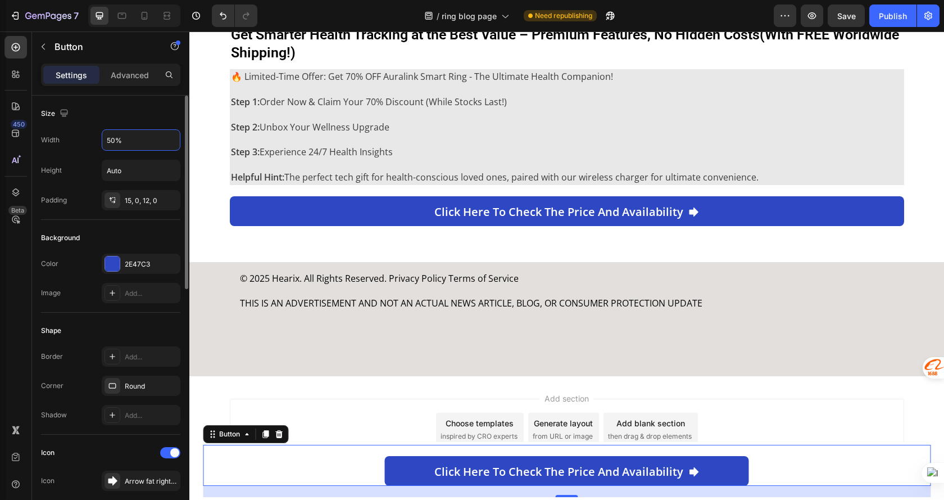
type input "50%"
click at [141, 112] on div "Size" at bounding box center [110, 114] width 139 height 18
click at [129, 12] on div at bounding box center [122, 16] width 18 height 18
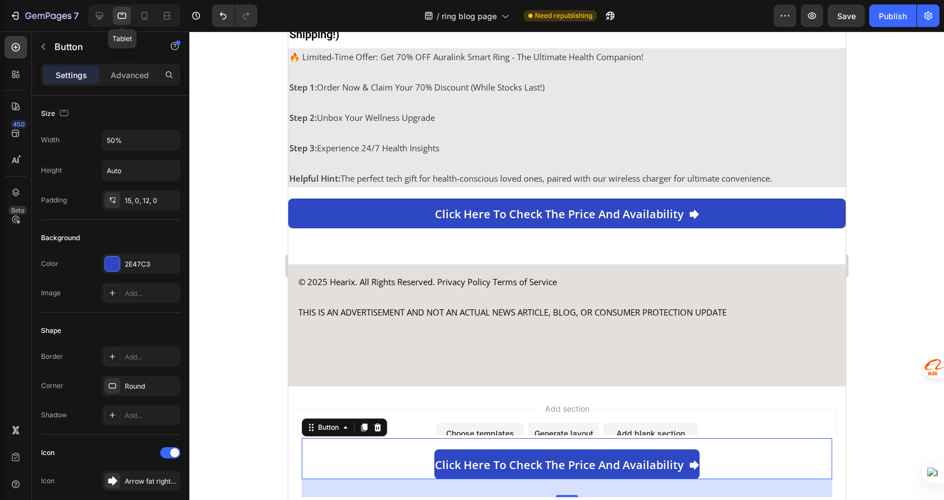
scroll to position [2416, 0]
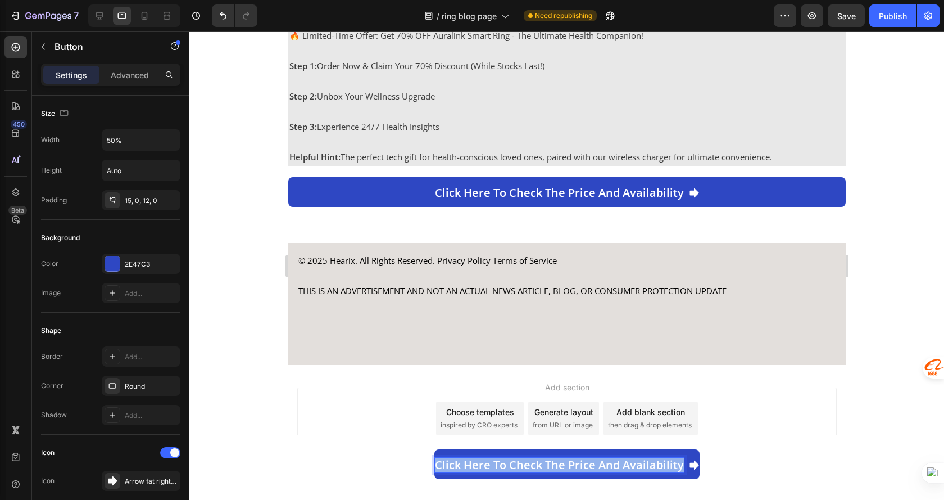
drag, startPoint x: 591, startPoint y: 462, endPoint x: 445, endPoint y: 428, distance: 149.6
click at [445, 438] on div "Click here to check the price and availability Button 20" at bounding box center [566, 458] width 531 height 41
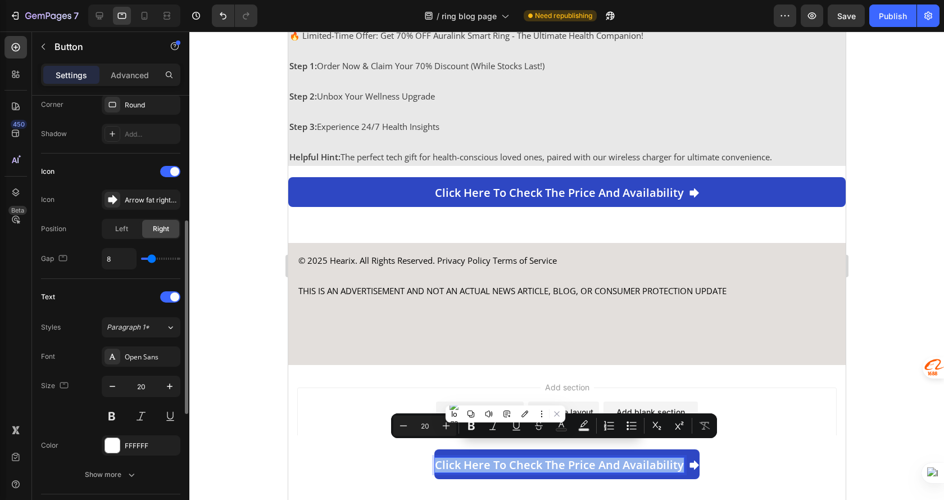
scroll to position [394, 0]
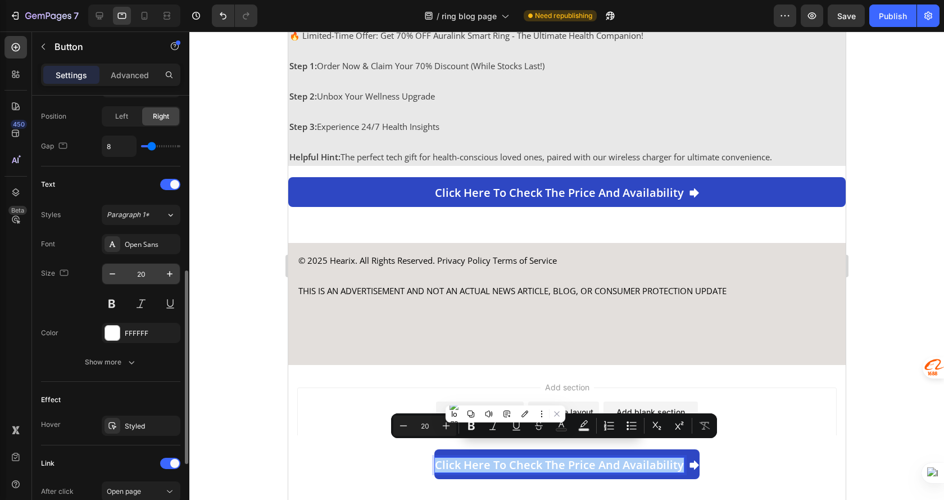
click at [147, 272] on input "20" at bounding box center [141, 274] width 37 height 20
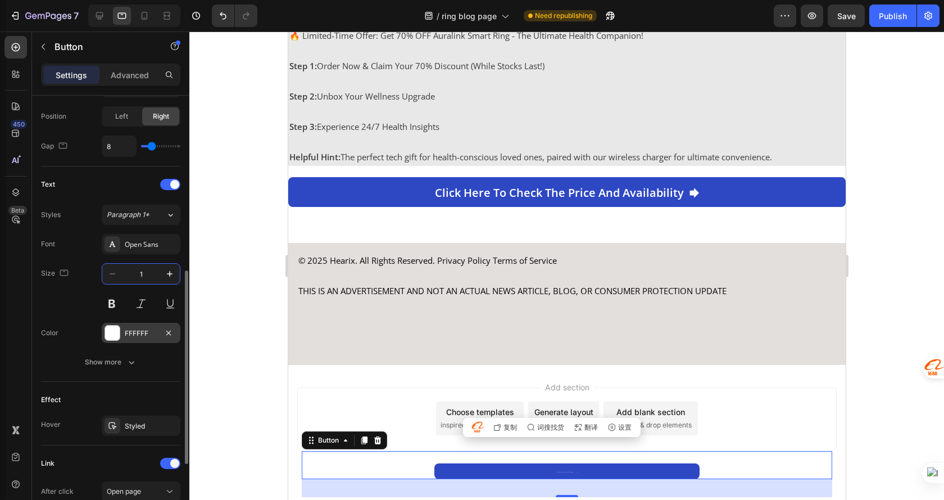
type input "18"
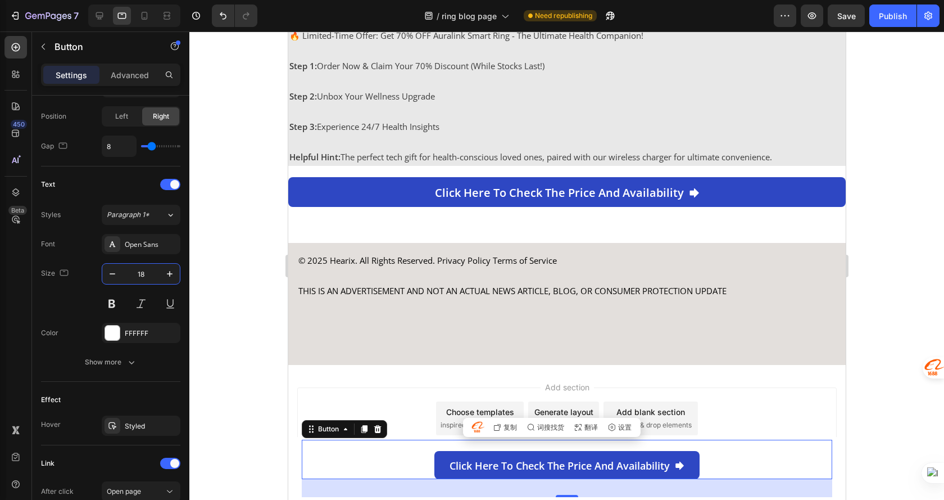
click at [903, 275] on div at bounding box center [566, 265] width 755 height 468
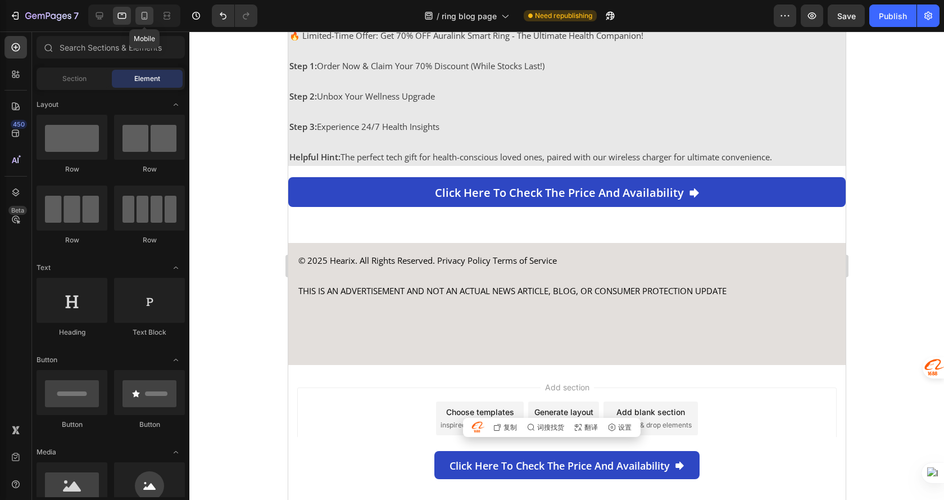
click at [141, 16] on icon at bounding box center [144, 15] width 11 height 11
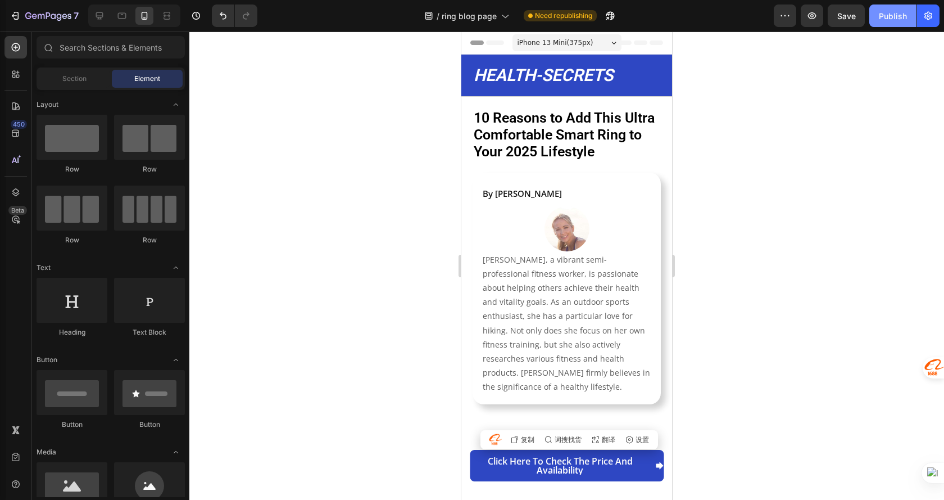
click at [883, 13] on div "Publish" at bounding box center [893, 16] width 28 height 12
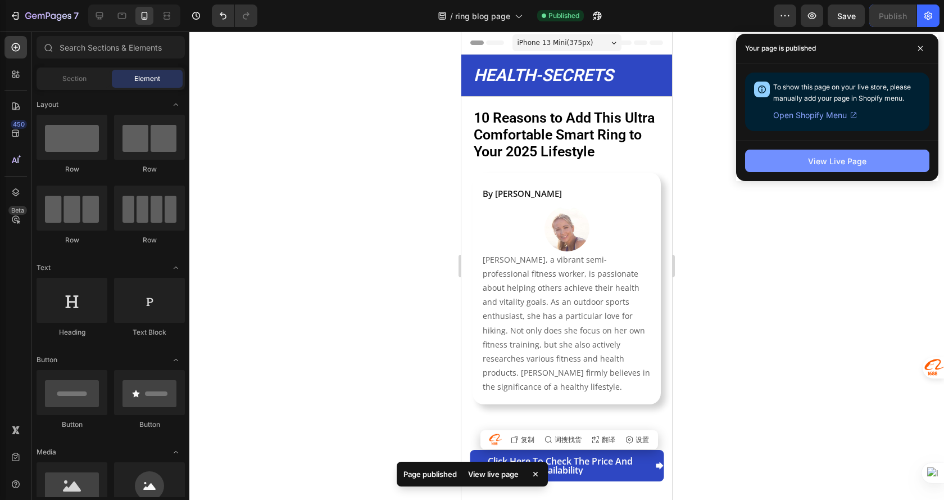
click at [853, 170] on button "View Live Page" at bounding box center [837, 161] width 184 height 22
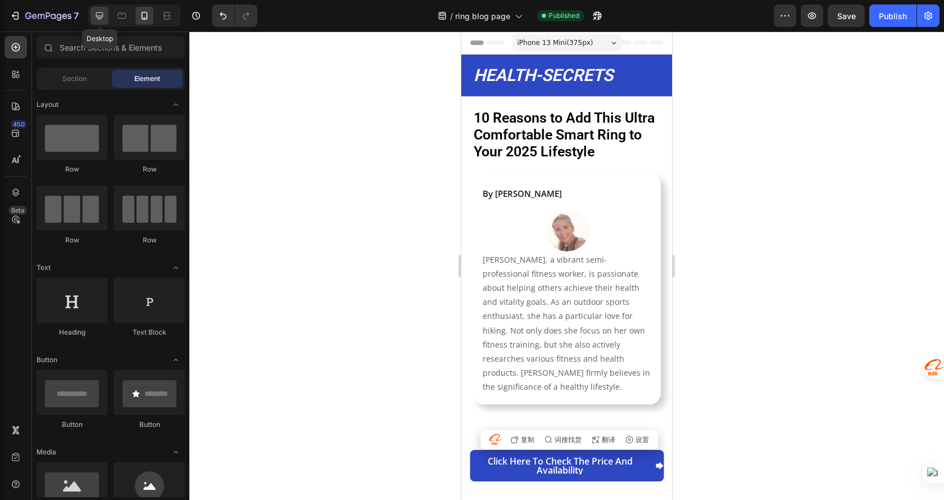
click at [100, 17] on icon at bounding box center [99, 15] width 7 height 7
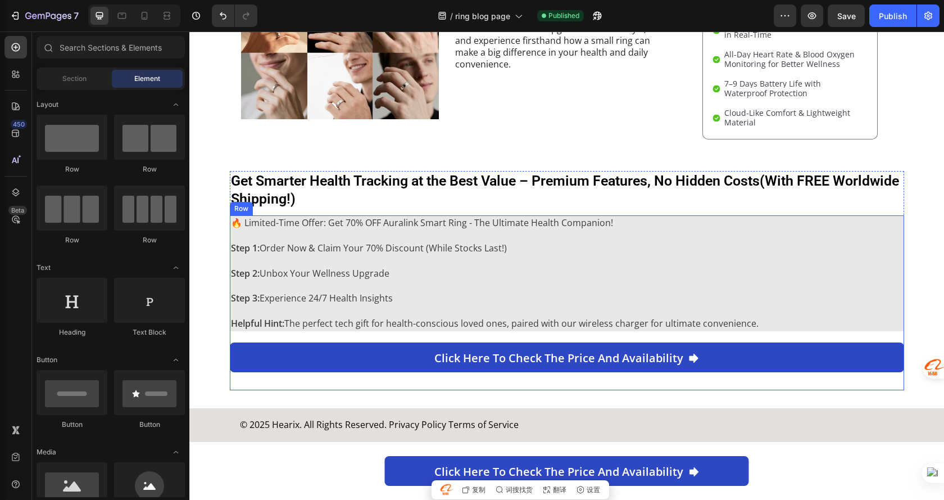
scroll to position [2406, 0]
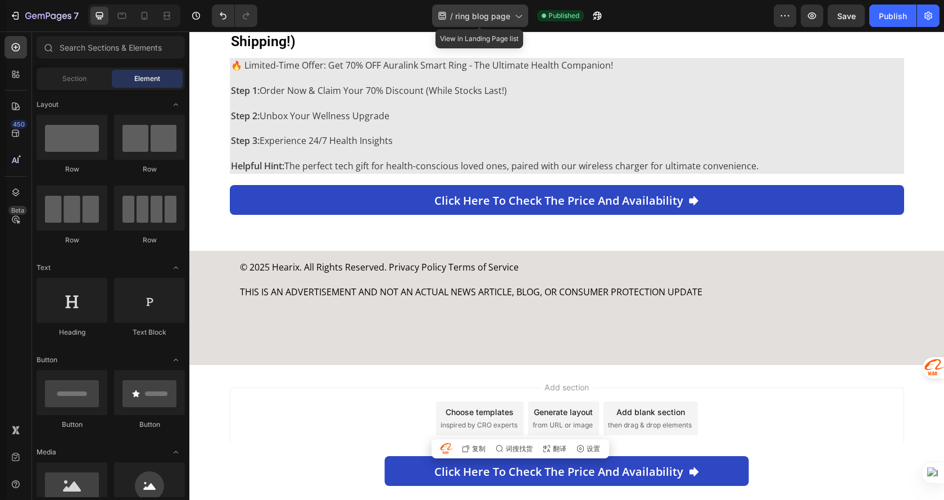
click at [486, 17] on span "ring blog page" at bounding box center [482, 16] width 55 height 12
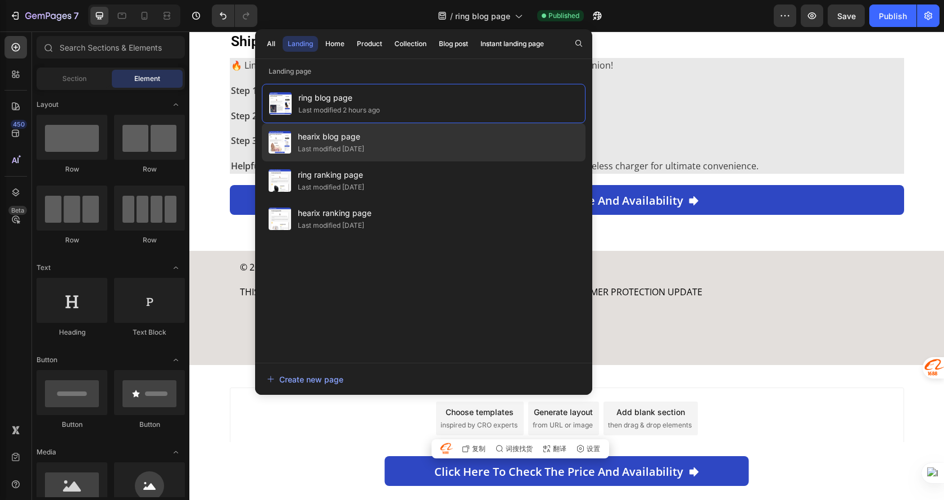
click at [409, 161] on div "hearix blog page Last modified [DATE]" at bounding box center [424, 180] width 324 height 38
